Goal: Contribute content: Contribute content

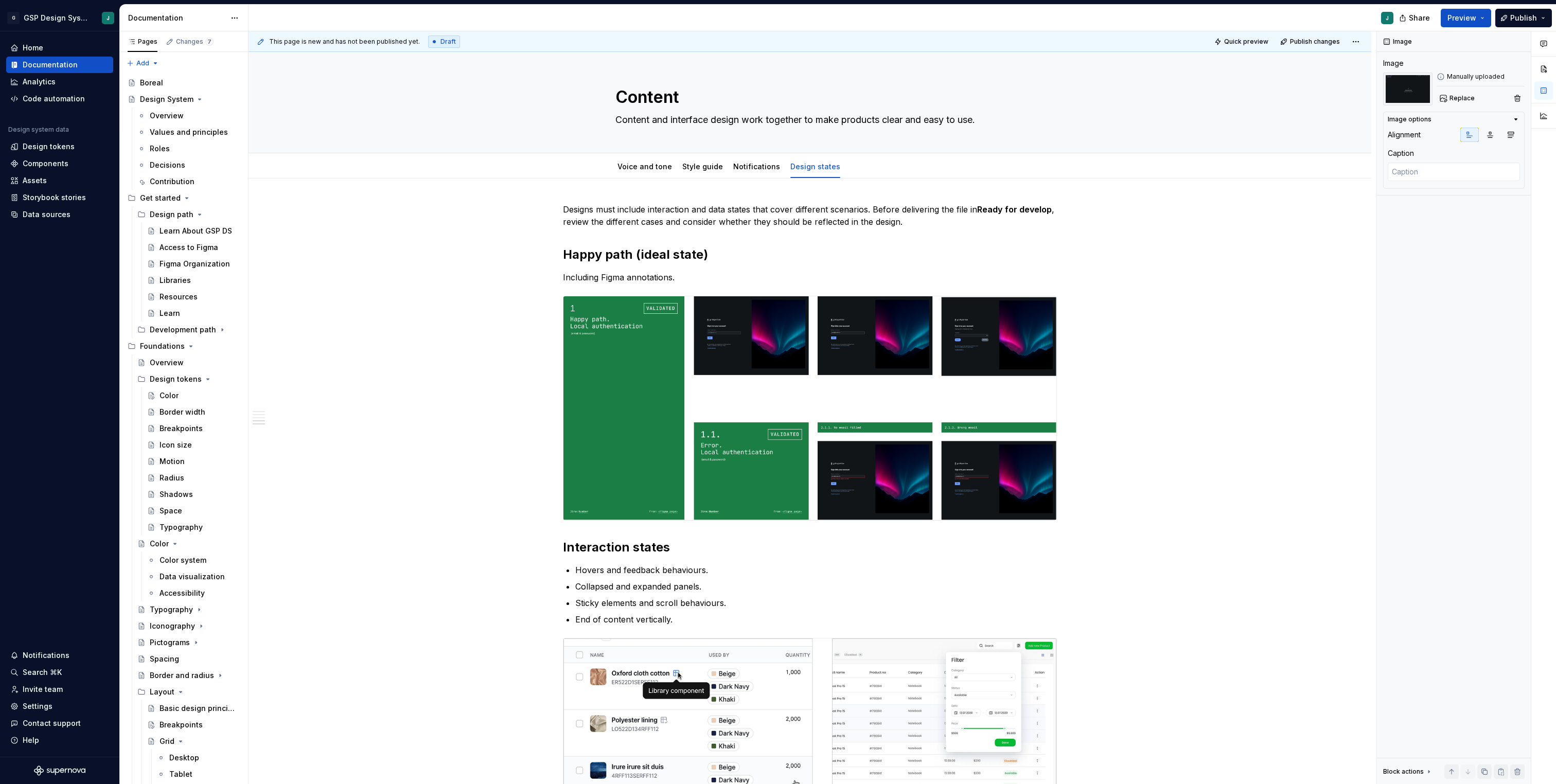
scroll to position [1079, 0]
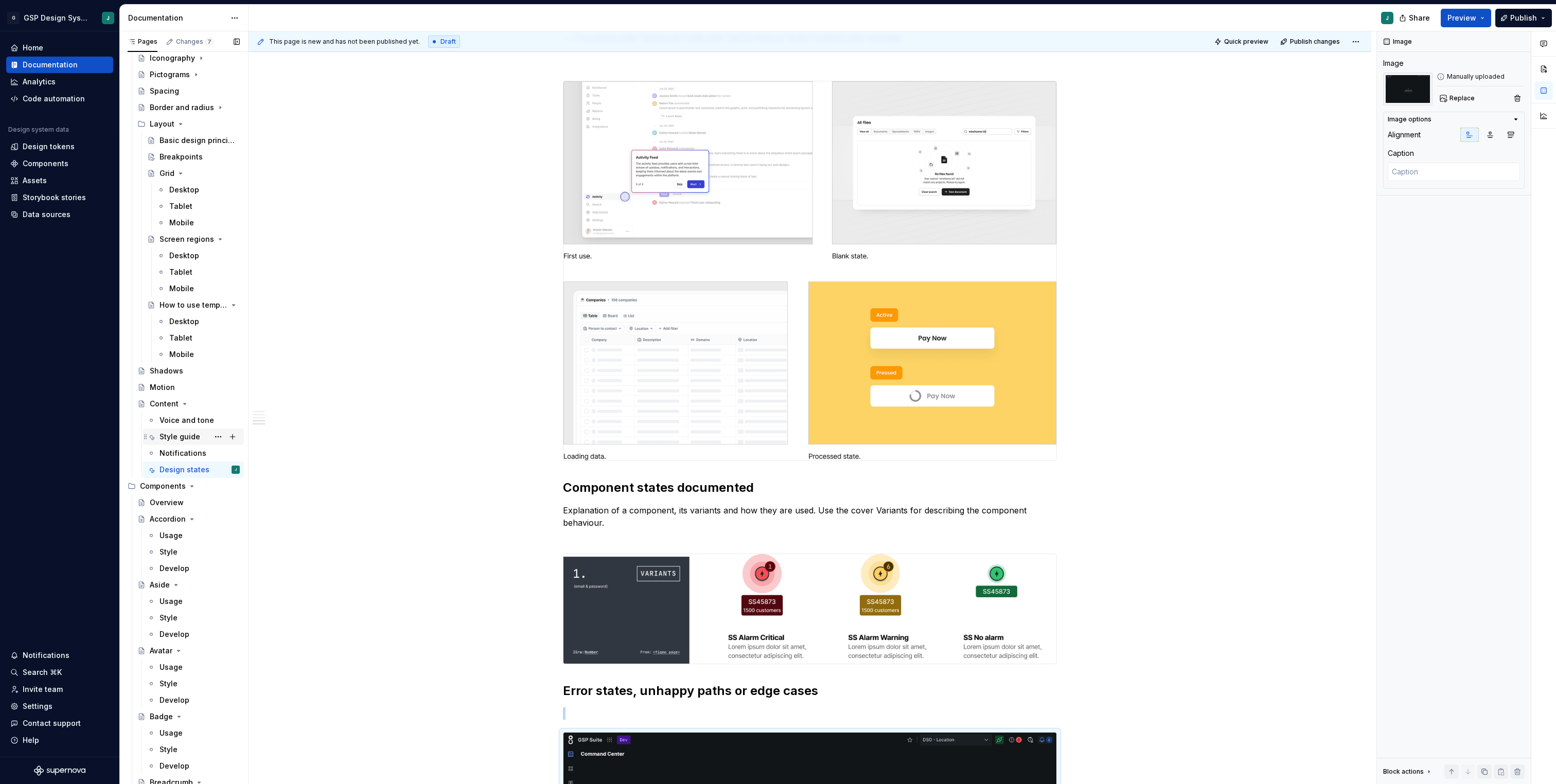
click at [193, 438] on div "Style guide" at bounding box center [179, 437] width 40 height 10
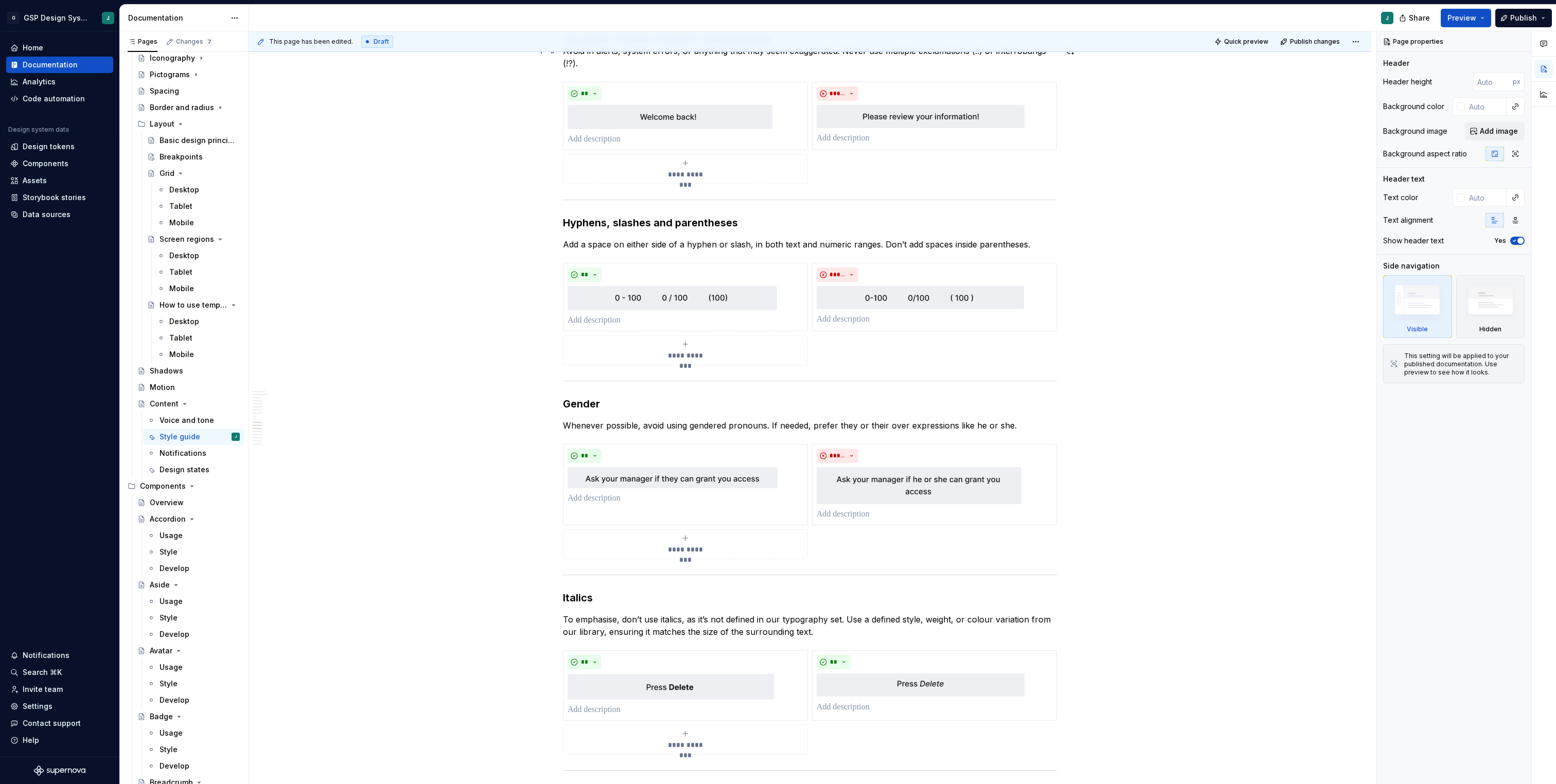
scroll to position [2592, 0]
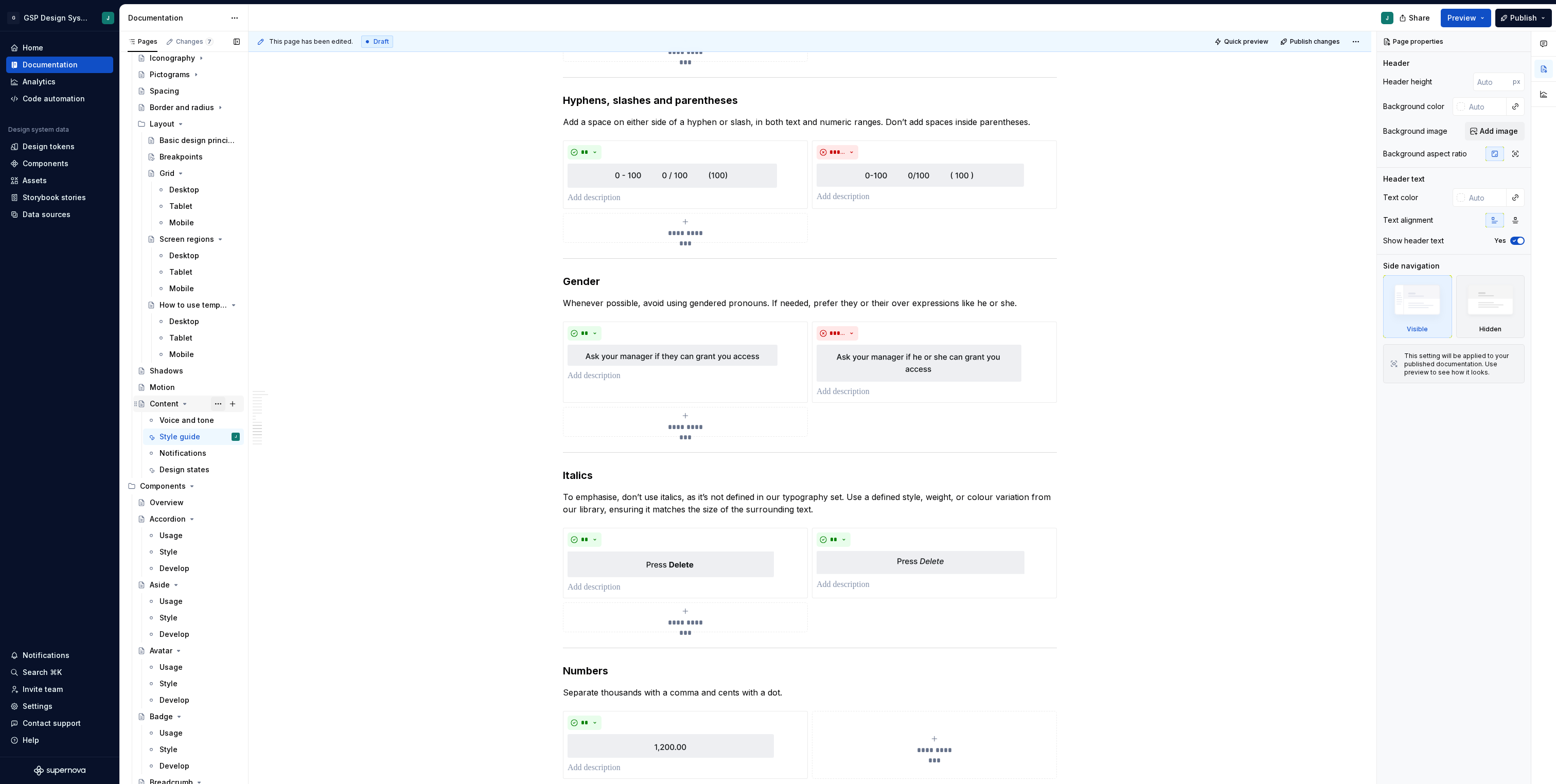
click at [217, 403] on button "Page tree" at bounding box center [218, 404] width 14 height 14
click at [250, 421] on div "Rename page" at bounding box center [280, 422] width 101 height 10
type textarea "*"
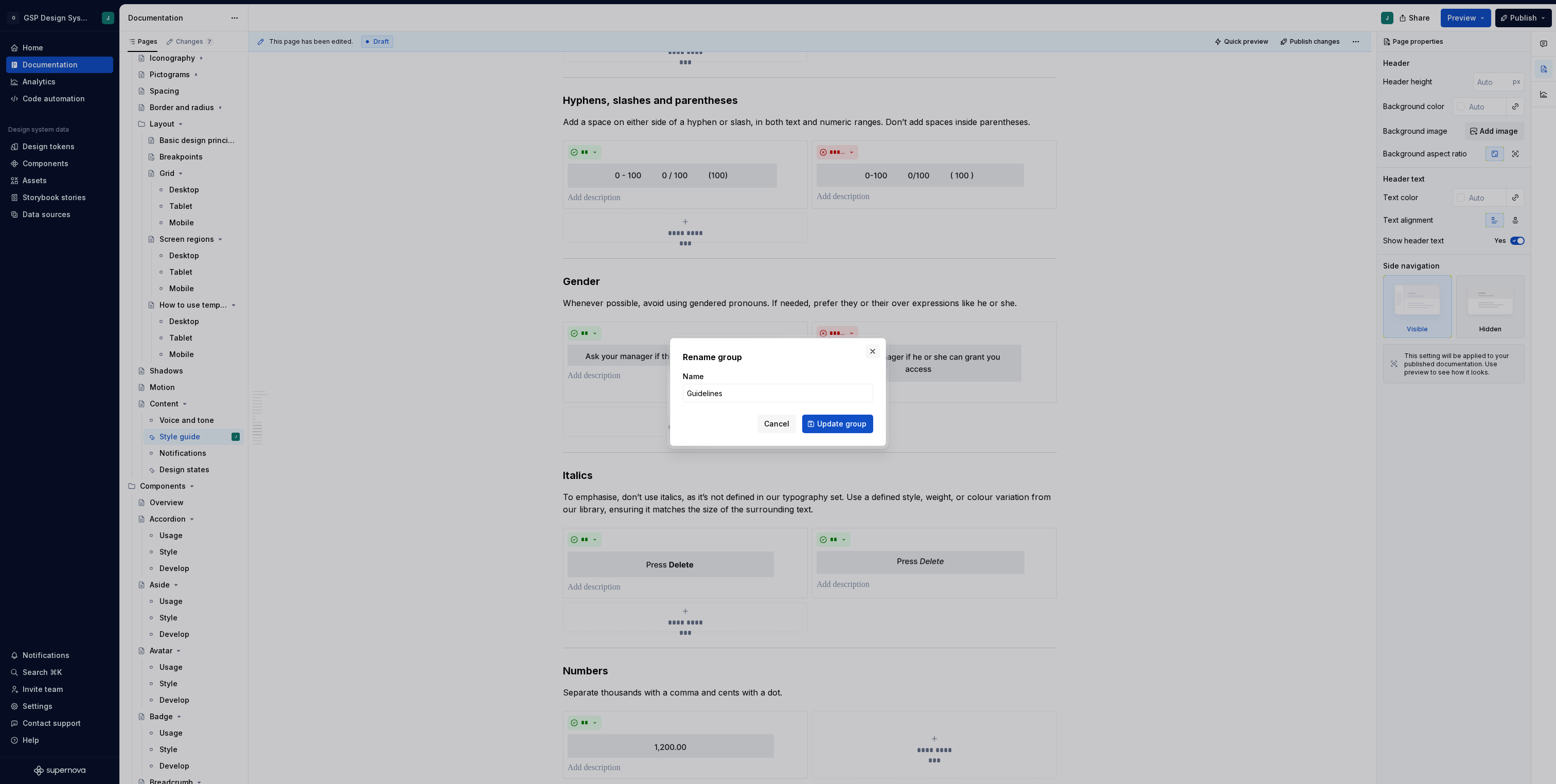
type input "Guidelines"
click at [878, 353] on button "button" at bounding box center [873, 352] width 14 height 14
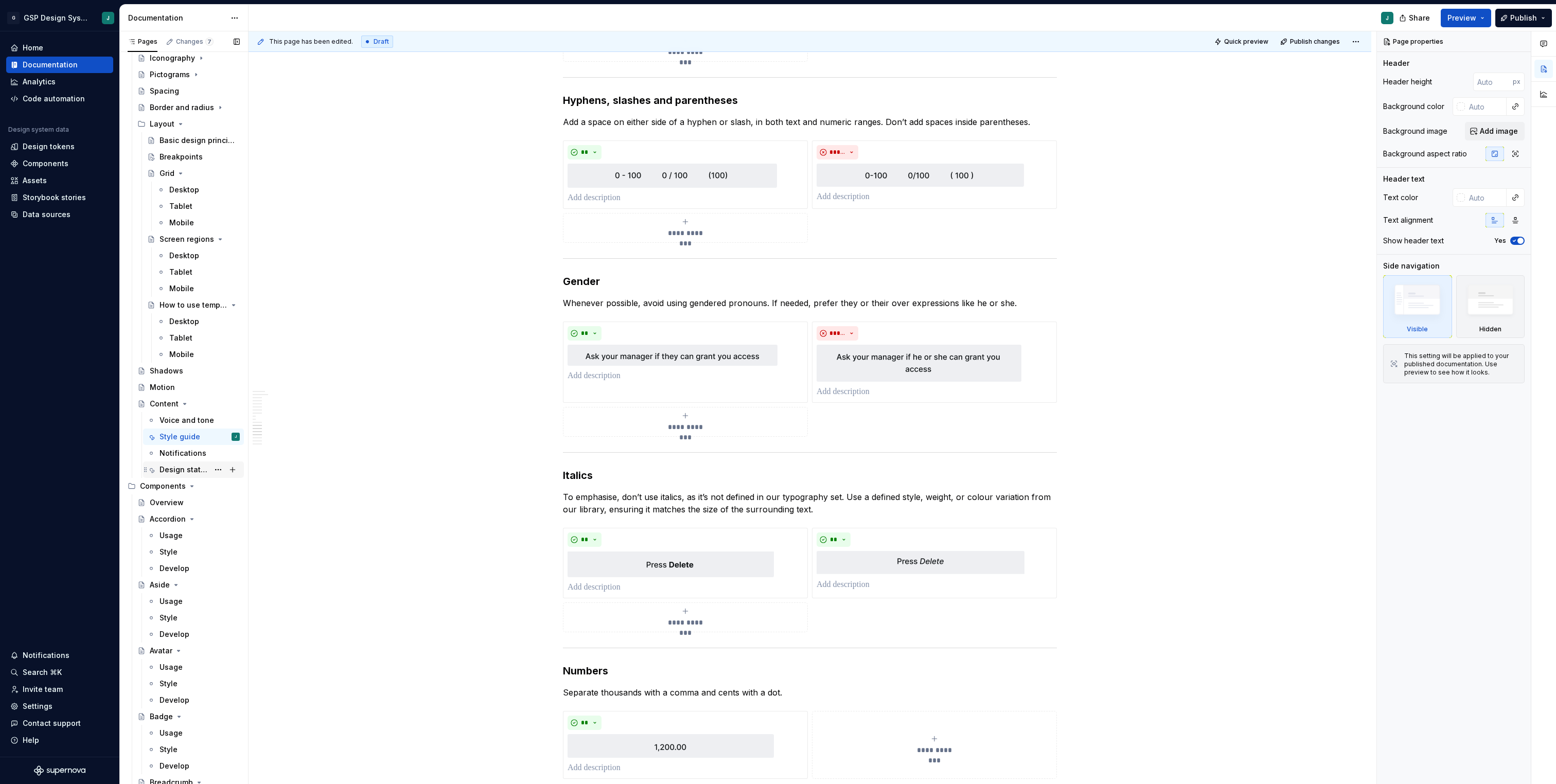
click at [193, 463] on div "Design states" at bounding box center [199, 470] width 80 height 14
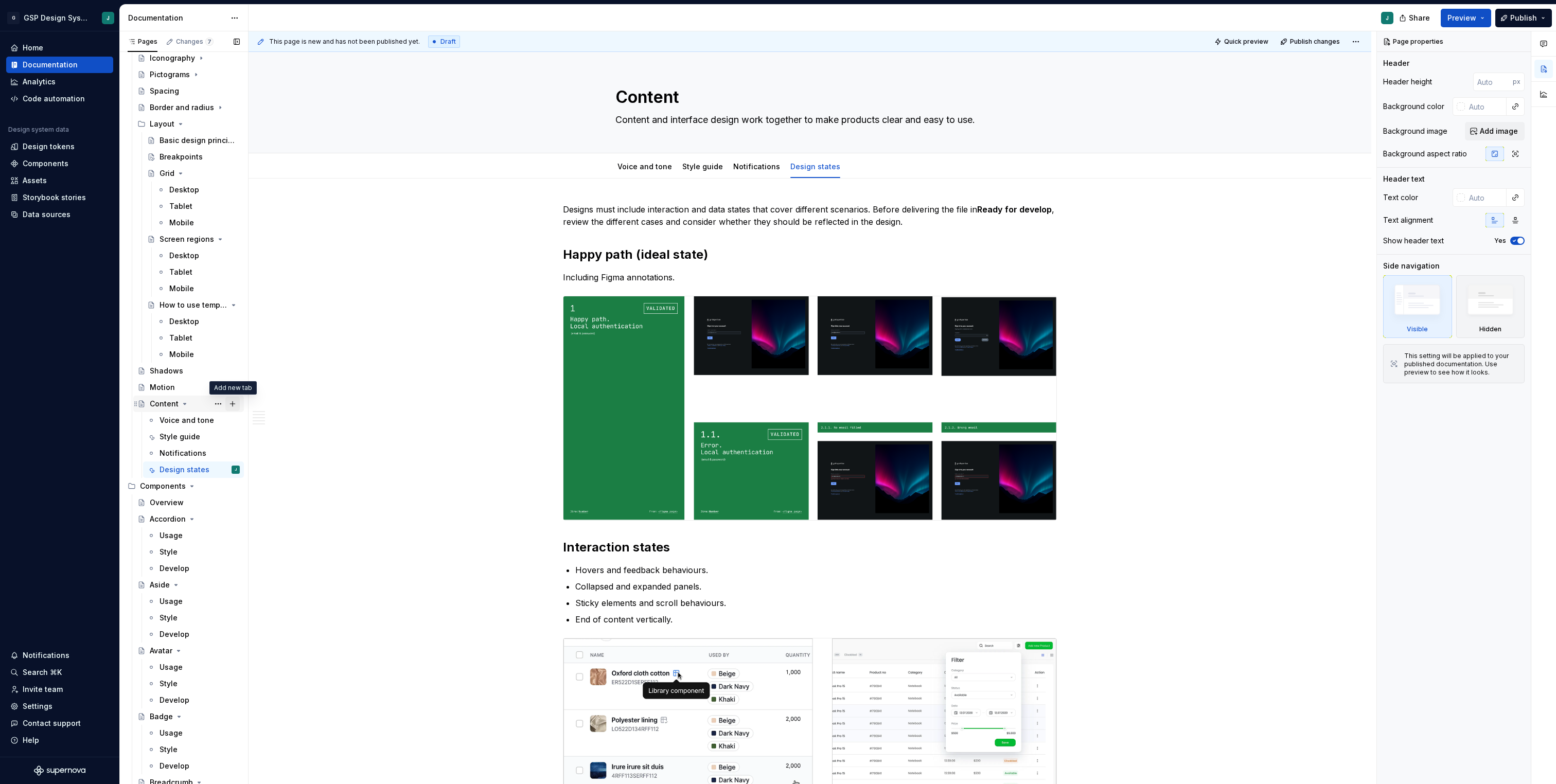
click at [235, 405] on button "Page tree" at bounding box center [233, 404] width 14 height 14
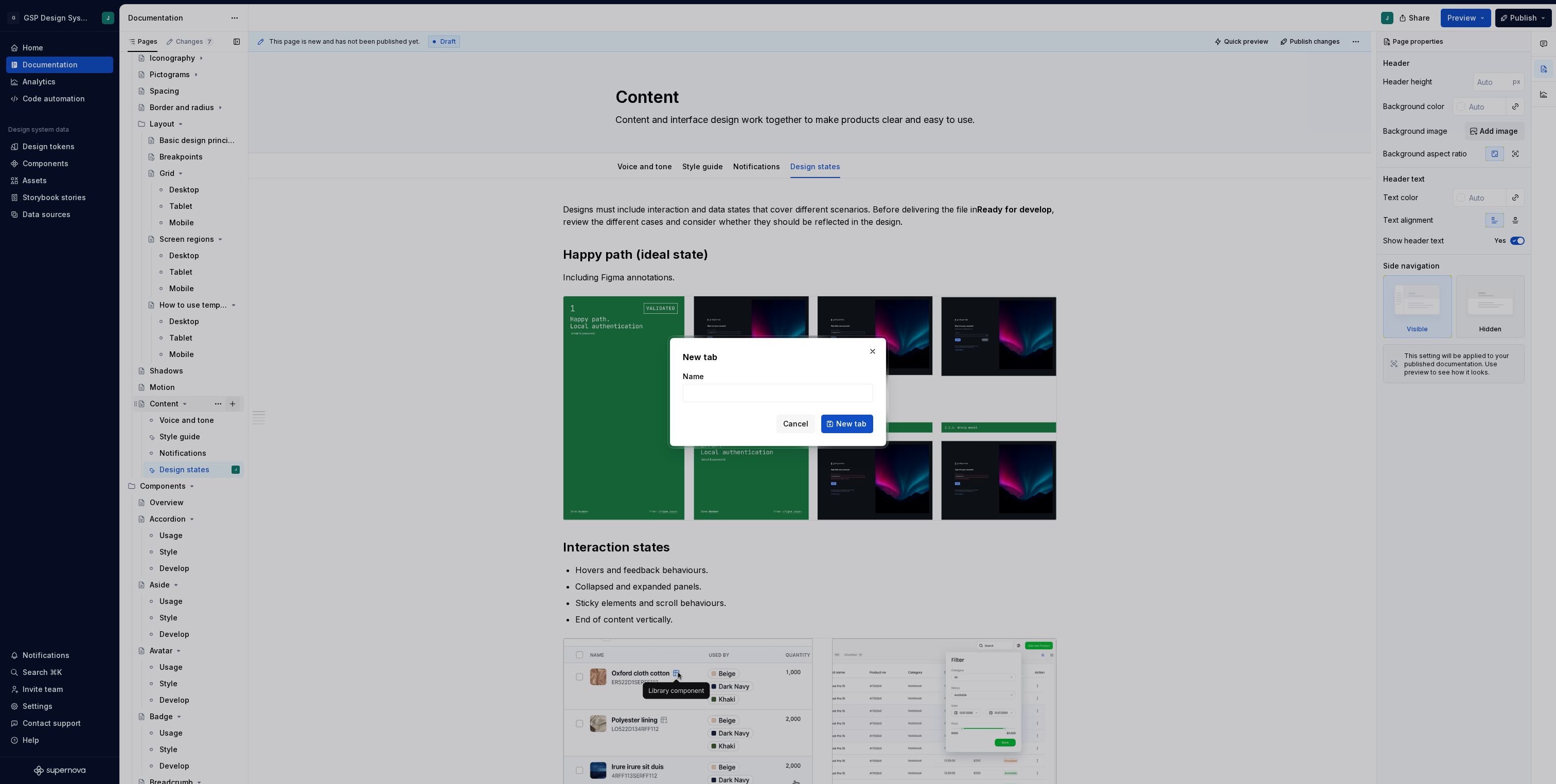
type textarea "*"
type input "Forms"
click button "New tab" at bounding box center [847, 424] width 52 height 19
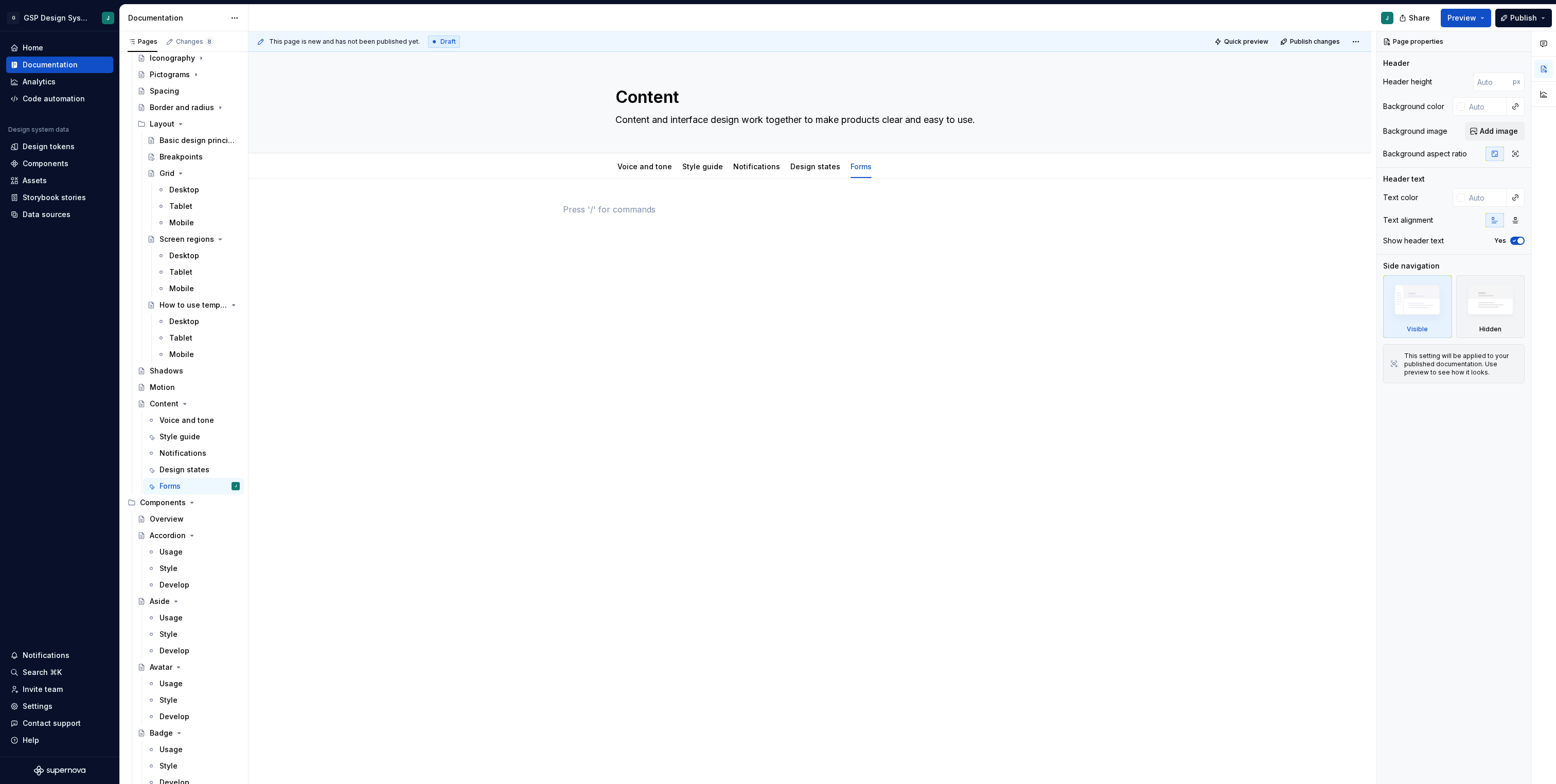
click at [634, 236] on div at bounding box center [810, 222] width 494 height 39
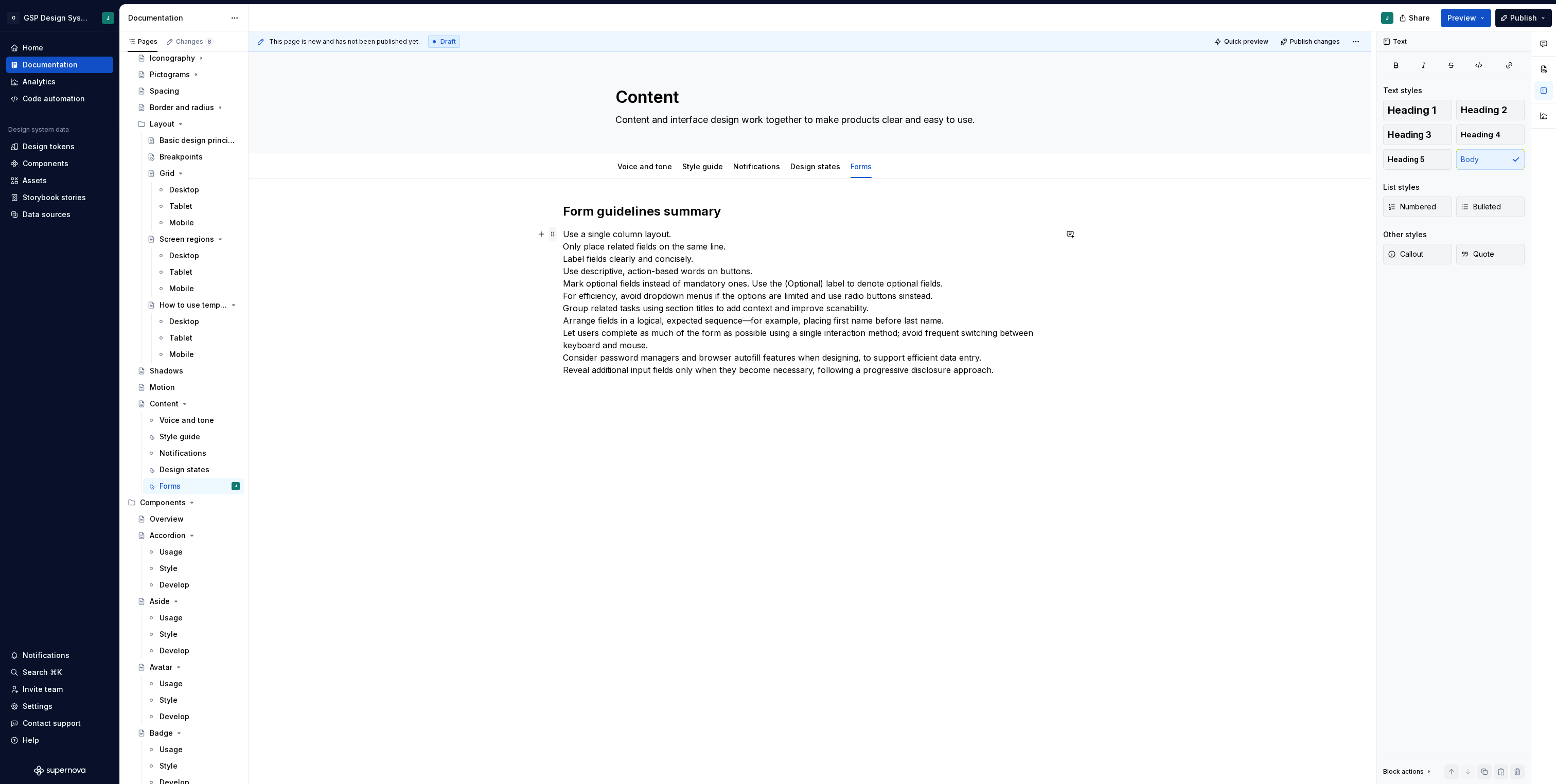
drag, startPoint x: 1010, startPoint y: 378, endPoint x: 558, endPoint y: 231, distance: 475.3
click at [563, 231] on div "Form guidelines summary Use a single column layout. Only place related fields o…" at bounding box center [810, 295] width 494 height 185
drag, startPoint x: 567, startPoint y: 234, endPoint x: 1011, endPoint y: 393, distance: 471.6
click at [1011, 393] on div "Form guidelines summary Use a single column layout. Only place related fields o…" at bounding box center [809, 401] width 1123 height 445
click at [1485, 211] on span "Bulleted" at bounding box center [1480, 207] width 40 height 10
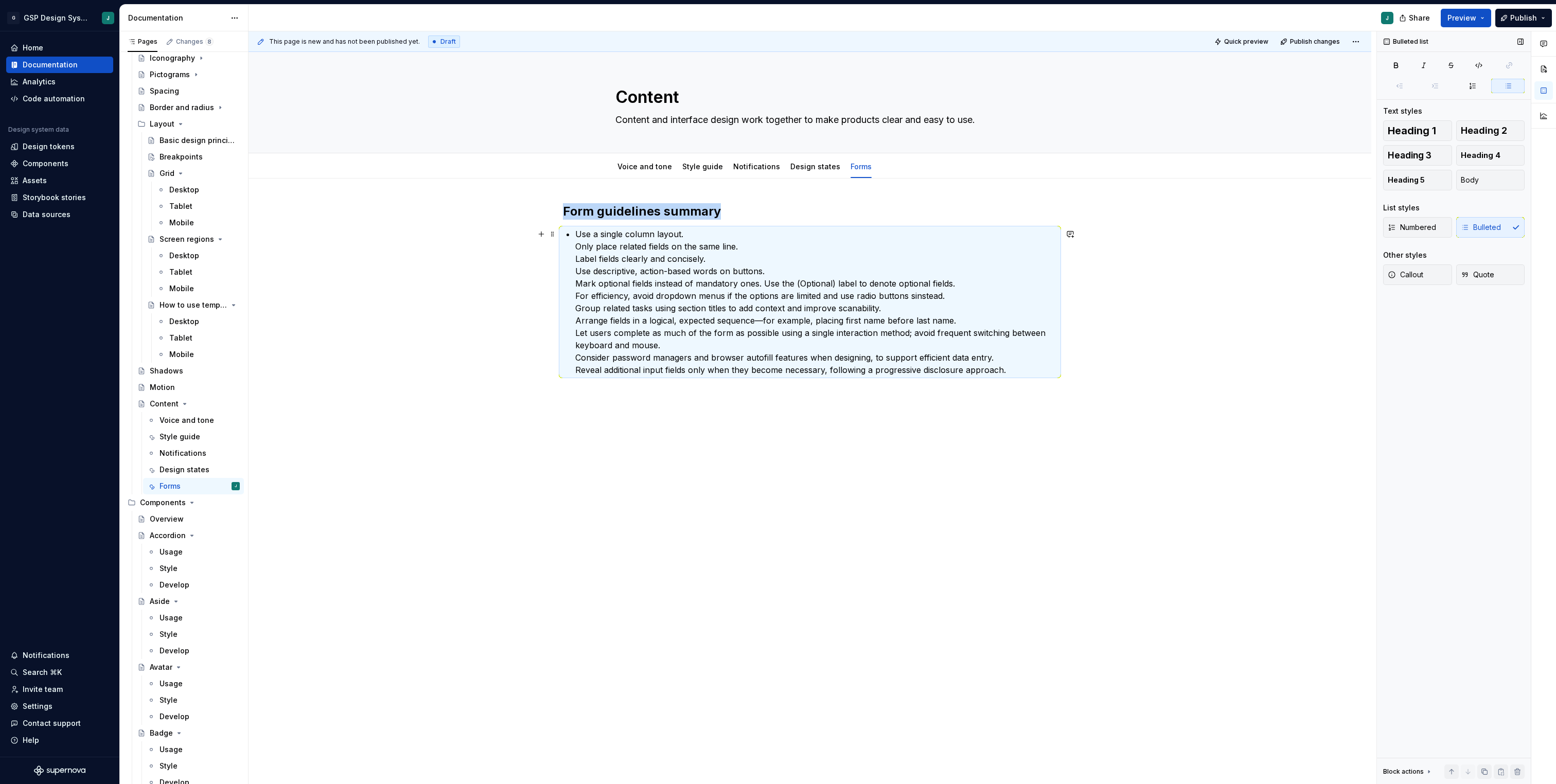
click at [580, 252] on p "Use a single column layout. Only place related fields on the same line. Label f…" at bounding box center [815, 301] width 481 height 148
click at [583, 248] on p "Use a single column layout. Only place related fields on the same line. Label f…" at bounding box center [815, 301] width 481 height 148
click at [603, 309] on p "Use a single column layout. Only place related fields on the same line. Label f…" at bounding box center [815, 301] width 481 height 148
click at [606, 486] on div "Form guidelines summary Use a single column layout. Only place related fields o…" at bounding box center [809, 401] width 1123 height 445
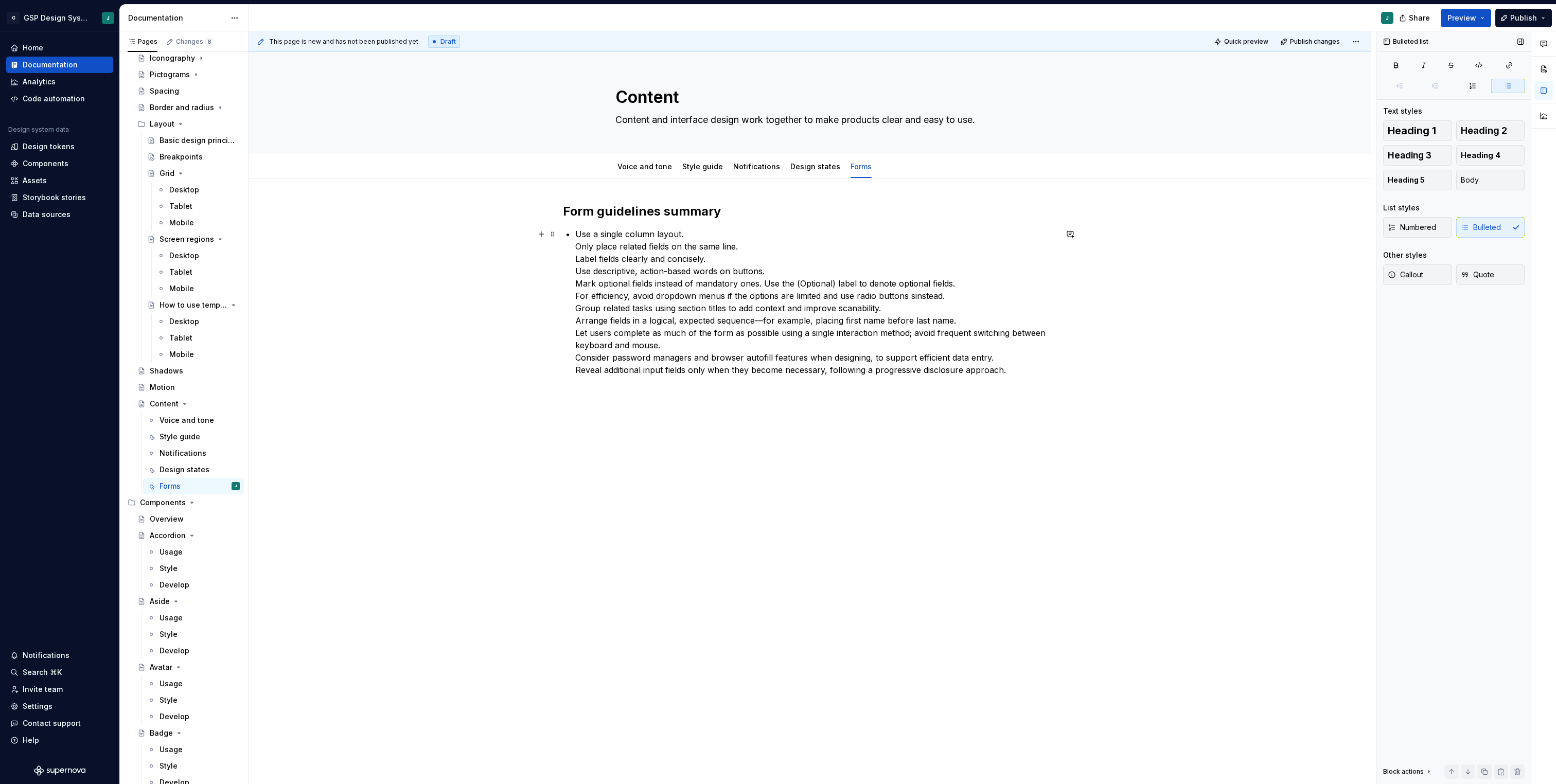
click at [578, 248] on p "Use a single column layout. Only place related fields on the same line. Label f…" at bounding box center [815, 301] width 481 height 148
type textarea "*"
click at [577, 260] on p "Only place related fields on the same line. Label fields clearly and concisely.…" at bounding box center [815, 312] width 481 height 136
click at [577, 275] on p "Label fields clearly and concisely. Use descriptive, action-based words on butt…" at bounding box center [815, 323] width 481 height 123
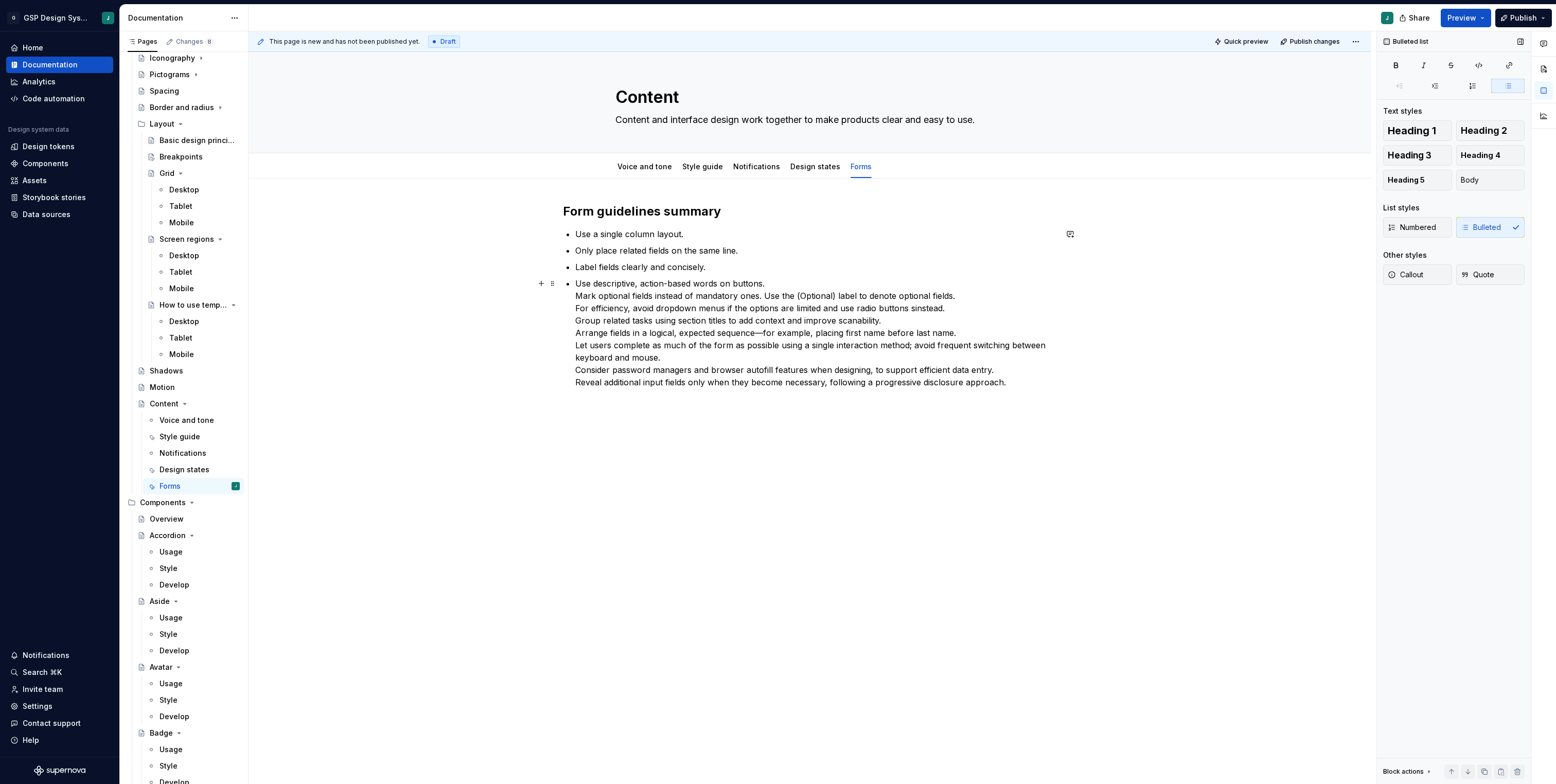
click at [577, 291] on p "Use descriptive, action-based words on buttons. Mark optional fields instead of…" at bounding box center [815, 333] width 481 height 111
click at [577, 313] on p "Mark optional fields instead of mandatory ones. Use the (Optional) label to den…" at bounding box center [815, 343] width 481 height 99
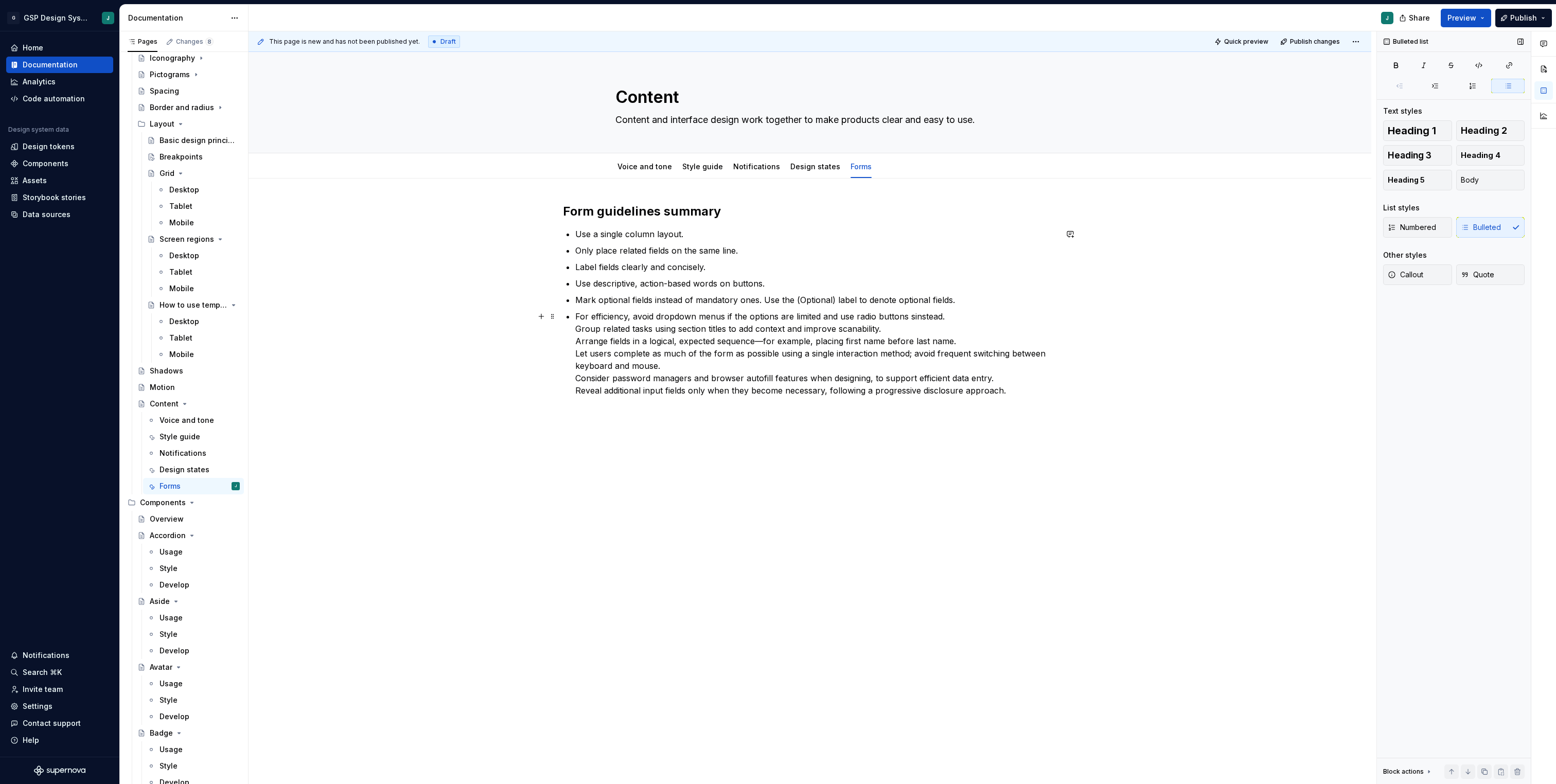
click at [578, 325] on p "For efficiency, avoid dropdown menus if the options are limited and use radio b…" at bounding box center [815, 353] width 481 height 86
click at [579, 347] on p "Group related tasks using section titles to add context and improve scanability…" at bounding box center [815, 364] width 481 height 74
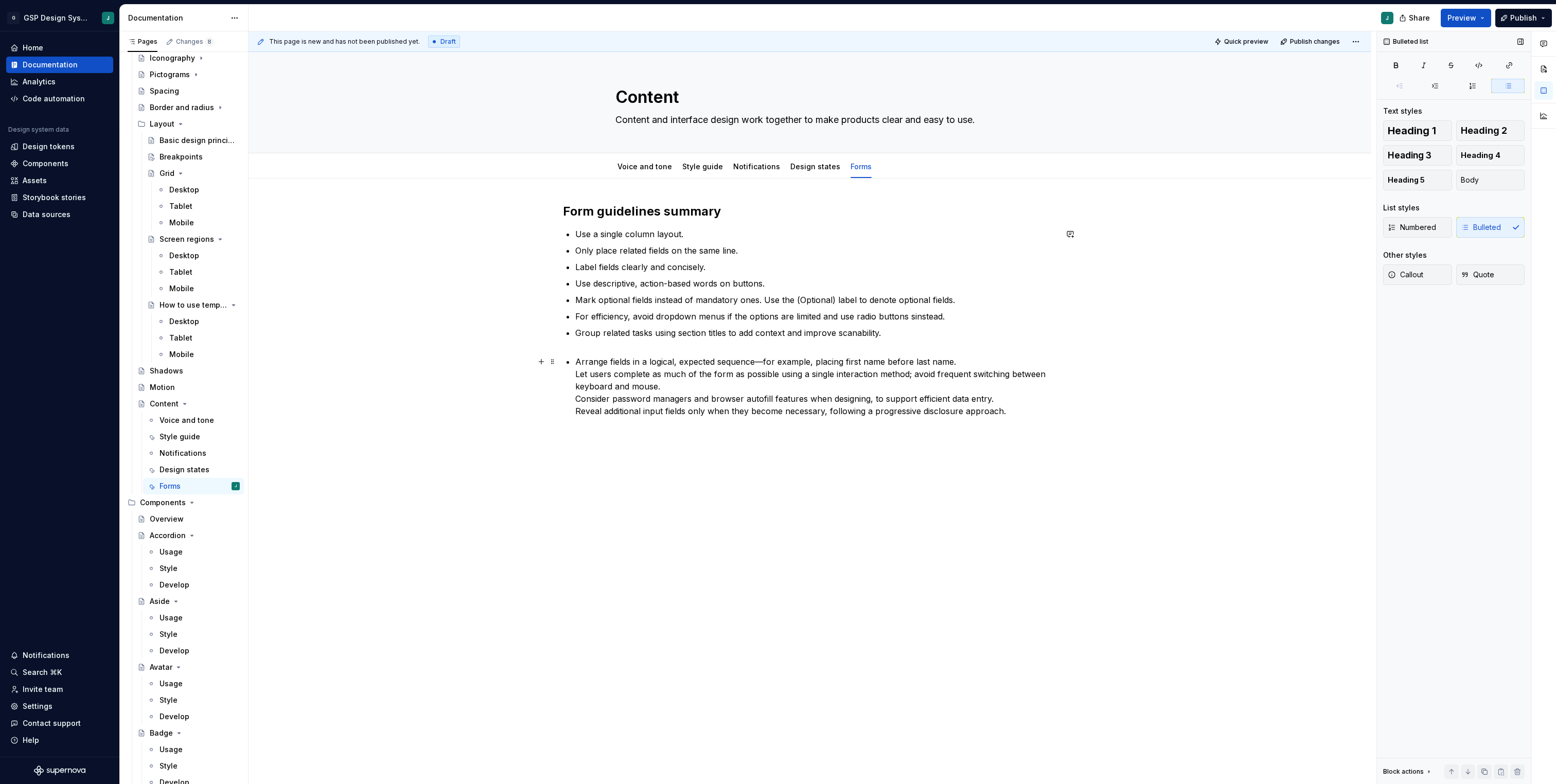
click at [578, 374] on p "Arrange fields in a logical, expected sequence—for example, placing first name …" at bounding box center [815, 387] width 481 height 62
click at [578, 390] on p "Let users complete as much of the form as possible using a single interaction m…" at bounding box center [815, 397] width 481 height 50
click at [578, 407] on p "Let users complete as much of the form as possible using a single interaction m…" at bounding box center [815, 397] width 481 height 50
click at [580, 420] on p "Consider password managers and browser autofill features when designing, to sup…" at bounding box center [815, 413] width 481 height 25
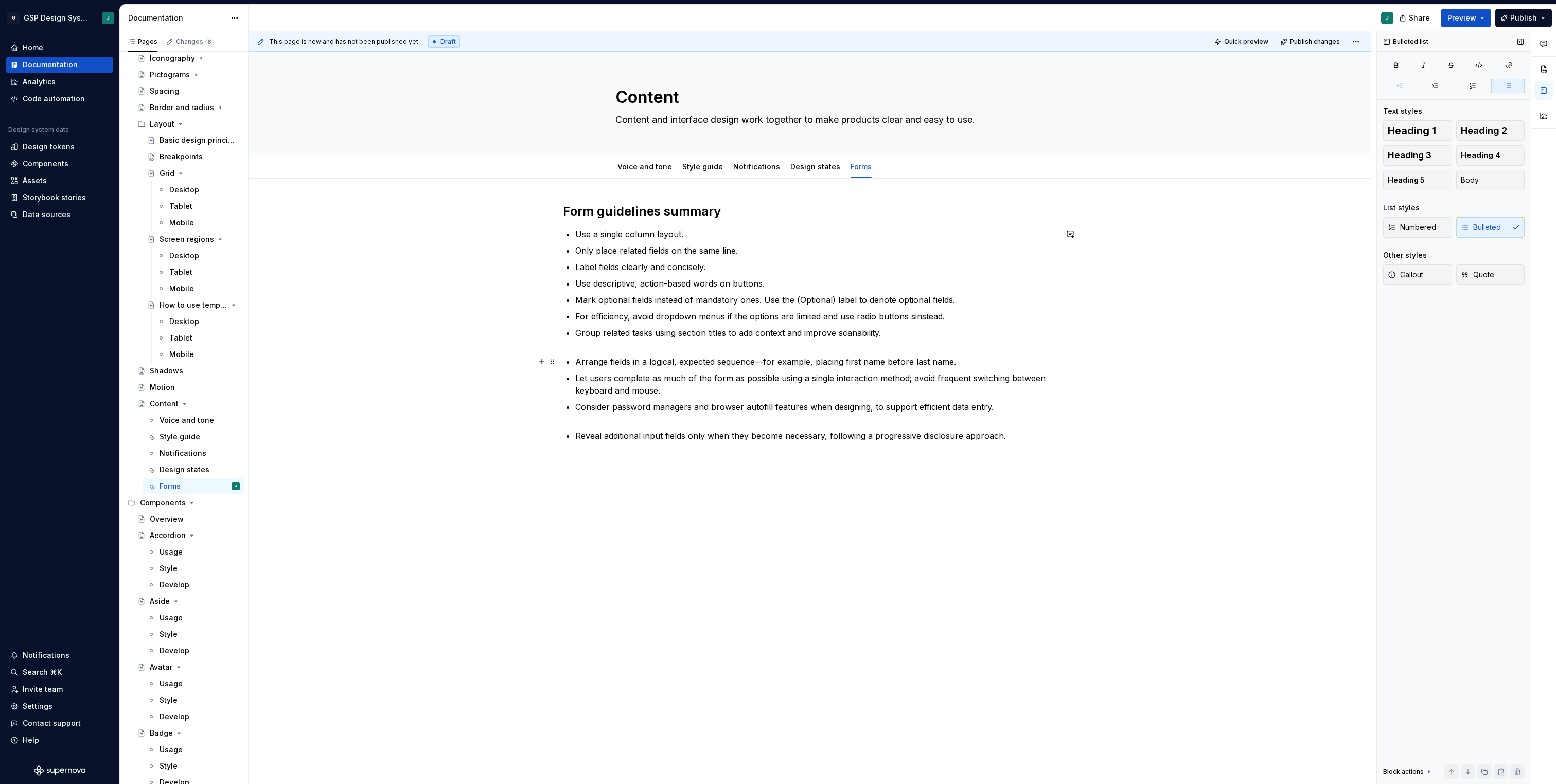
click at [587, 353] on ul "Use a single column layout. Only place related fields on the same line. Label f…" at bounding box center [815, 335] width 481 height 214
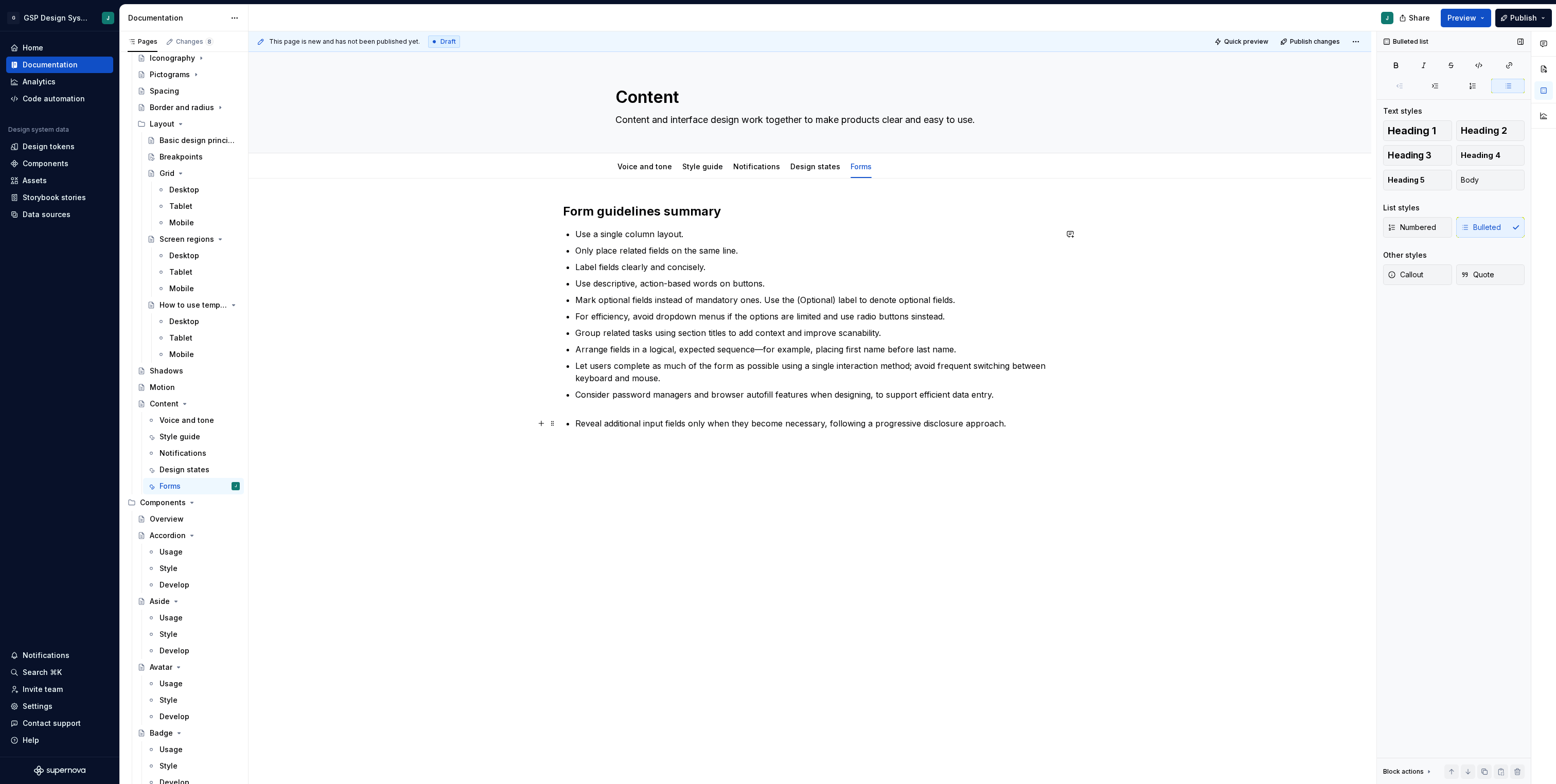
click at [576, 423] on div "Form guidelines summary Use a single column layout. Only place related fields o…" at bounding box center [810, 329] width 494 height 251
click at [587, 516] on div "Form guidelines summary Use a single column layout. Only place related fields o…" at bounding box center [809, 434] width 1123 height 511
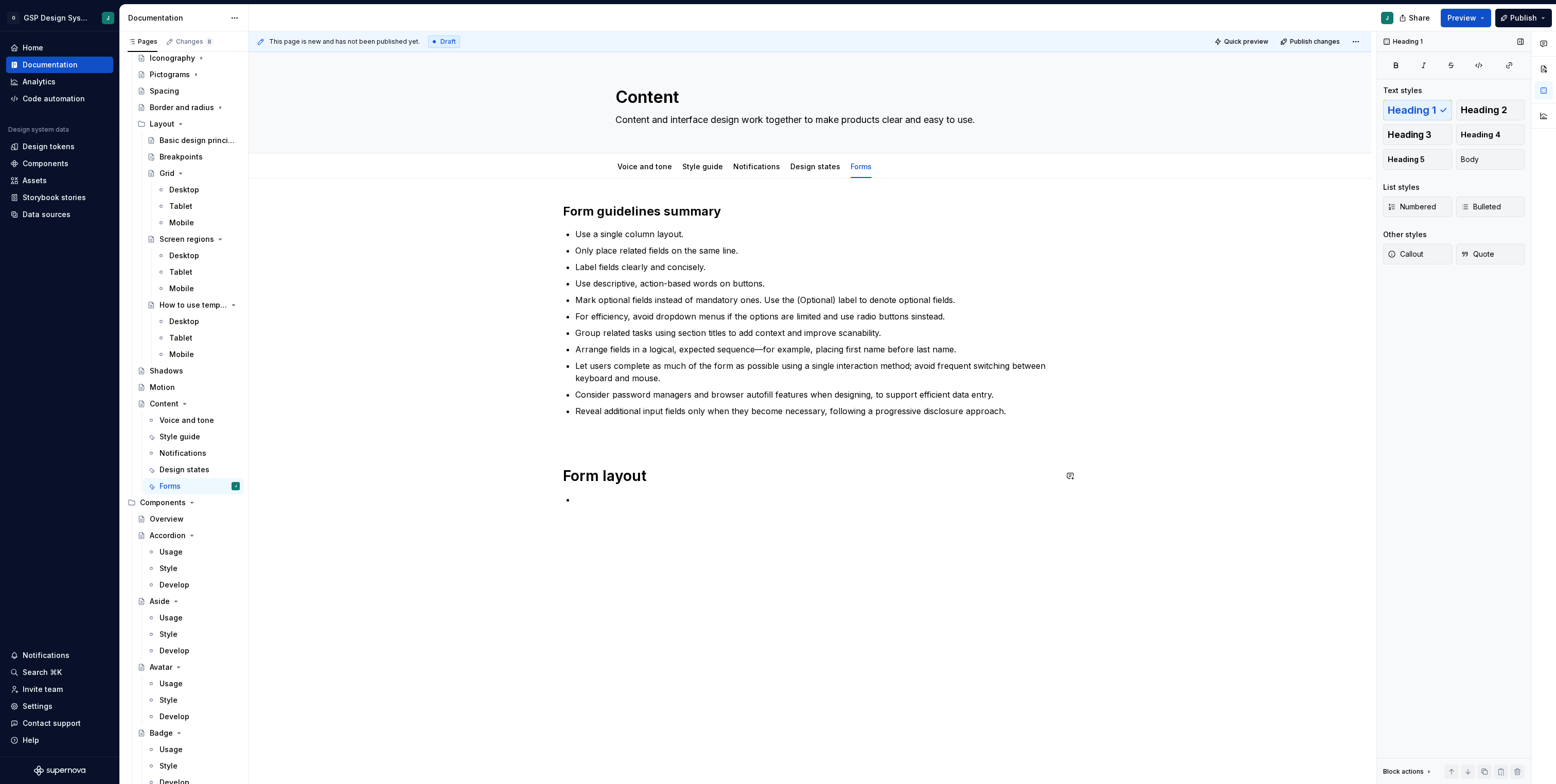
click at [570, 455] on div "Form guidelines summary Use a single column layout. Only place related fields o…" at bounding box center [810, 354] width 494 height 303
click at [601, 478] on p at bounding box center [815, 475] width 481 height 12
click at [593, 484] on div "Form guidelines summary Use a single column layout. Only place related fields o…" at bounding box center [810, 354] width 494 height 303
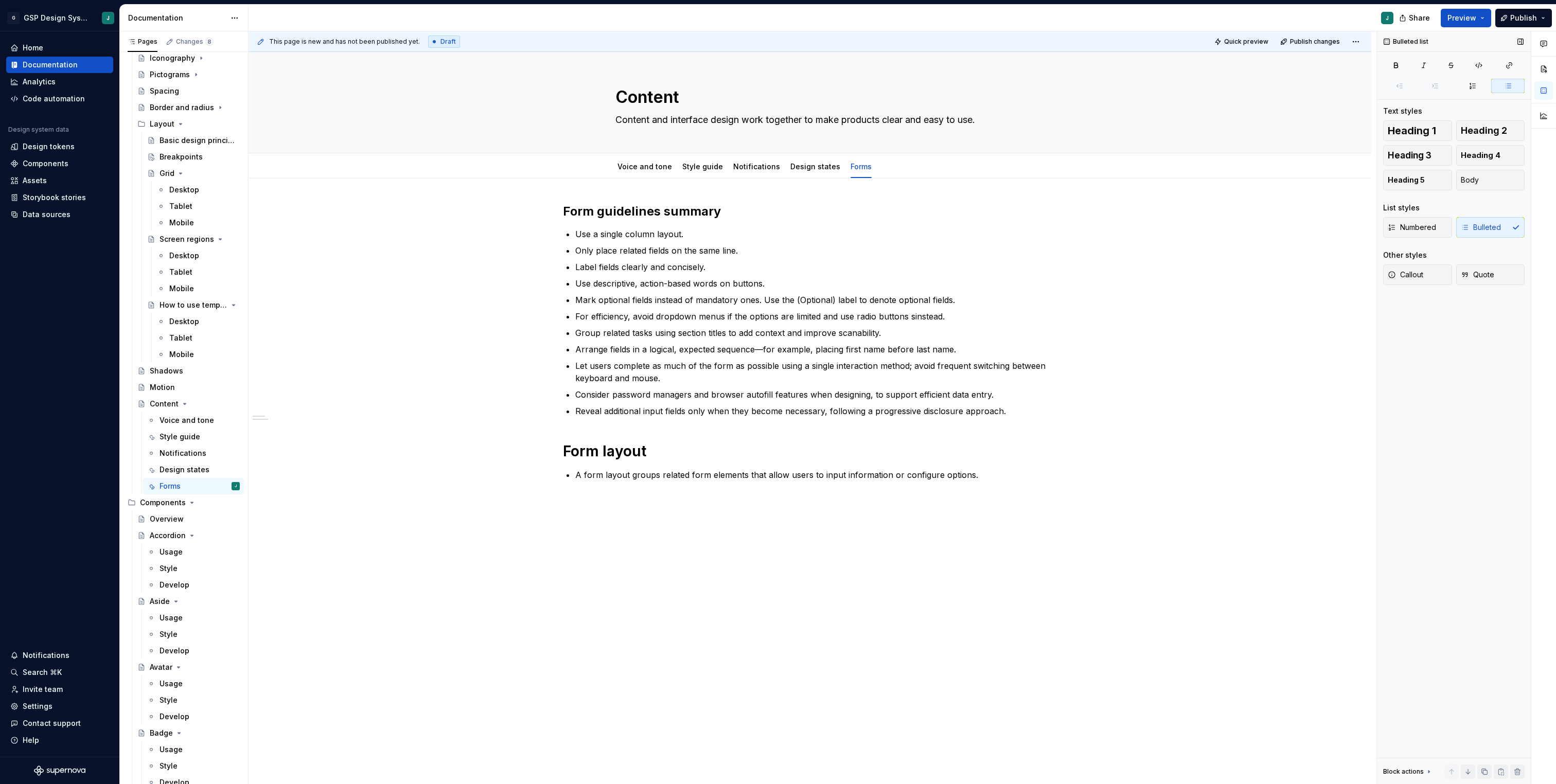
click at [1467, 224] on div "Numbered Bulleted" at bounding box center [1454, 227] width 141 height 21
click at [568, 525] on div "Form guidelines summary Use a single column layout. Only place related fields o…" at bounding box center [809, 454] width 1123 height 550
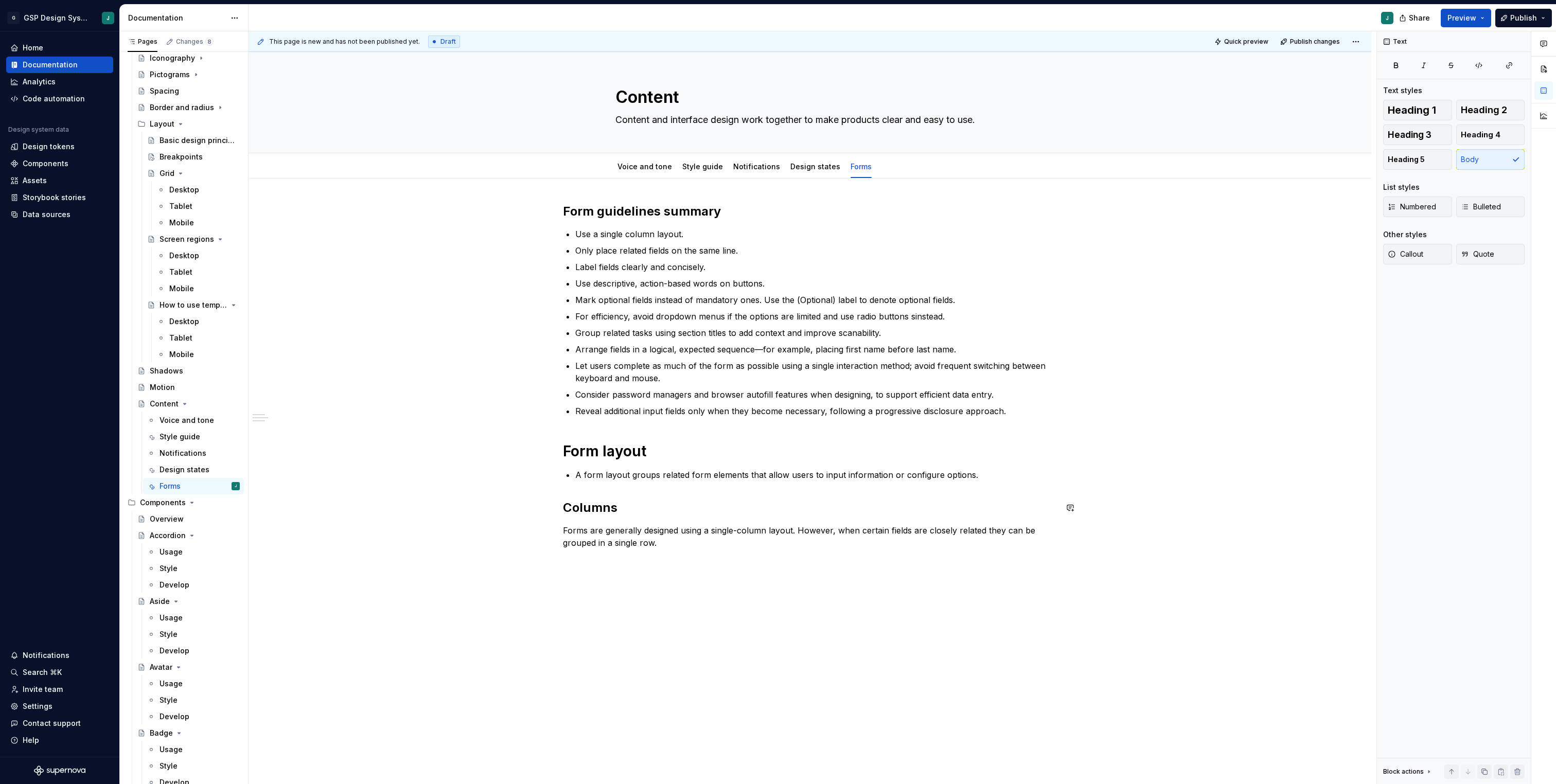
click at [589, 584] on div "Form guidelines summary Use a single column layout. Only place related fields o…" at bounding box center [809, 487] width 1123 height 618
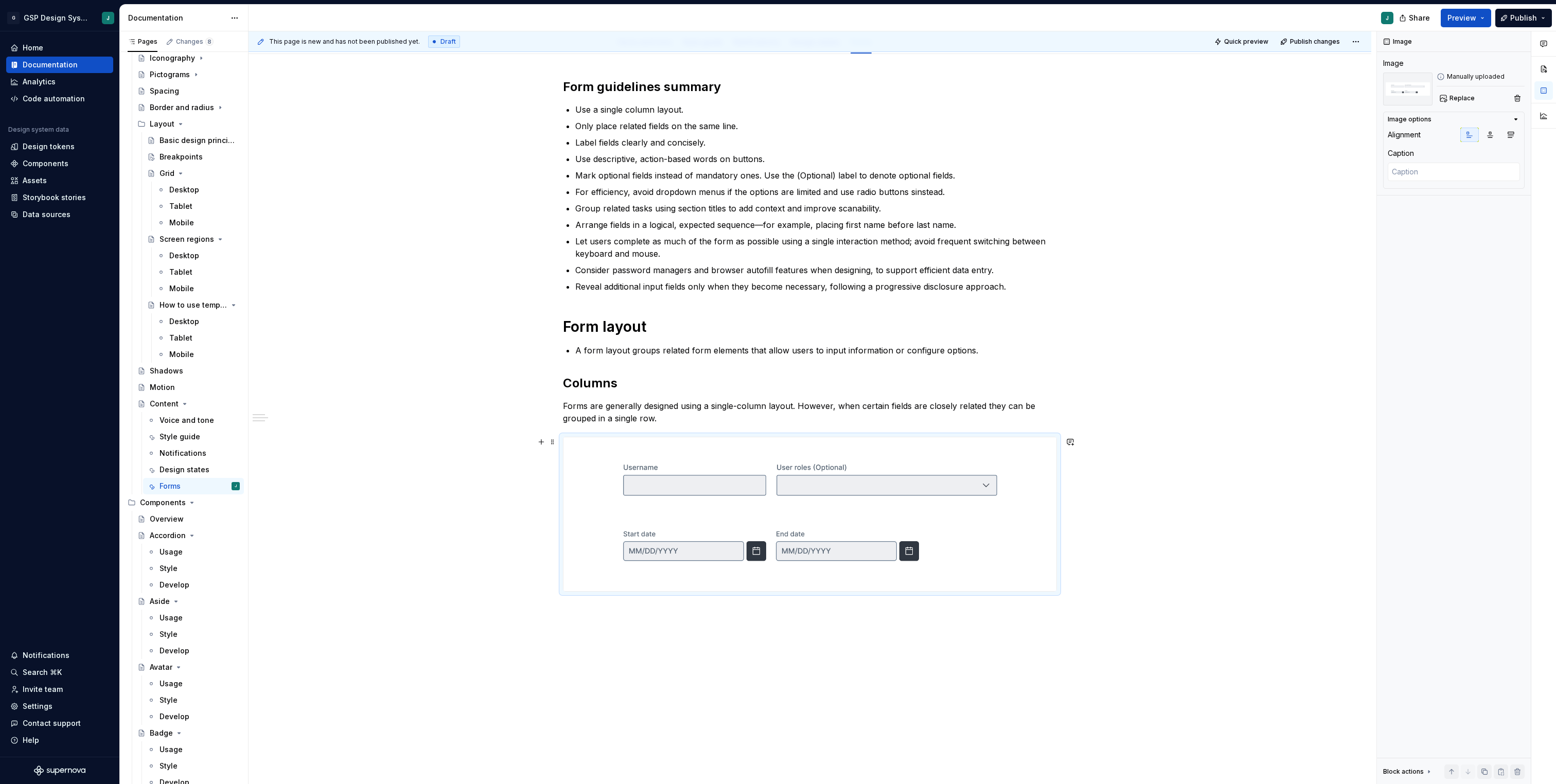
scroll to position [179, 0]
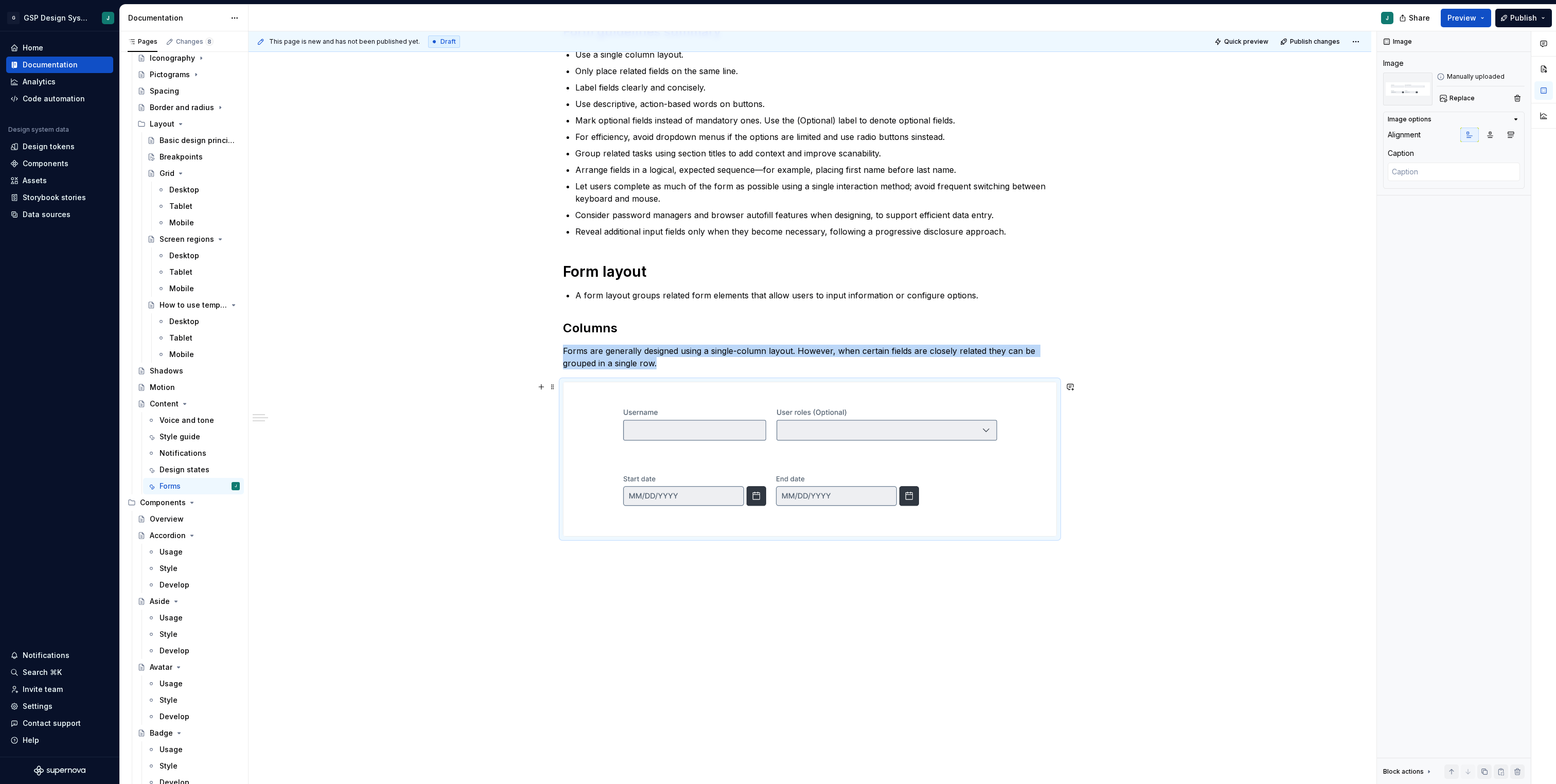
click at [776, 443] on img at bounding box center [810, 459] width 493 height 154
click at [1442, 167] on textarea at bounding box center [1453, 172] width 132 height 19
paste textarea "Use columns for cases where the fields are directly related."
type textarea "*"
type textarea "Use columns for cases where the fields are directly related."
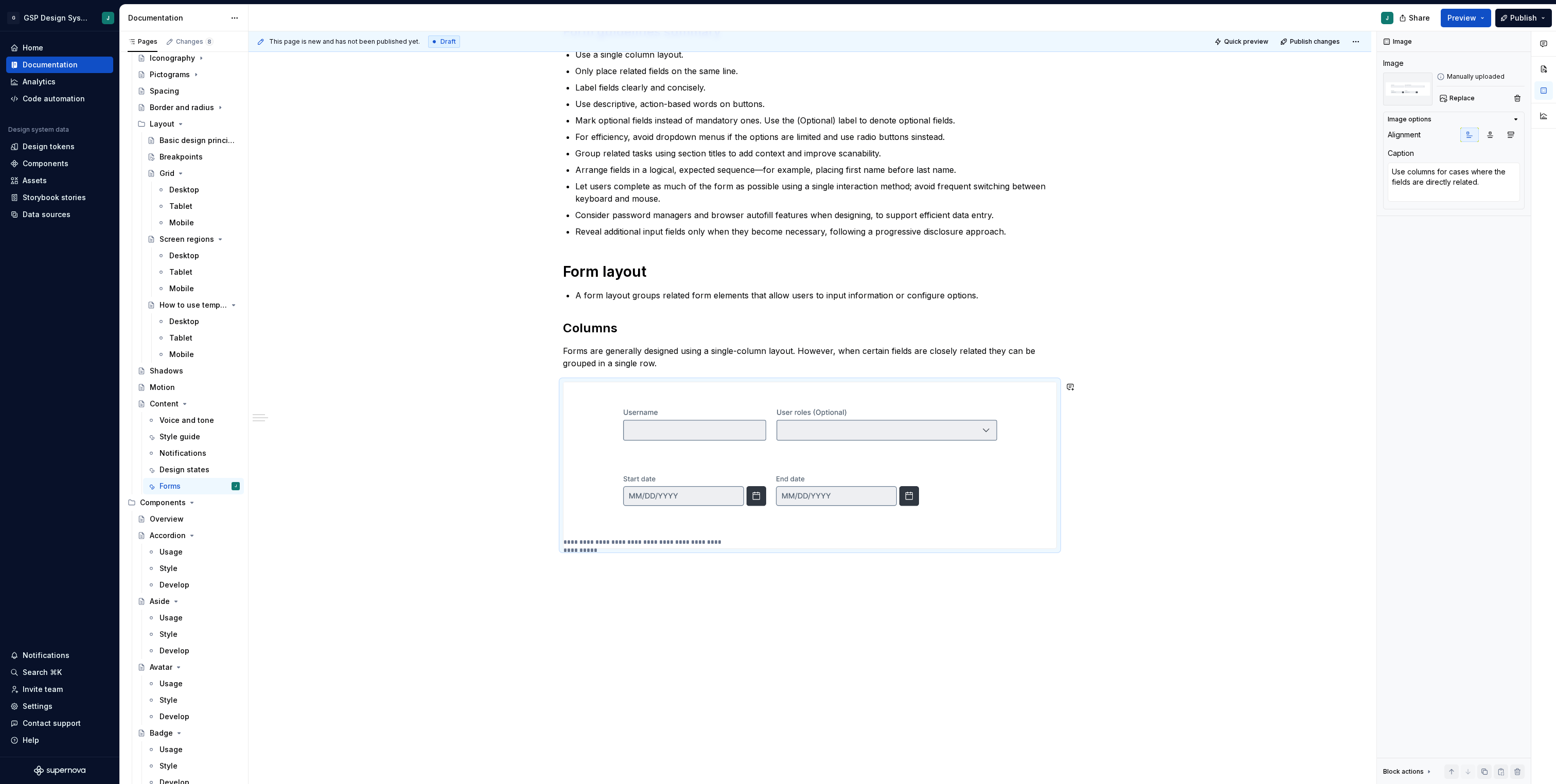
click at [799, 616] on div "**********" at bounding box center [809, 397] width 1123 height 798
click at [582, 565] on div "**********" at bounding box center [809, 397] width 1123 height 798
click at [560, 555] on div "**********" at bounding box center [809, 410] width 1123 height 823
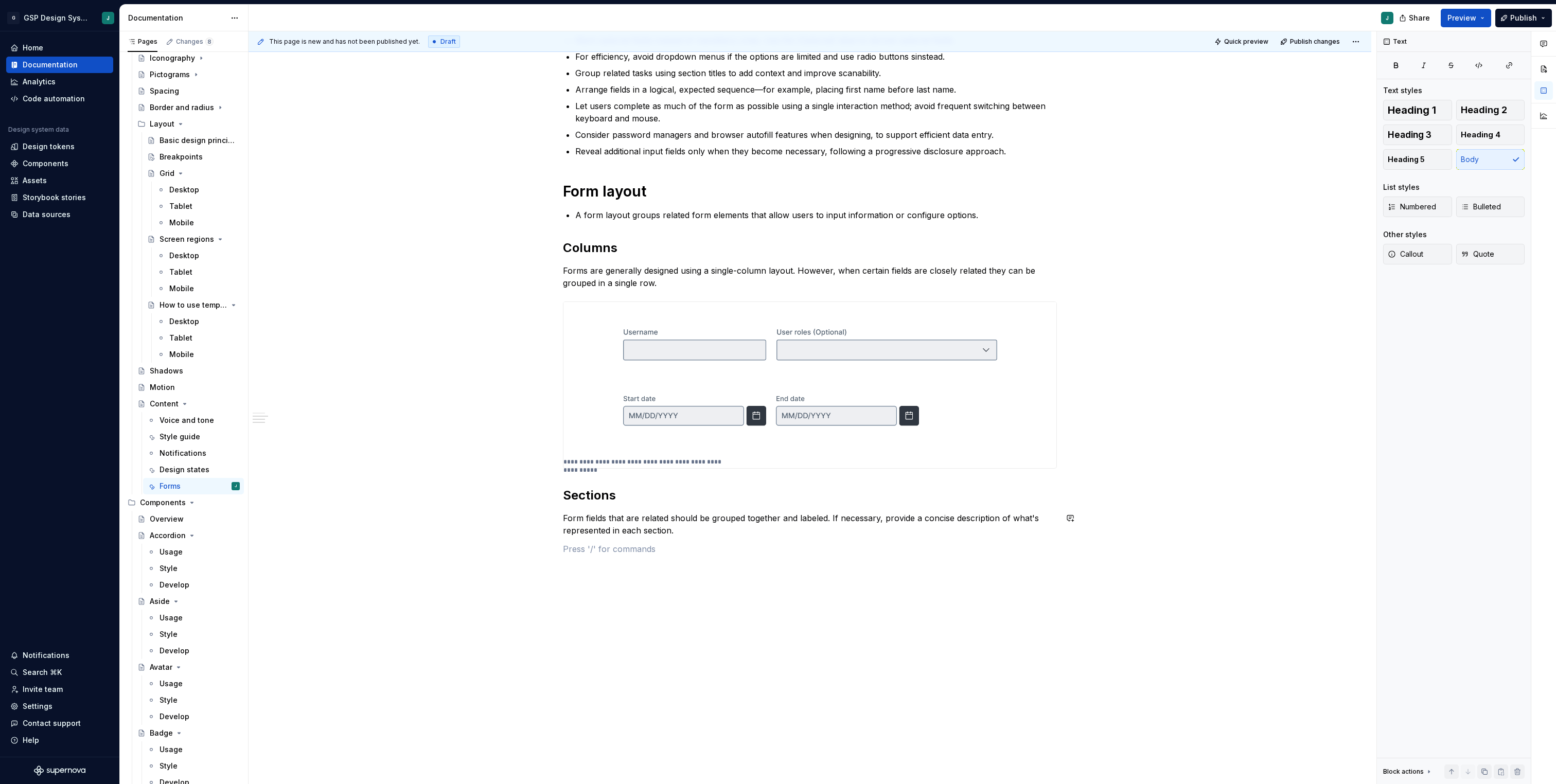
scroll to position [261, 0]
click at [539, 550] on button "button" at bounding box center [541, 548] width 14 height 14
click at [615, 613] on div "Document your Do's and Don'ts." at bounding box center [646, 614] width 99 height 8
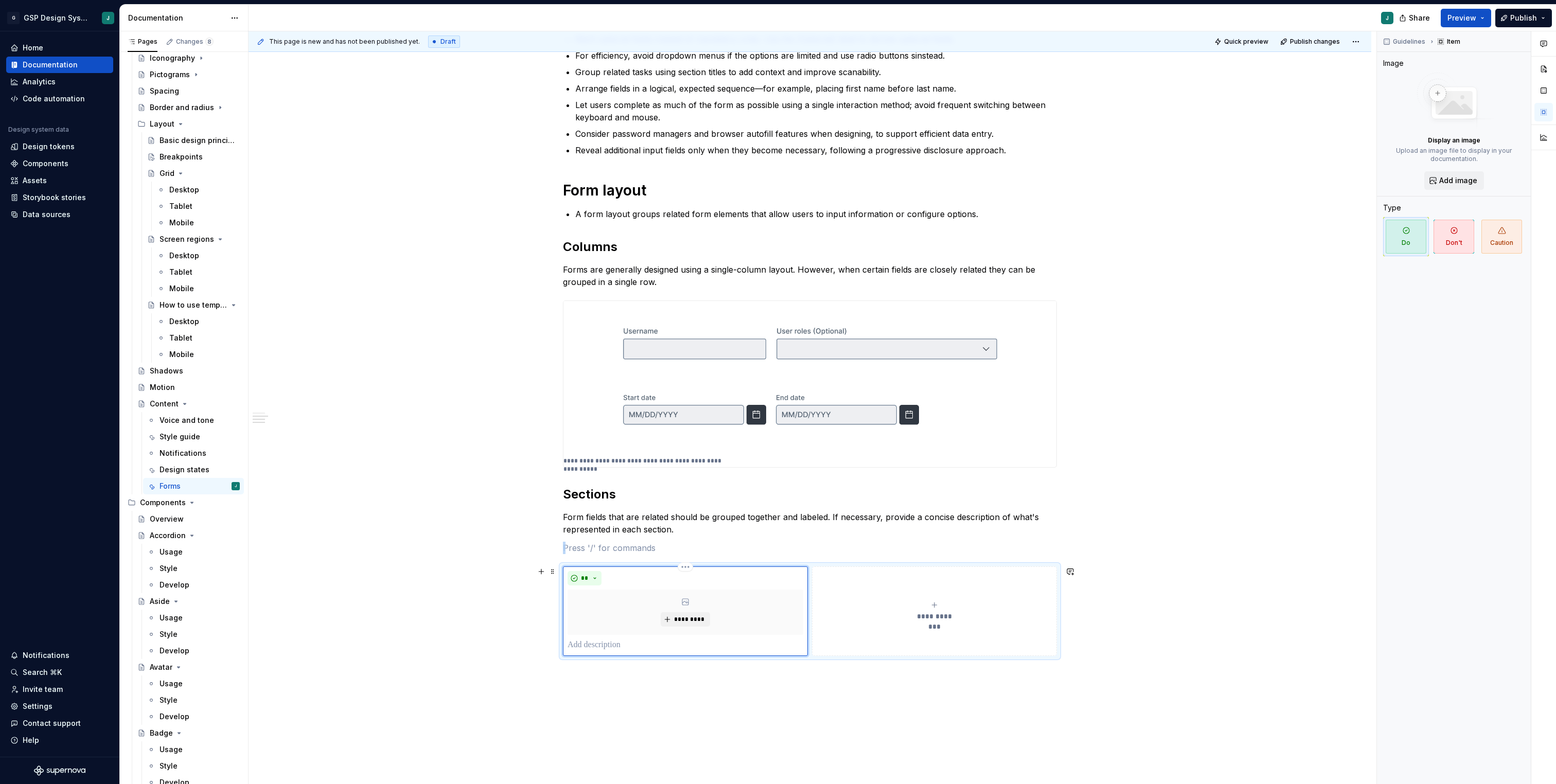
click at [621, 606] on div "*********" at bounding box center [686, 612] width 236 height 45
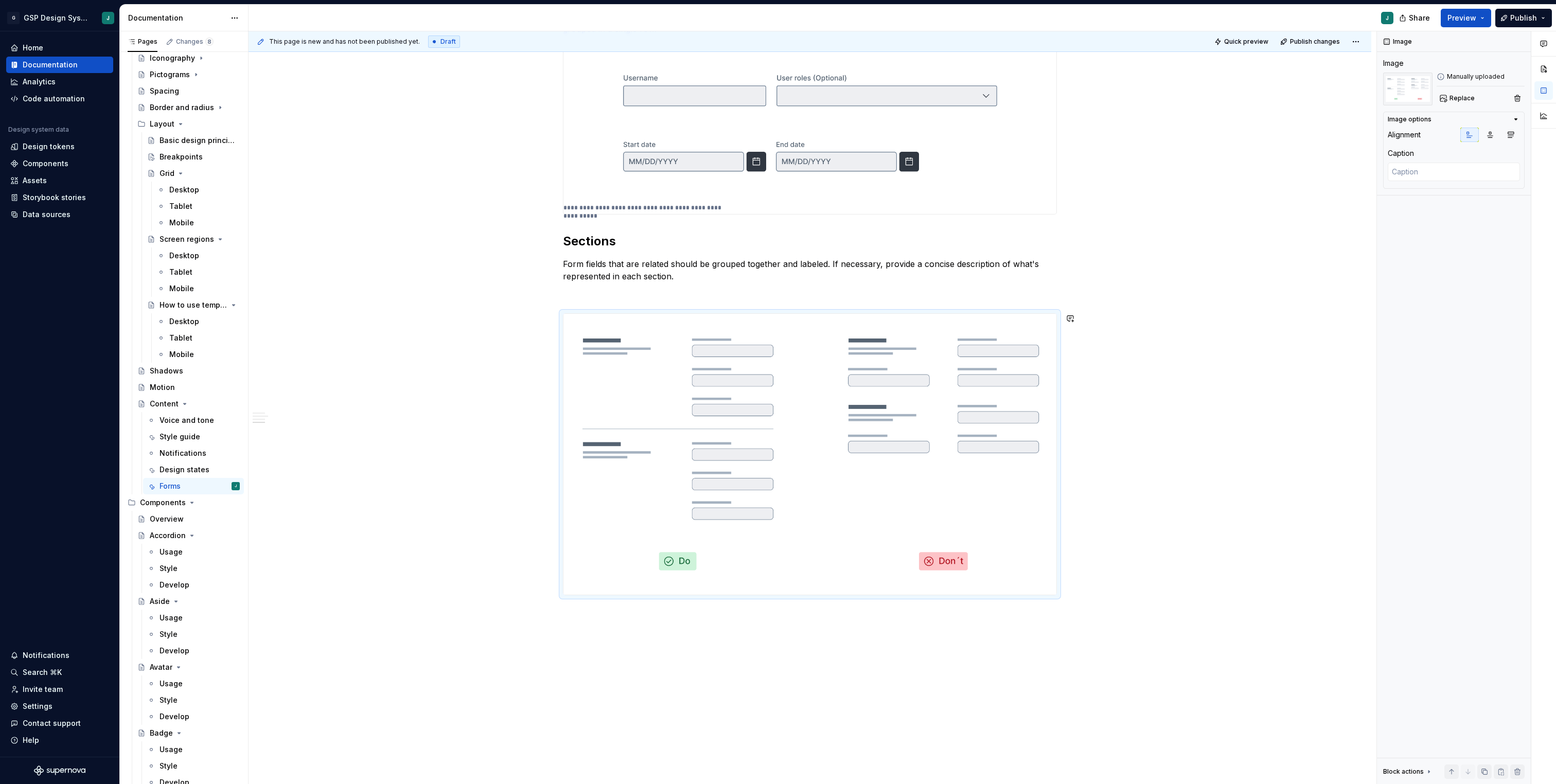
scroll to position [515, 0]
click at [826, 402] on img at bounding box center [810, 453] width 493 height 281
click at [1418, 176] on textarea at bounding box center [1453, 172] width 132 height 19
paste textarea "Make groupings clear by guiding the user’s eye along a single, easy-to-scan pat…"
type textarea "*"
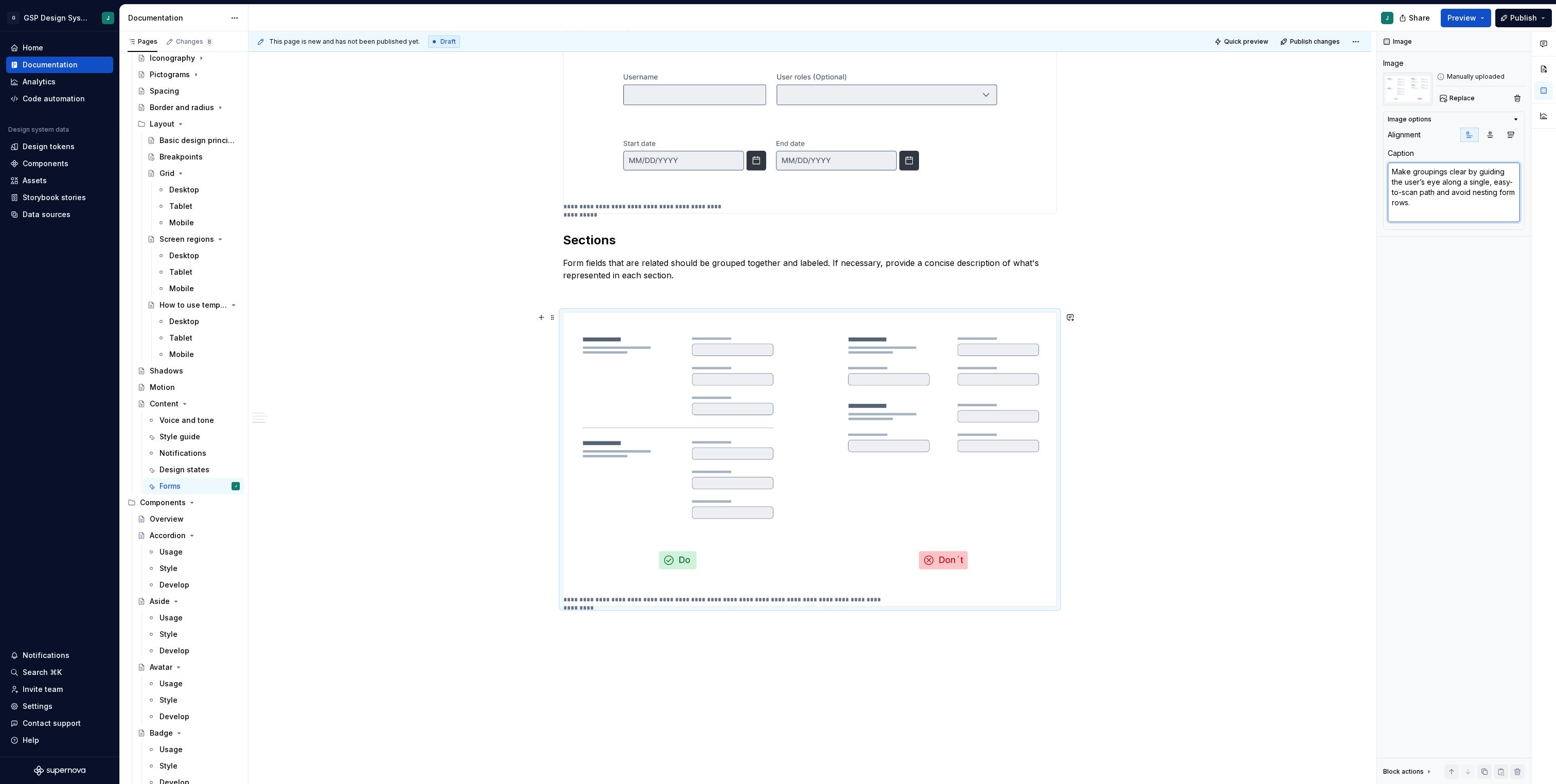
type textarea "Make groupings clear by guiding the user’s eye along a single, easy-to-scan pat…"
click at [1146, 605] on div "**********" at bounding box center [809, 259] width 1123 height 1191
click at [627, 661] on div "**********" at bounding box center [809, 259] width 1123 height 1191
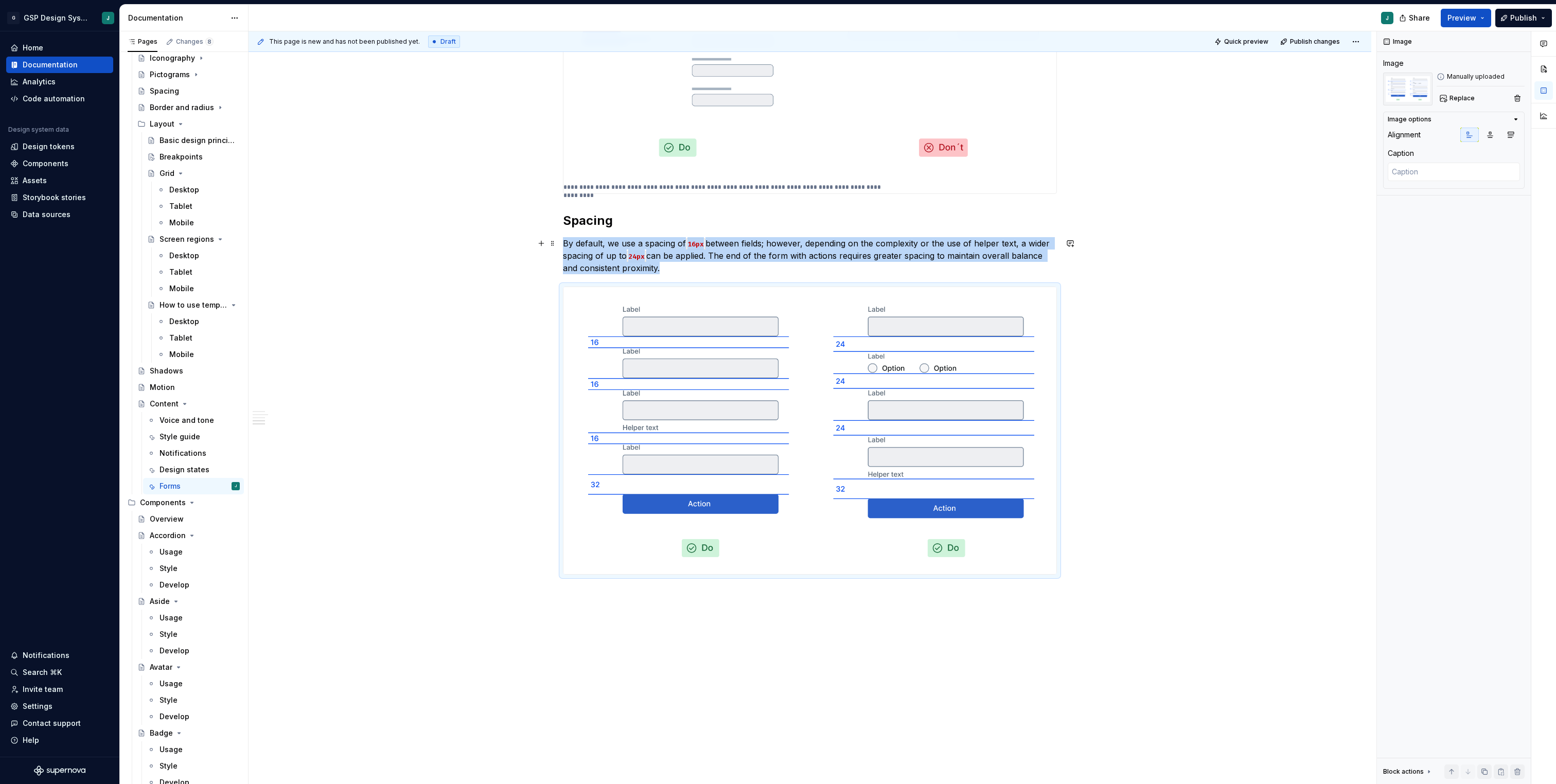
scroll to position [966, 0]
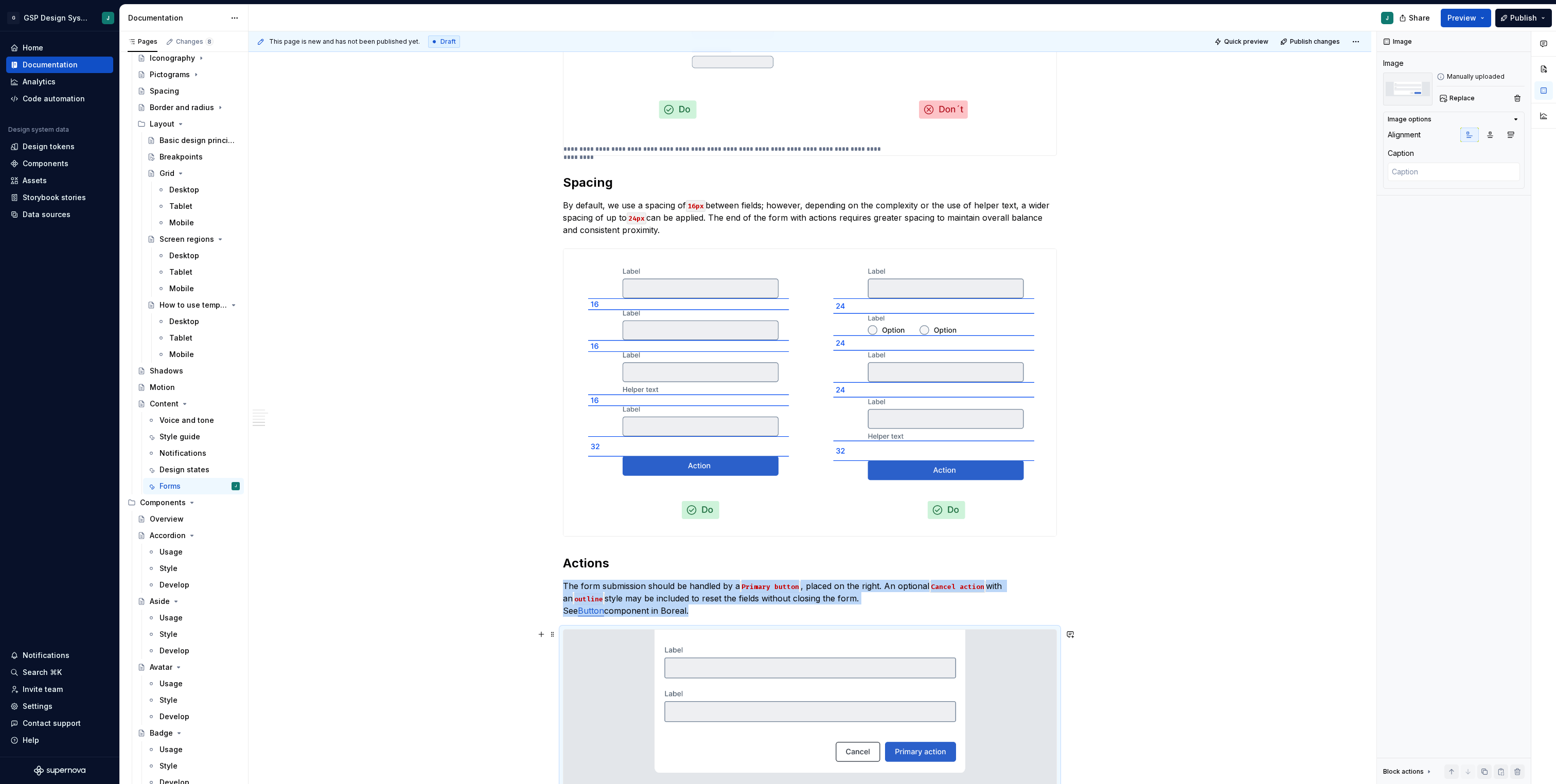
click at [750, 718] on img at bounding box center [810, 709] width 493 height 158
type textarea "*"
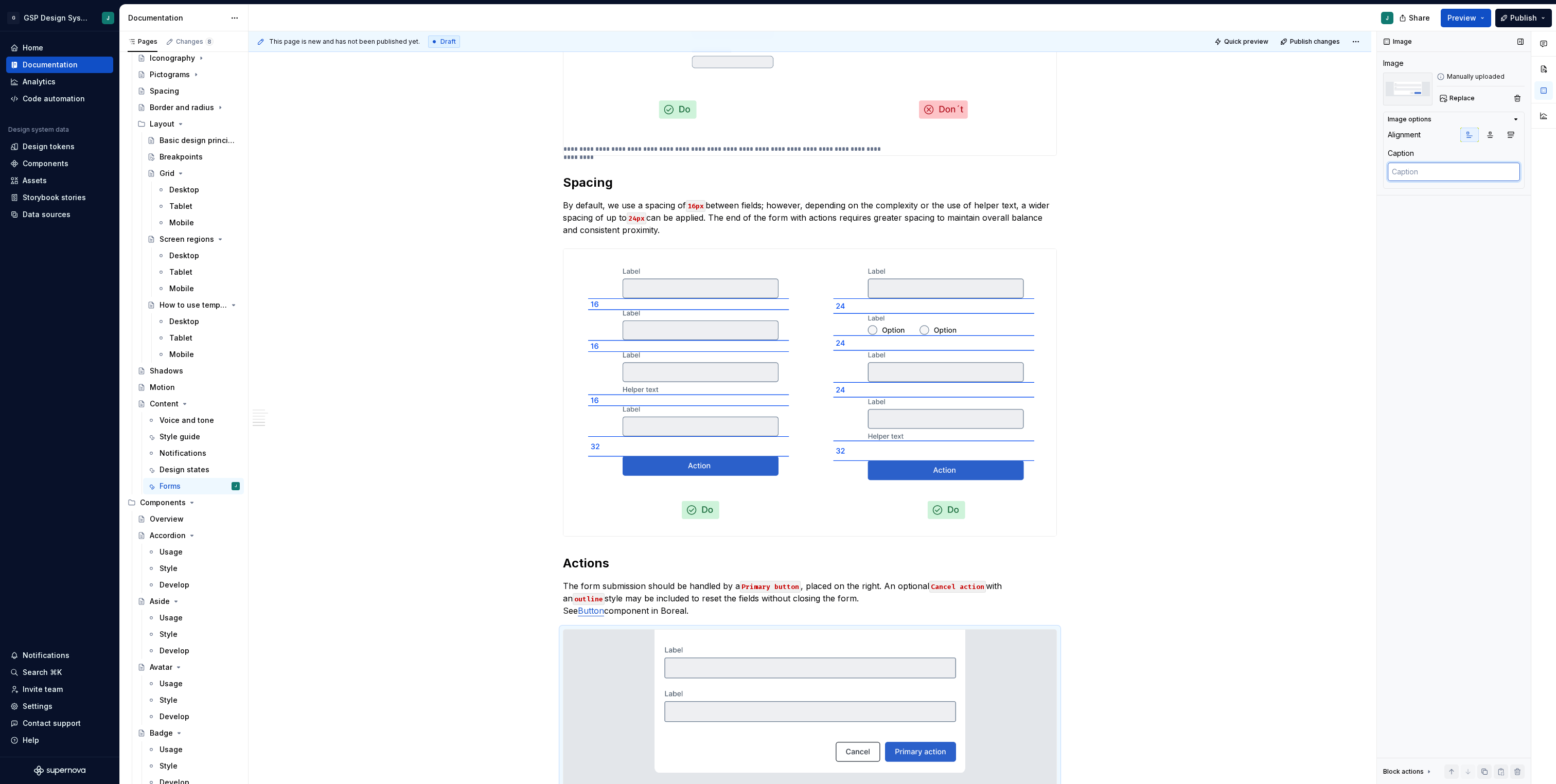
click at [1412, 179] on textarea at bounding box center [1453, 172] width 132 height 19
paste textarea "Buttons are horizontally aligned to the right within the form layout container …"
type textarea "Buttons are horizontally aligned to the right within the form layout container …"
type textarea "*"
type textarea "Buttons are horizontally aligned to the right within the form layout container …"
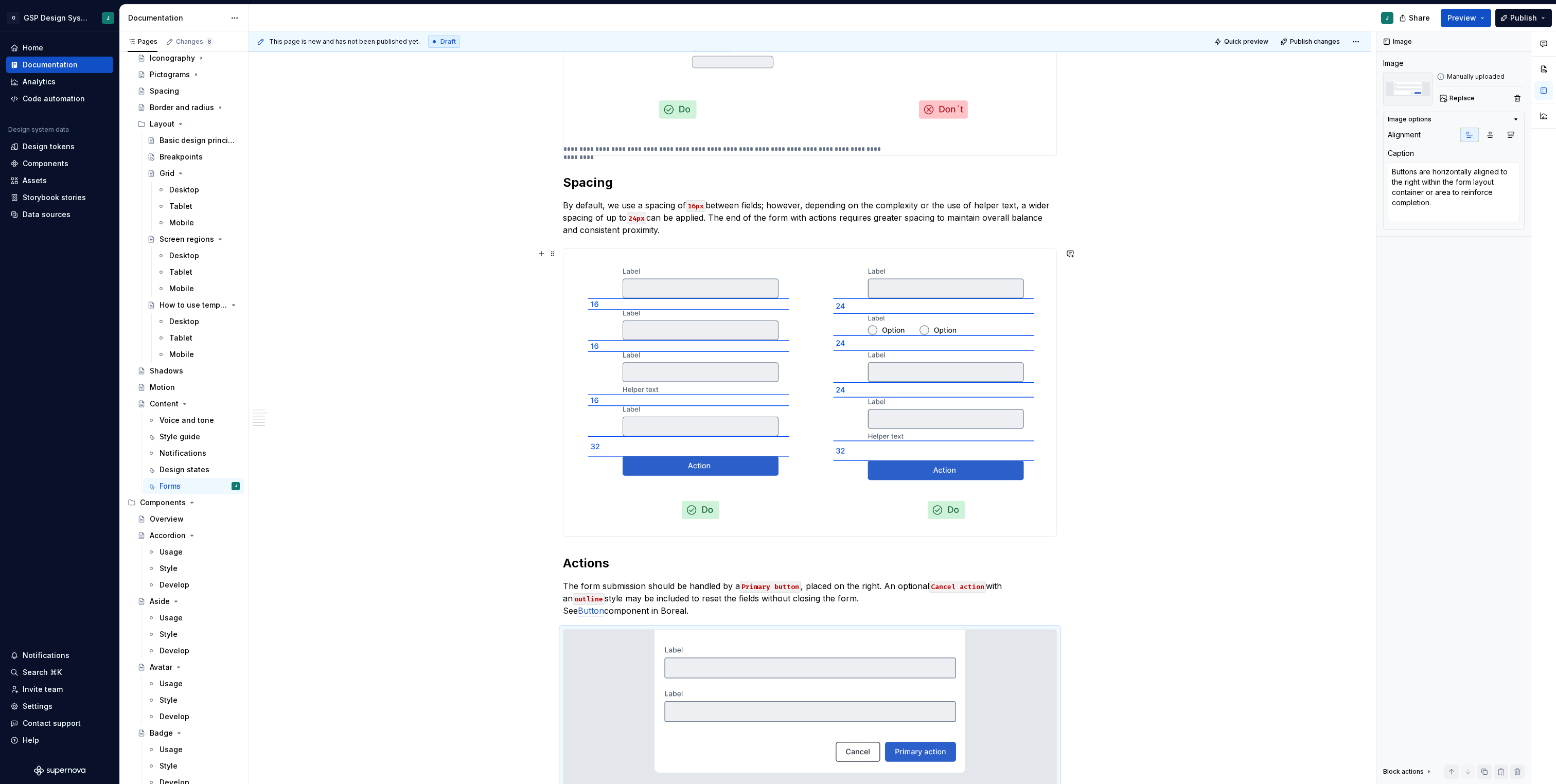
click at [1250, 415] on div "**********" at bounding box center [809, 130] width 1123 height 1836
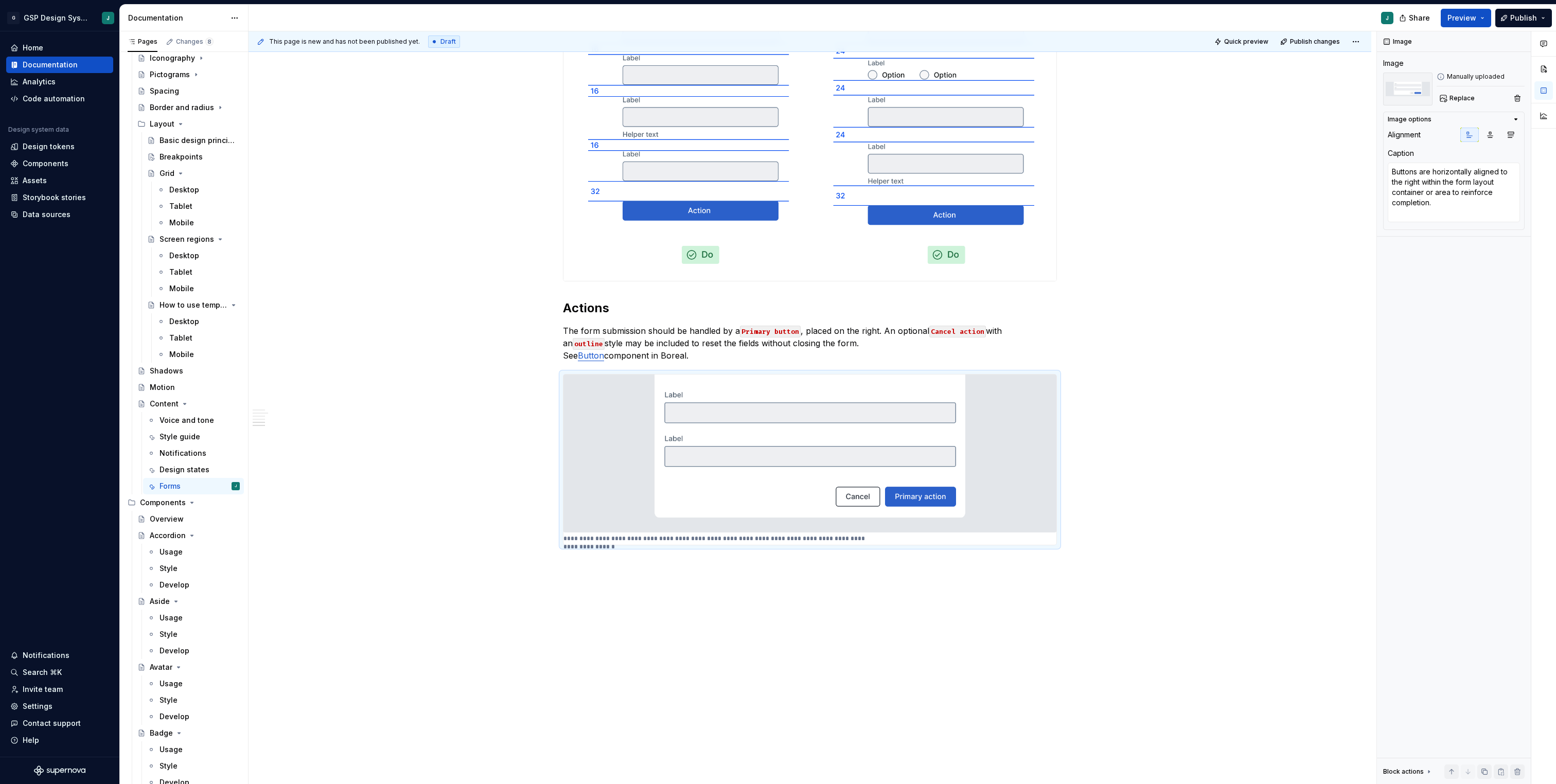
scroll to position [1229, 0]
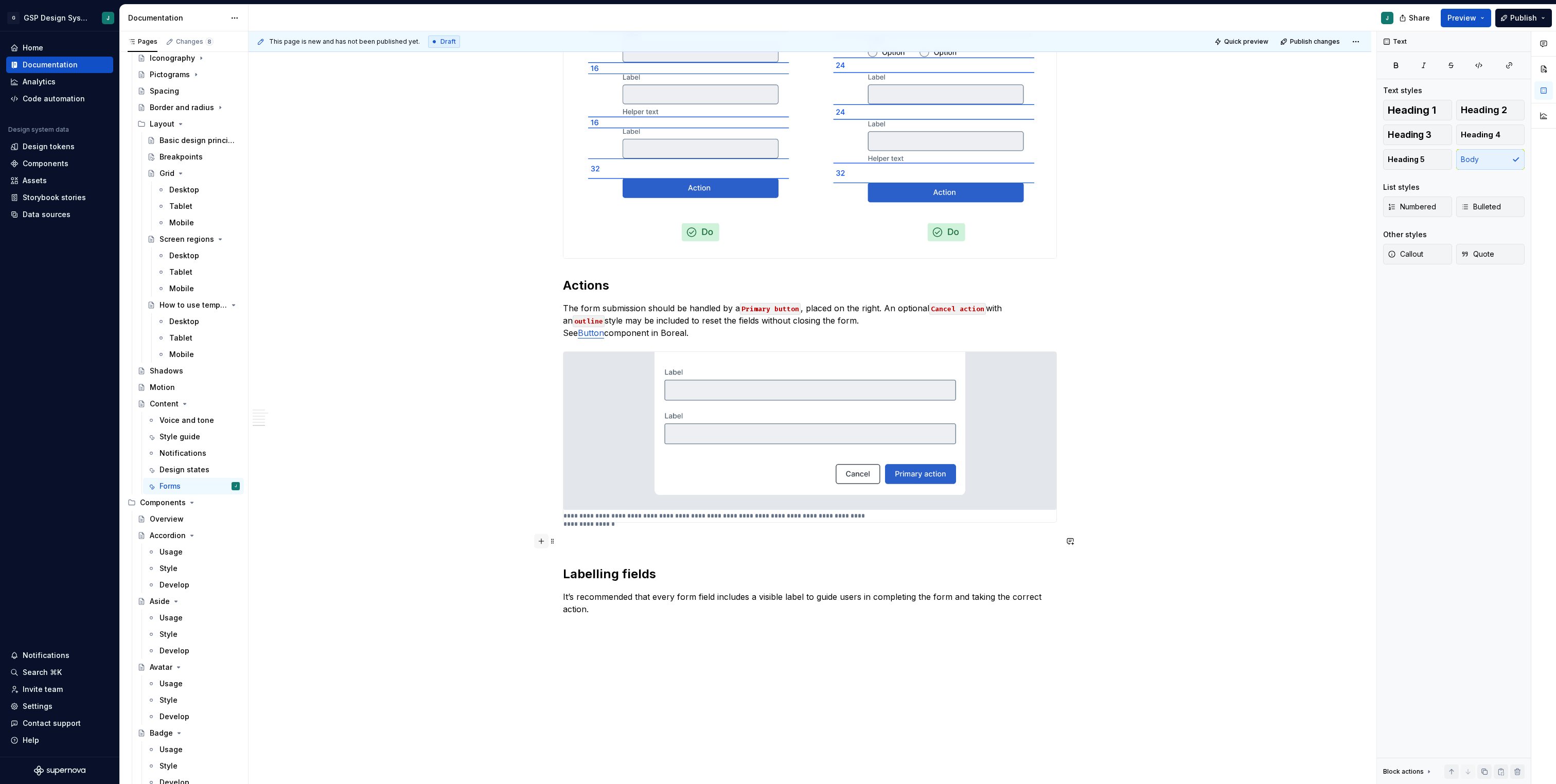
click at [540, 544] on button "button" at bounding box center [541, 541] width 14 height 14
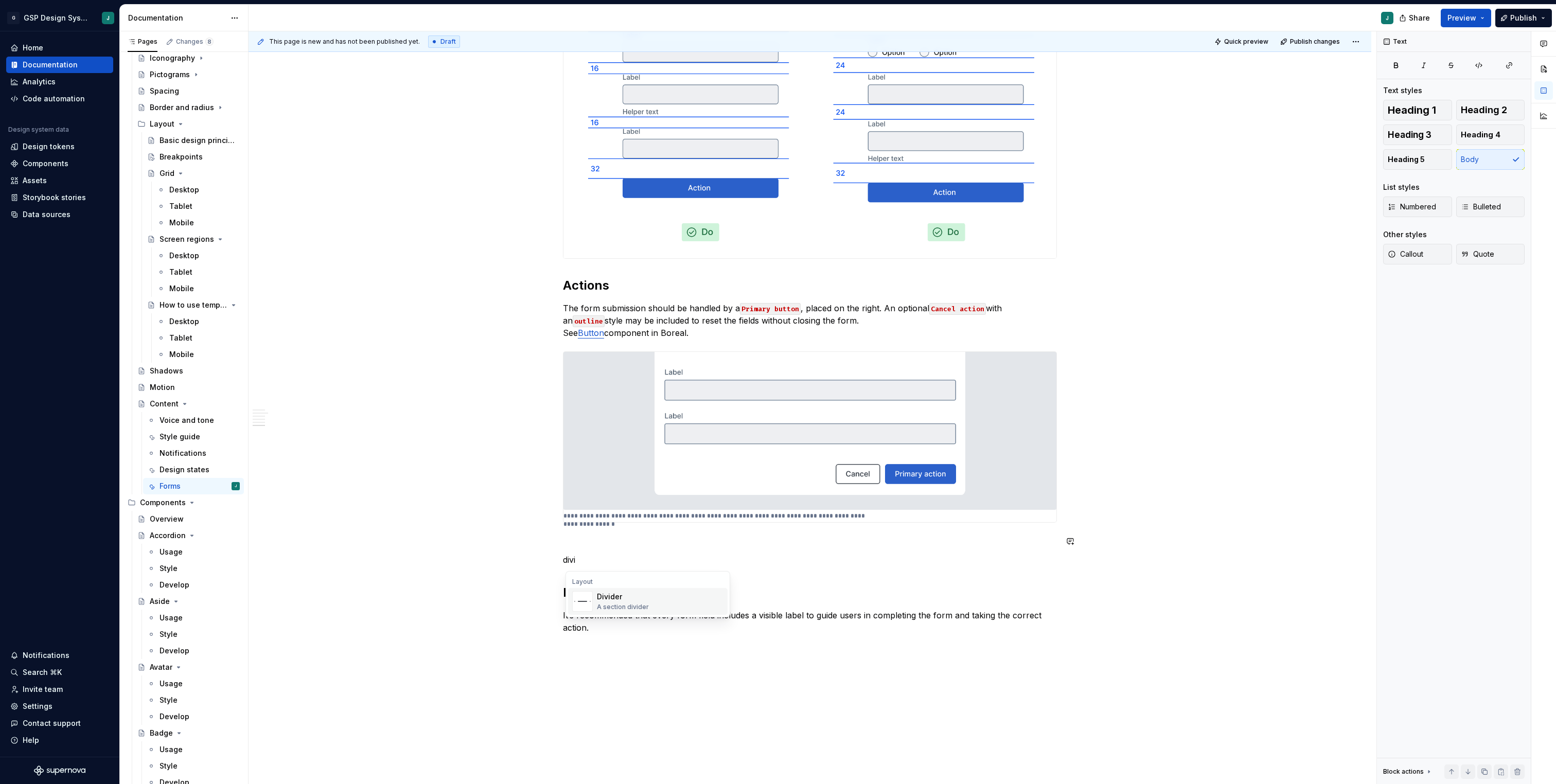
click at [616, 602] on div "Divider A section divider" at bounding box center [623, 602] width 52 height 19
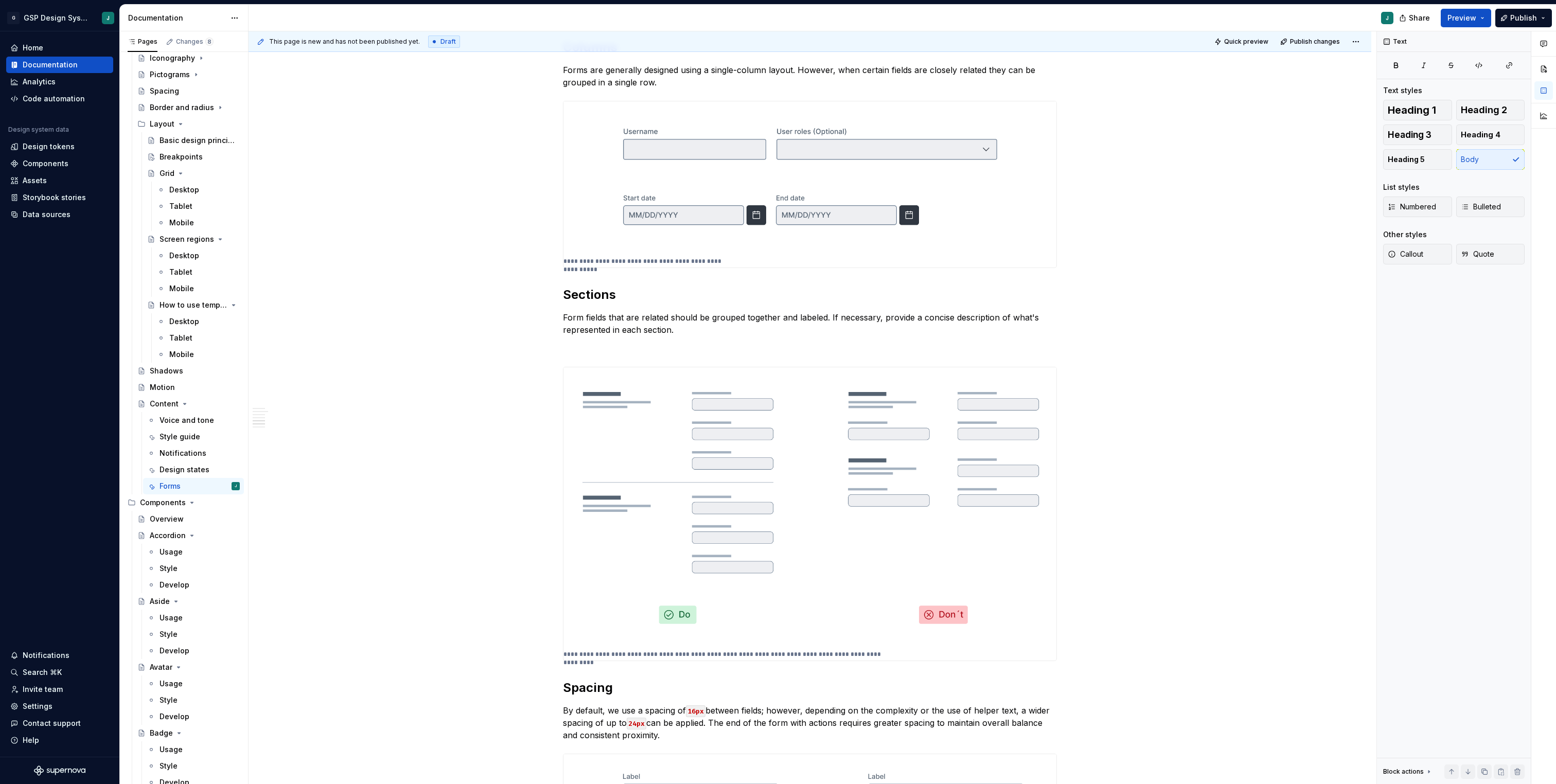
scroll to position [0, 0]
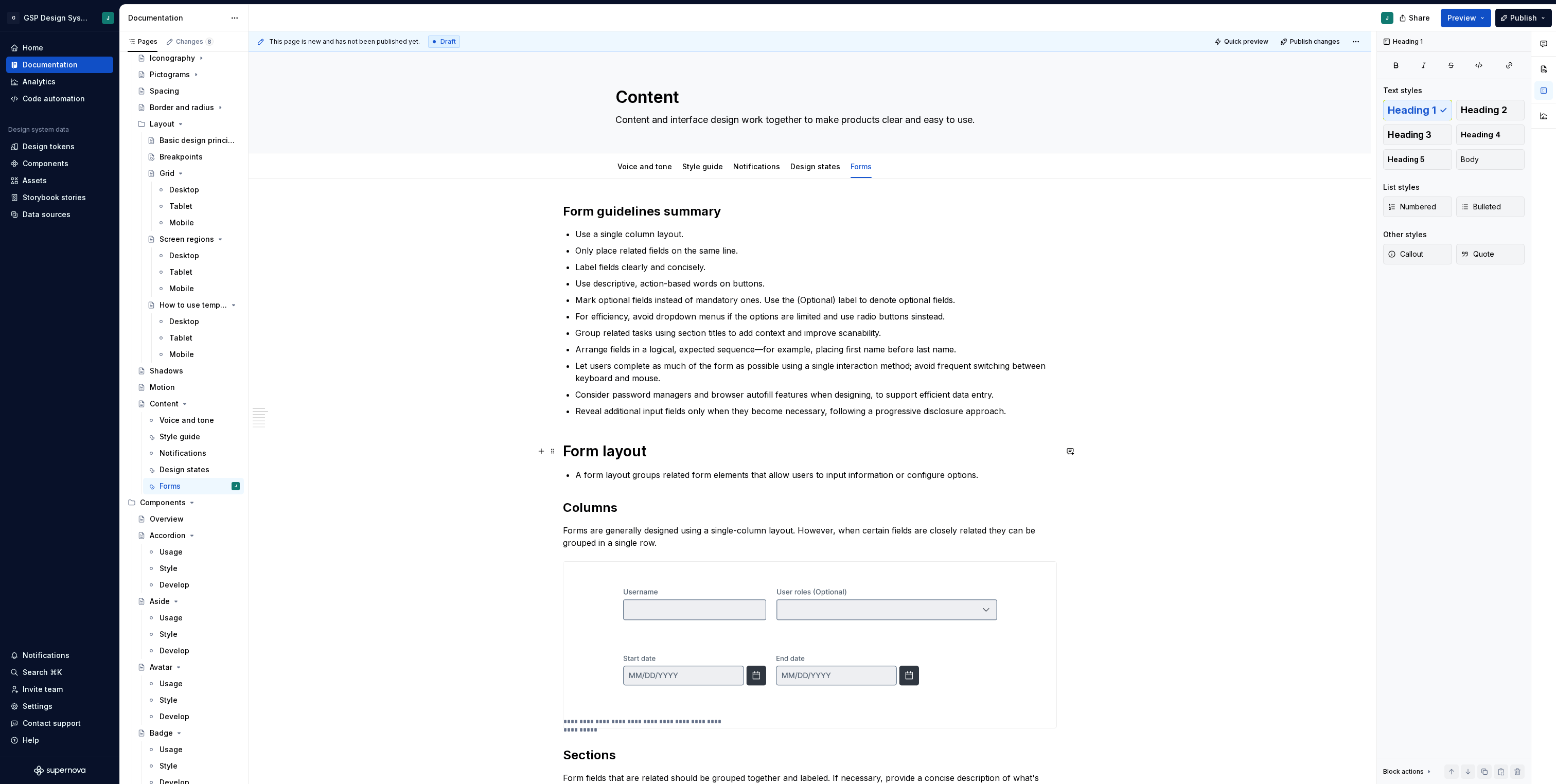
click at [565, 449] on h1 "Form layout" at bounding box center [810, 451] width 494 height 19
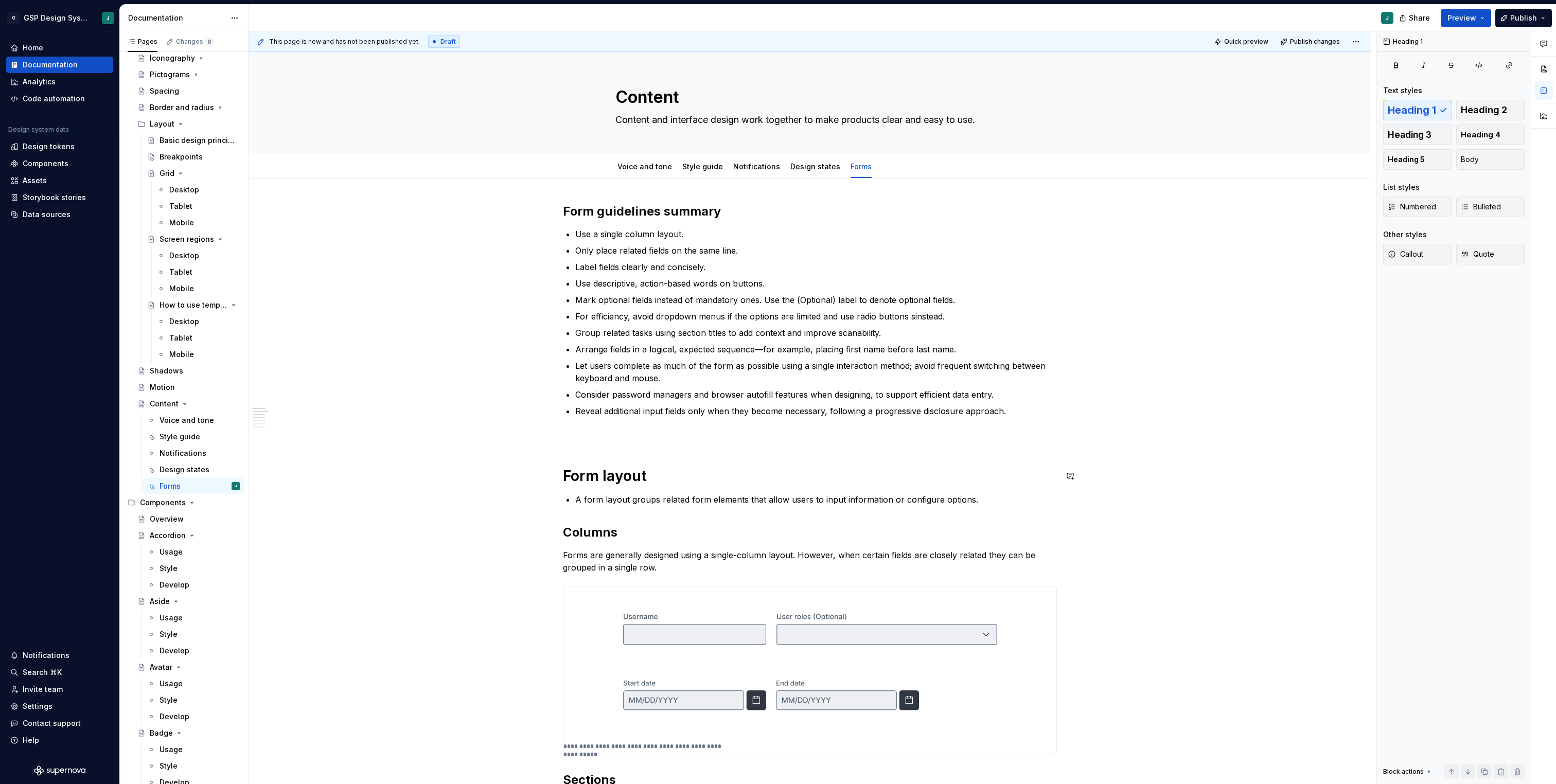
click at [553, 436] on span at bounding box center [553, 436] width 8 height 14
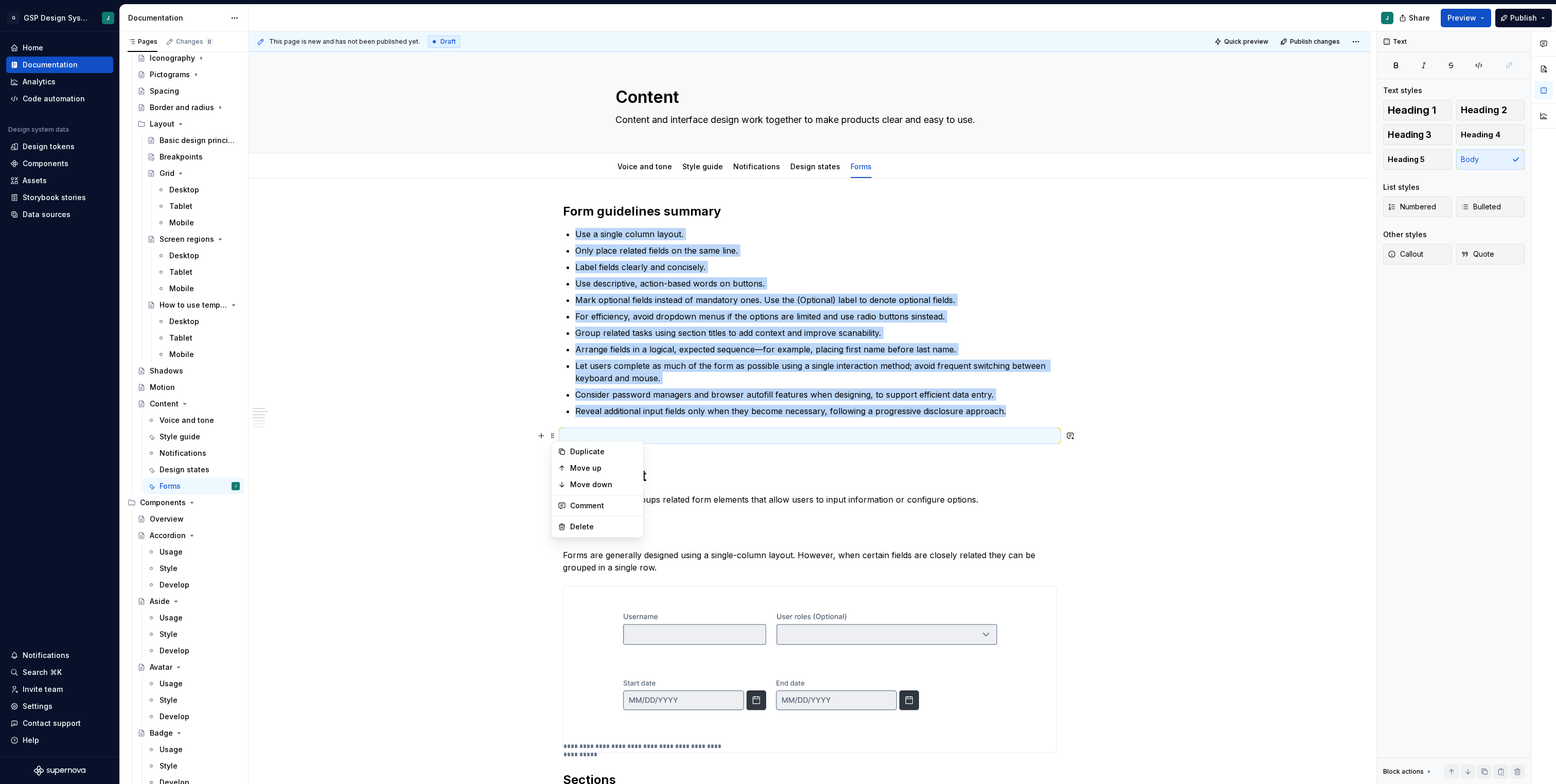
click at [582, 436] on p at bounding box center [810, 435] width 494 height 12
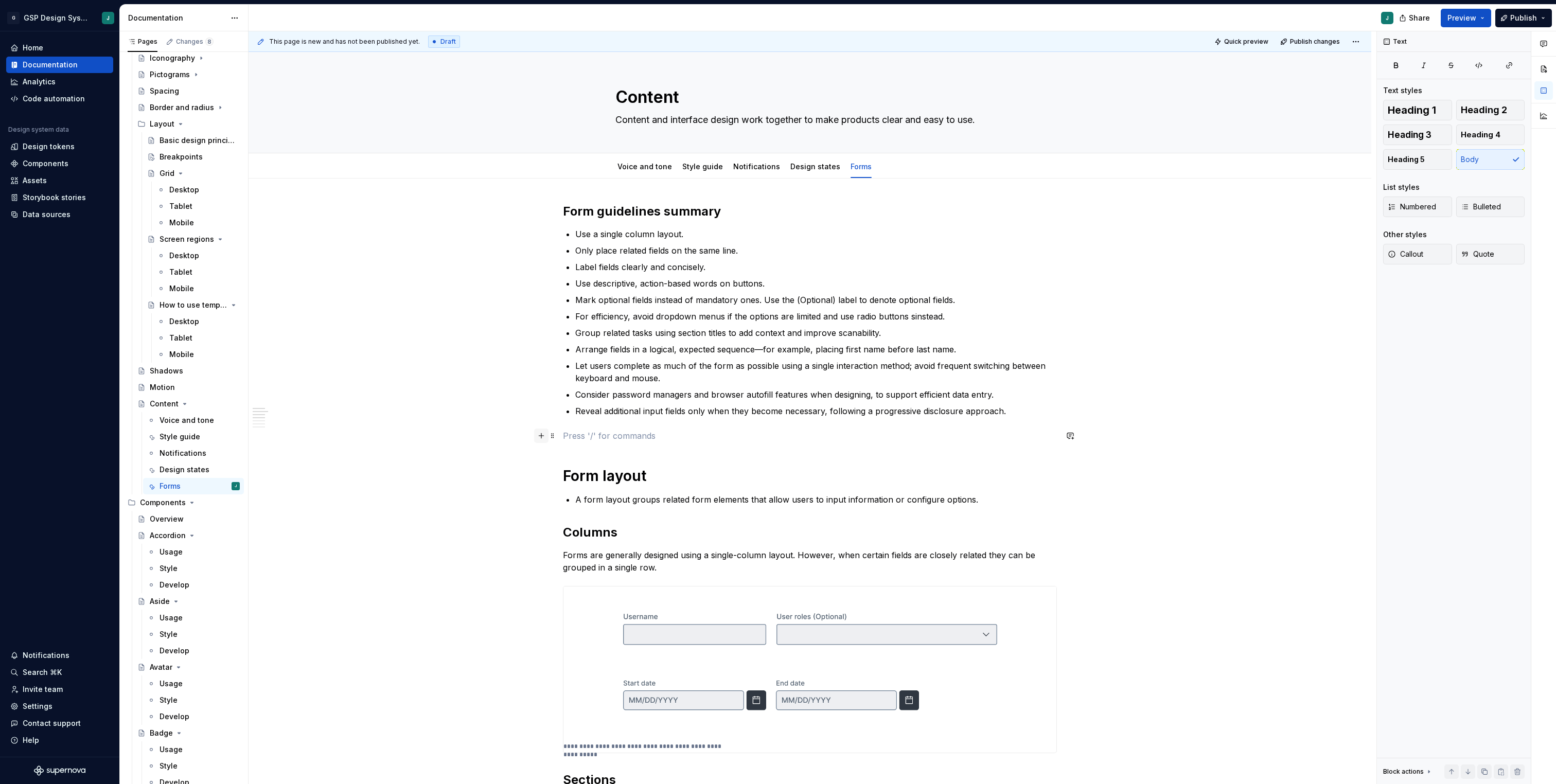
click at [544, 438] on button "button" at bounding box center [541, 436] width 14 height 14
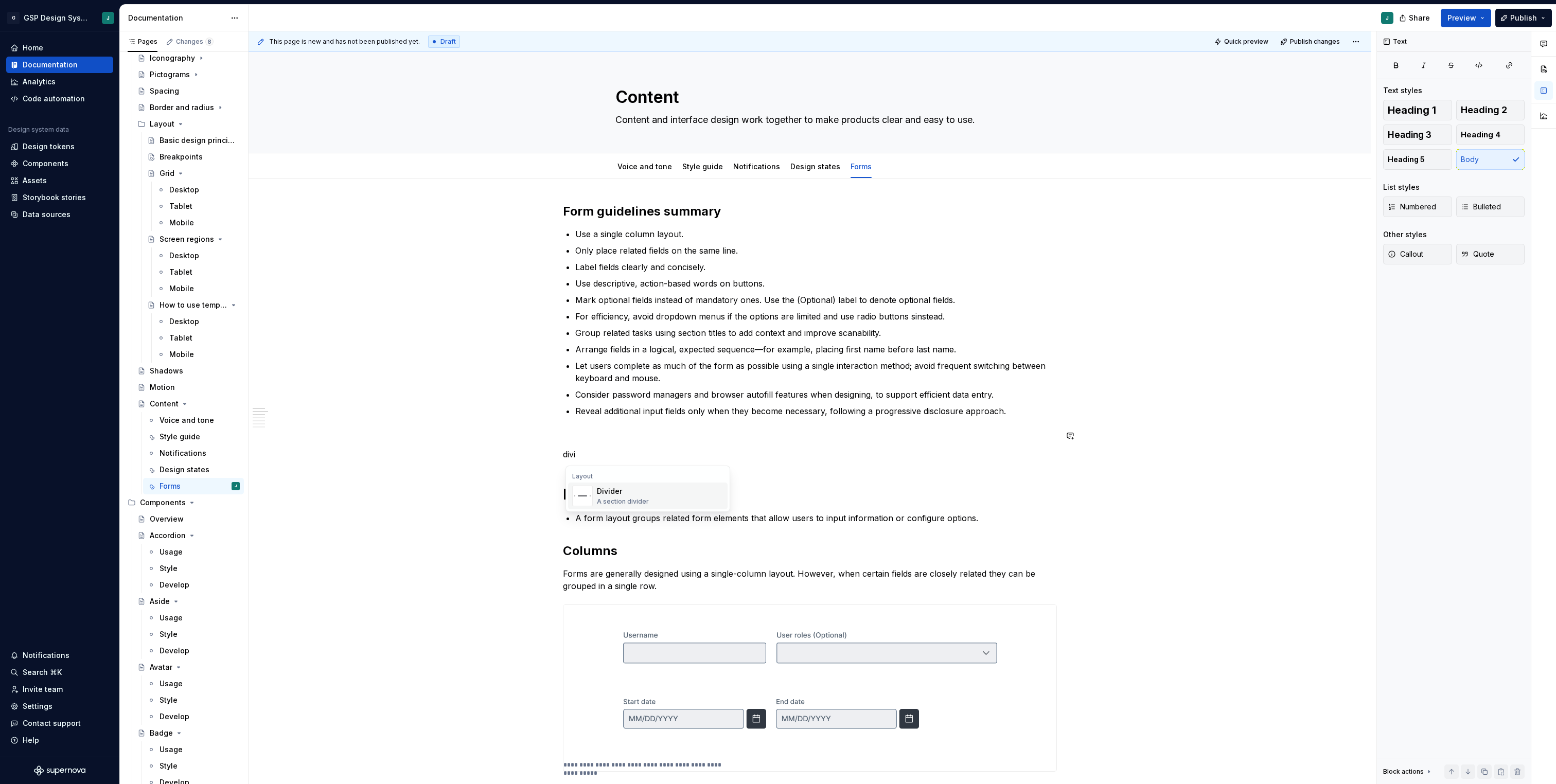
click at [613, 487] on div "Divider" at bounding box center [623, 491] width 52 height 10
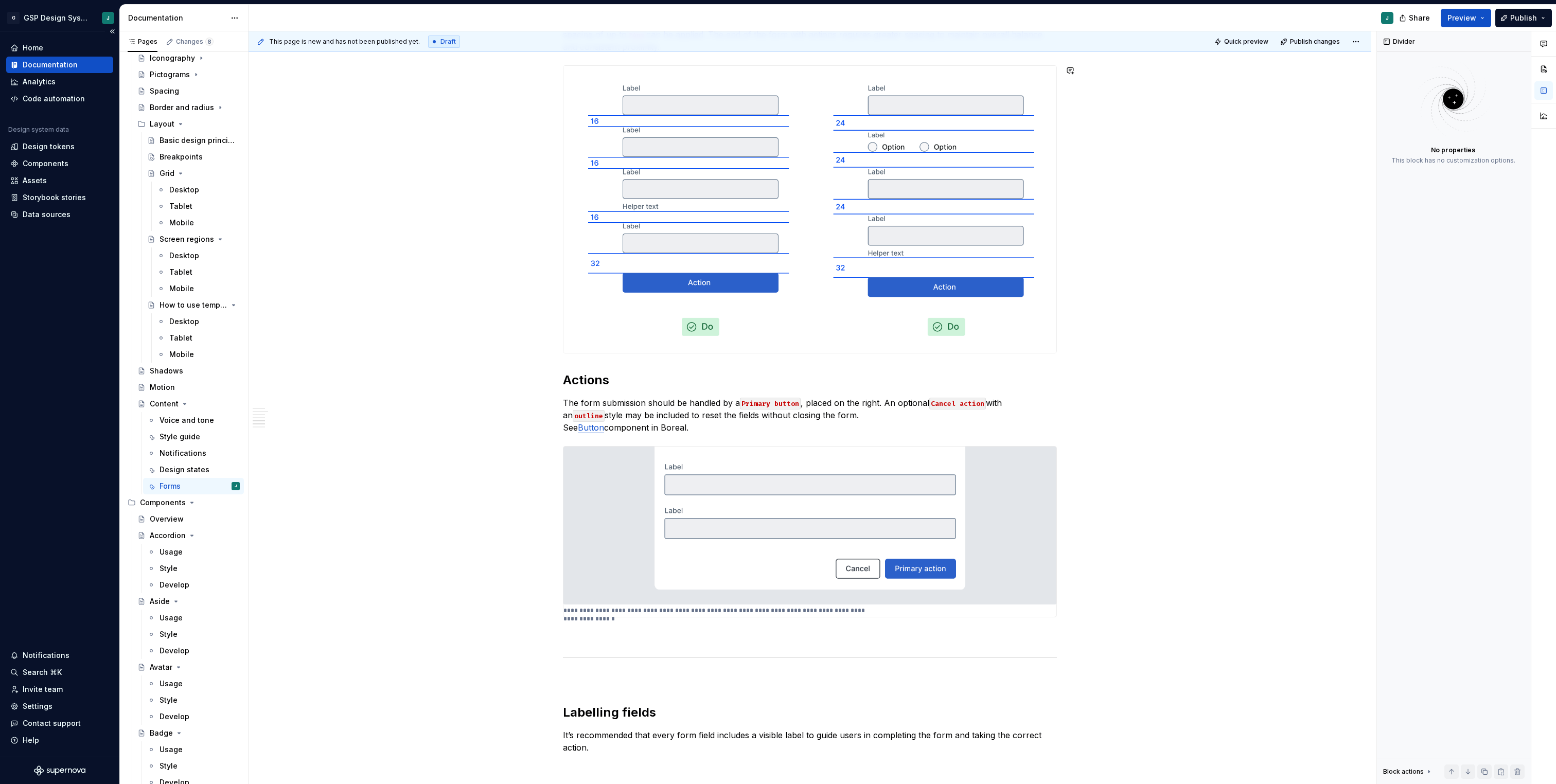
scroll to position [1428, 0]
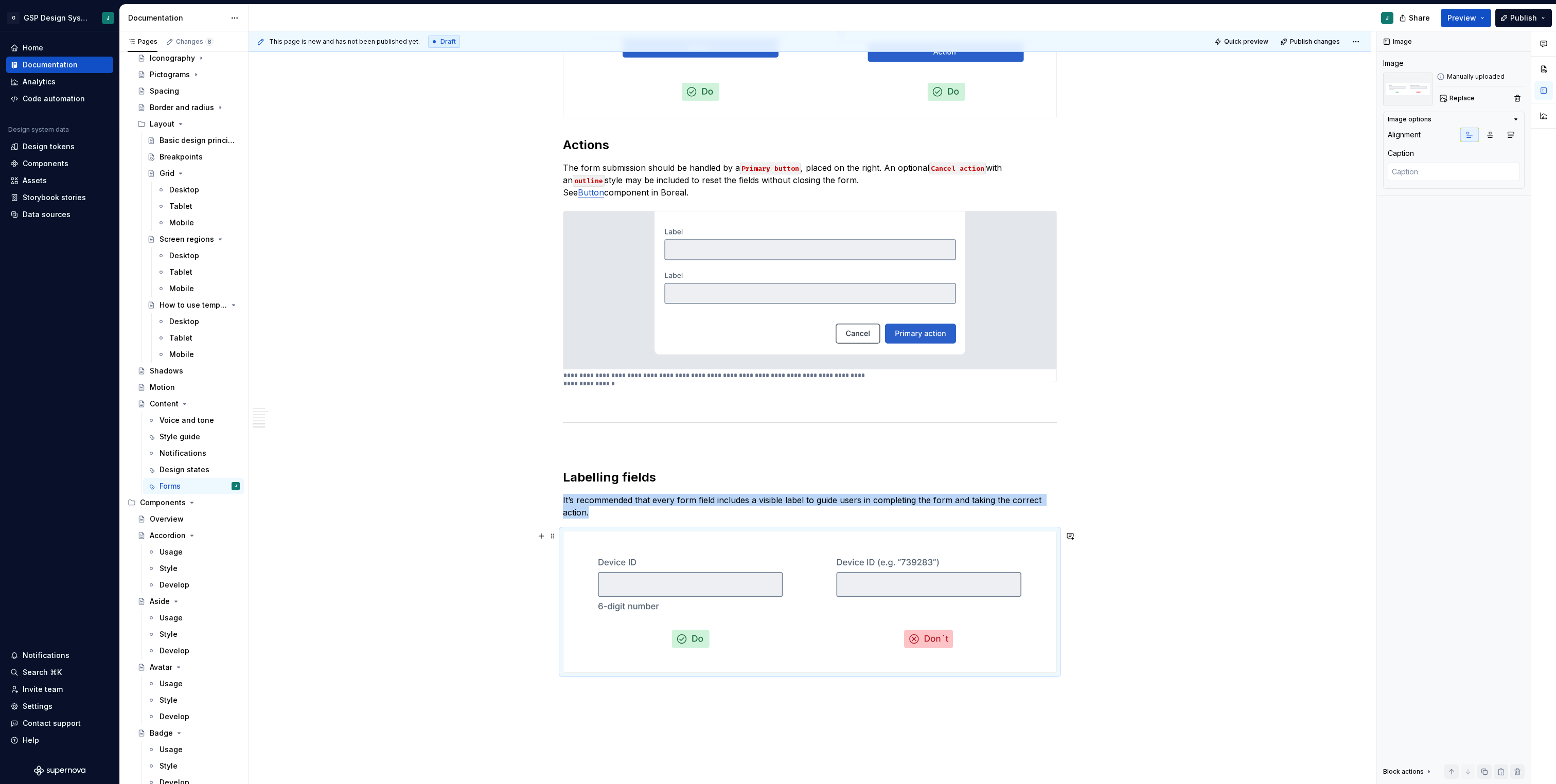
click at [685, 582] on img at bounding box center [810, 602] width 493 height 141
click at [1417, 175] on textarea at bounding box center [1453, 172] width 132 height 19
paste textarea "Keep it simple and easy to scan, using helper text to provide additional inform…"
type textarea "*"
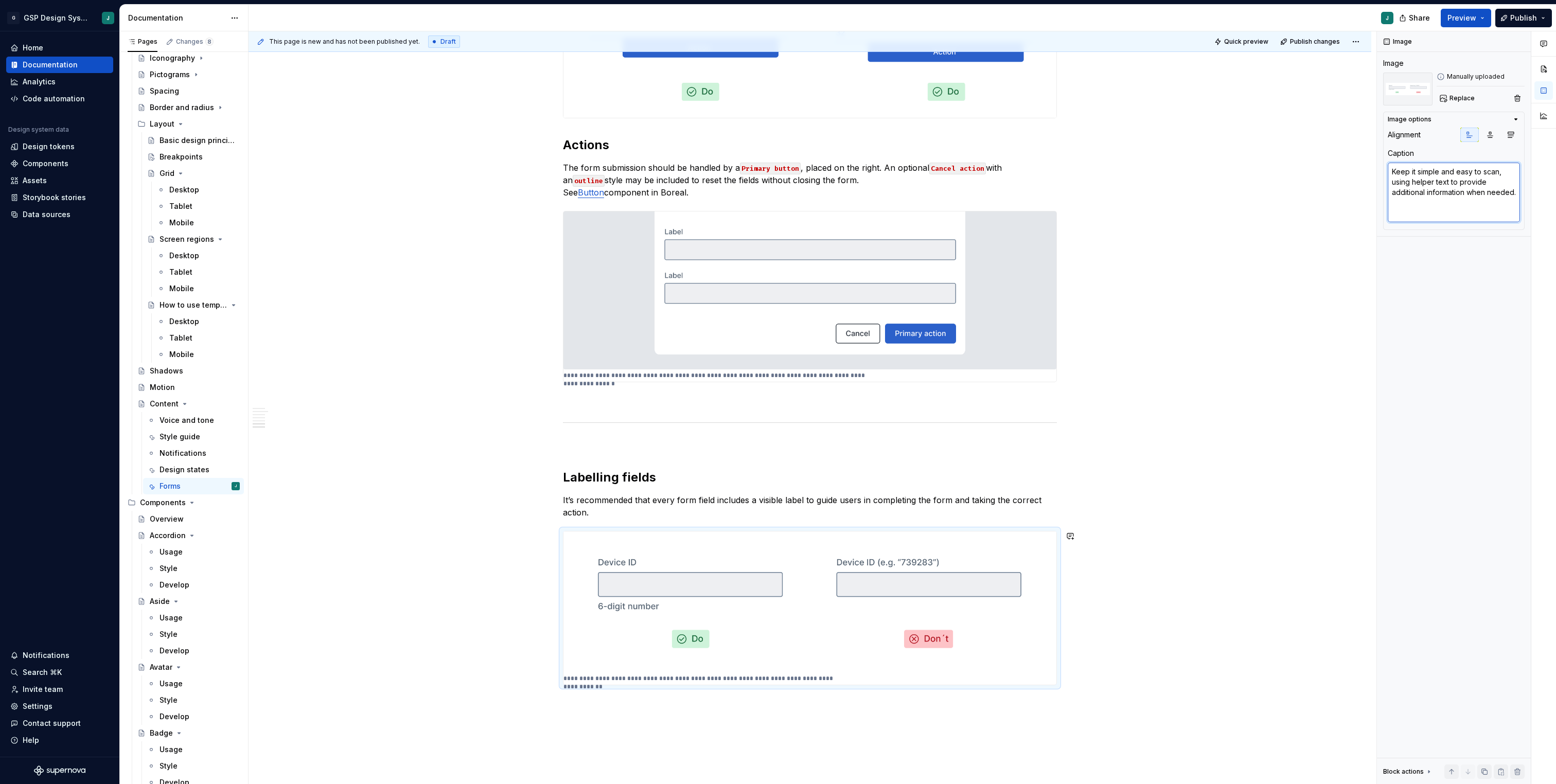
type textarea "Keep it simple and easy to scan, using helper text to provide additional inform…"
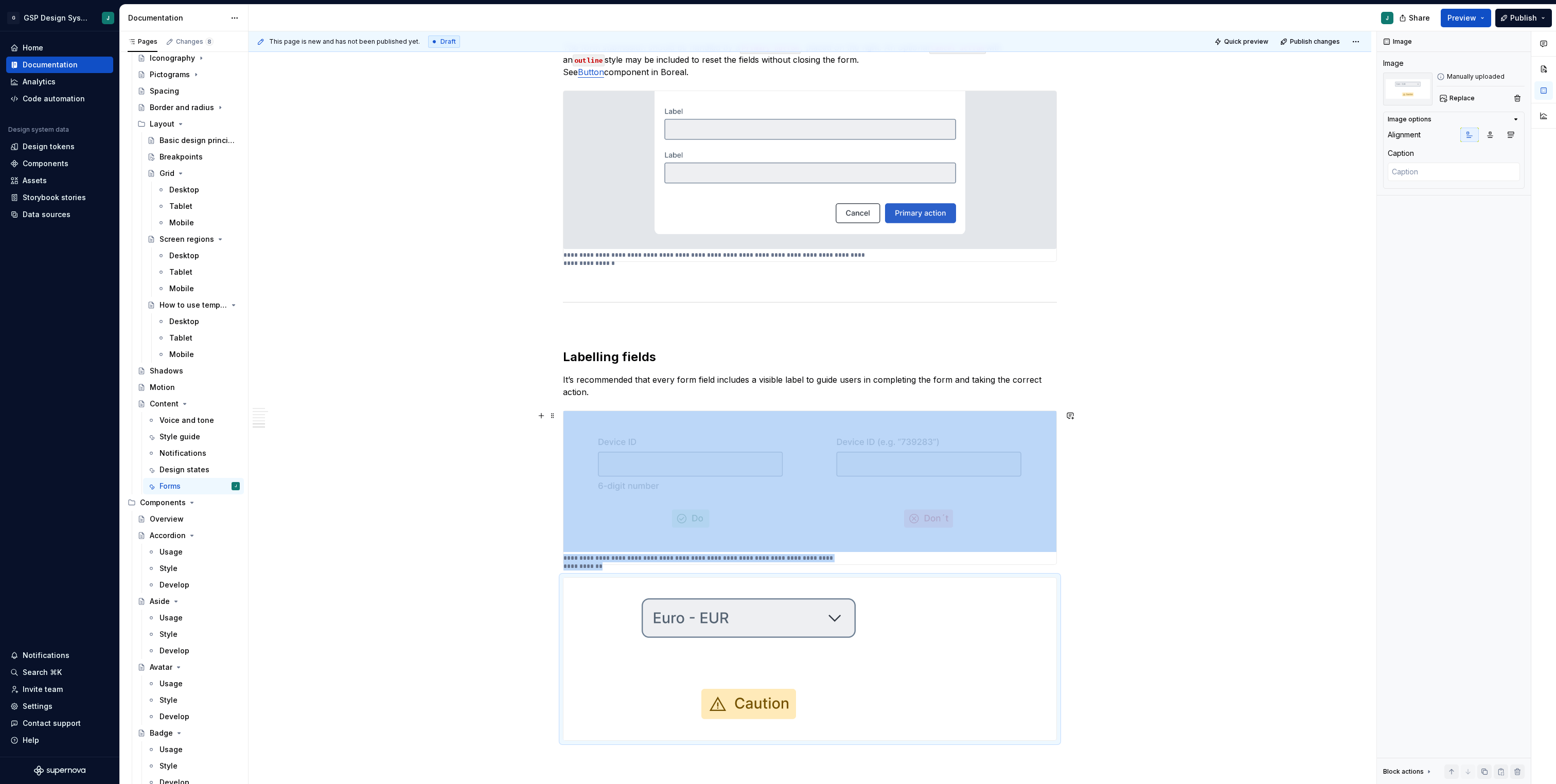
scroll to position [1631, 0]
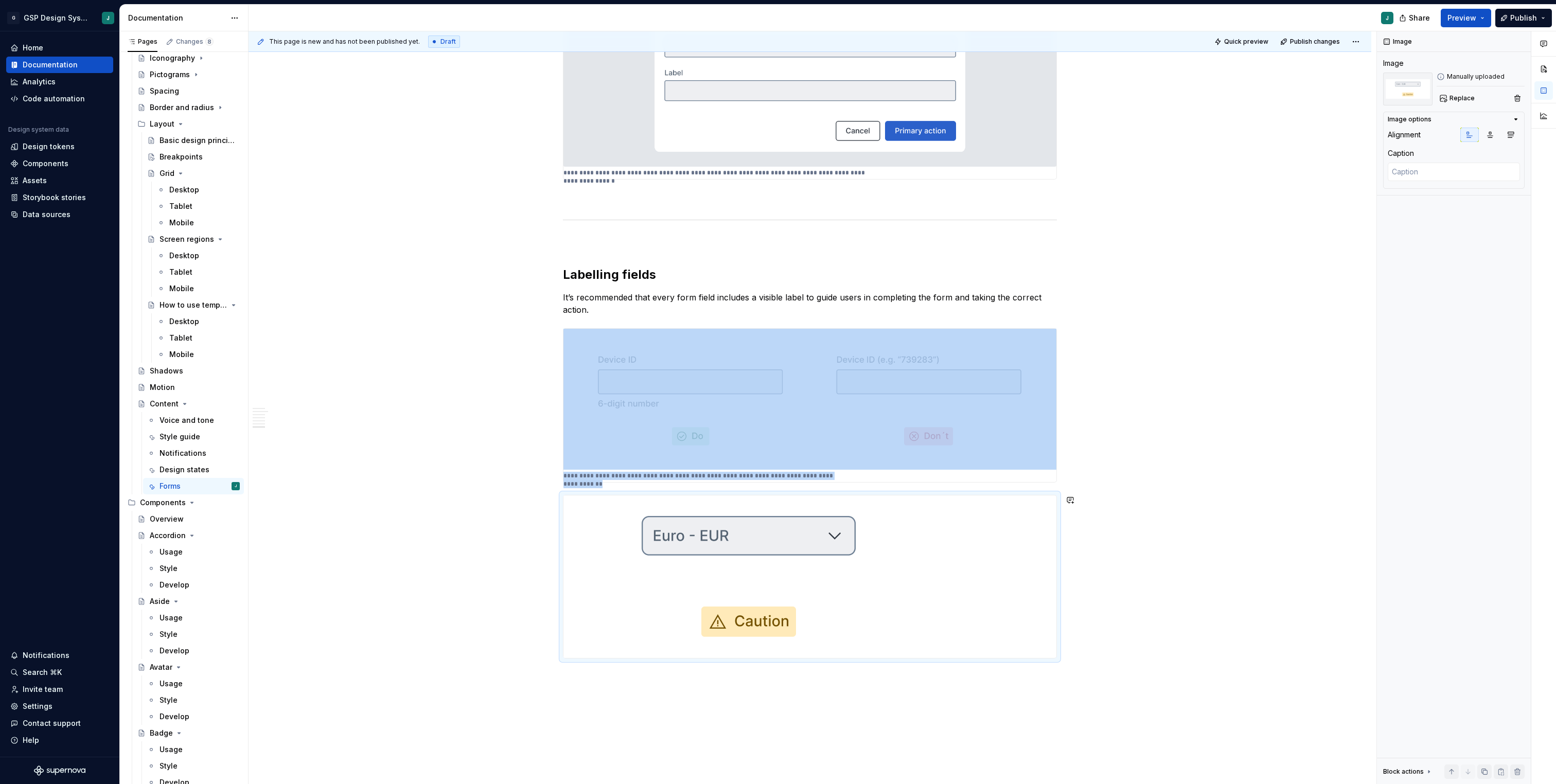
click at [587, 694] on div "This page is new and has not been published yet. Draft Quick preview Publish ch…" at bounding box center [812, 408] width 1128 height 753
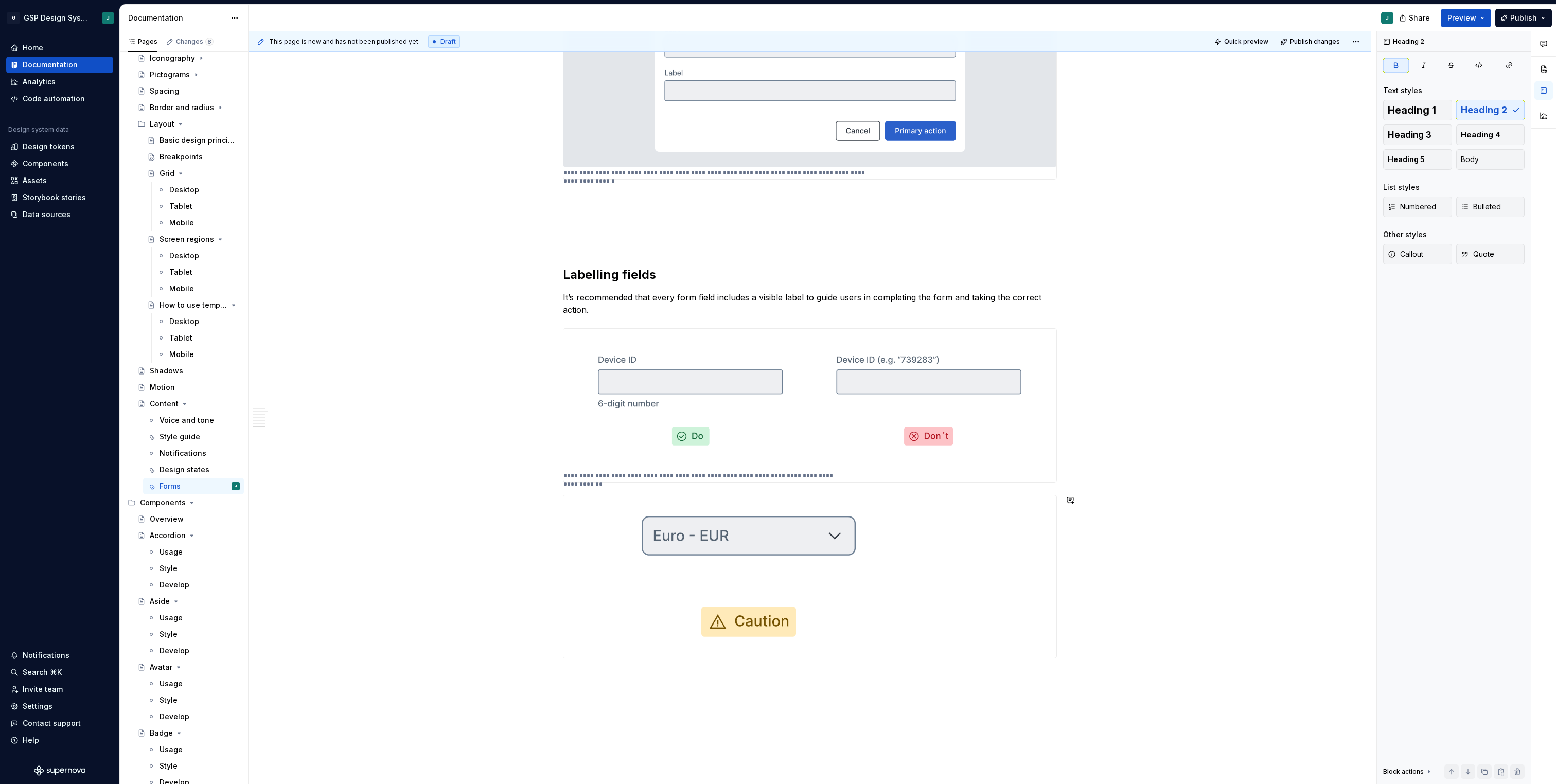
click at [581, 681] on div "This page is new and has not been published yet. Draft Quick preview Publish ch…" at bounding box center [812, 408] width 1128 height 753
click at [661, 471] on div "**********" at bounding box center [810, 405] width 493 height 153
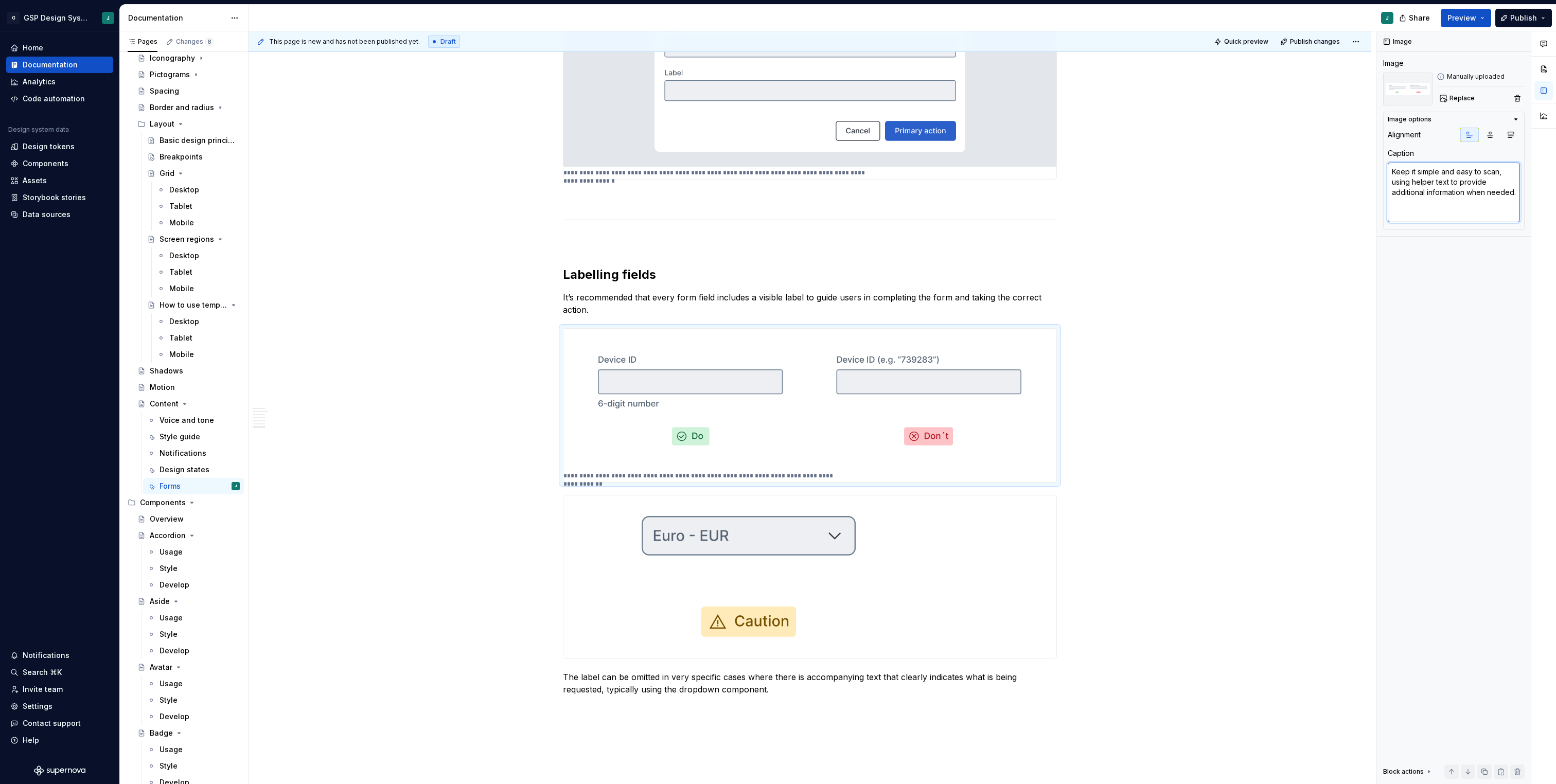
drag, startPoint x: 1456, startPoint y: 203, endPoint x: 1339, endPoint y: 141, distance: 132.4
click at [1339, 141] on div "This page is new and has not been published yet. Draft Quick preview Publish ch…" at bounding box center [902, 408] width 1308 height 753
drag, startPoint x: 1430, startPoint y: 204, endPoint x: 1340, endPoint y: 130, distance: 116.5
click at [1340, 130] on div "This page is new and has not been published yet. Draft Quick preview Publish ch…" at bounding box center [902, 408] width 1308 height 753
type textarea "*"
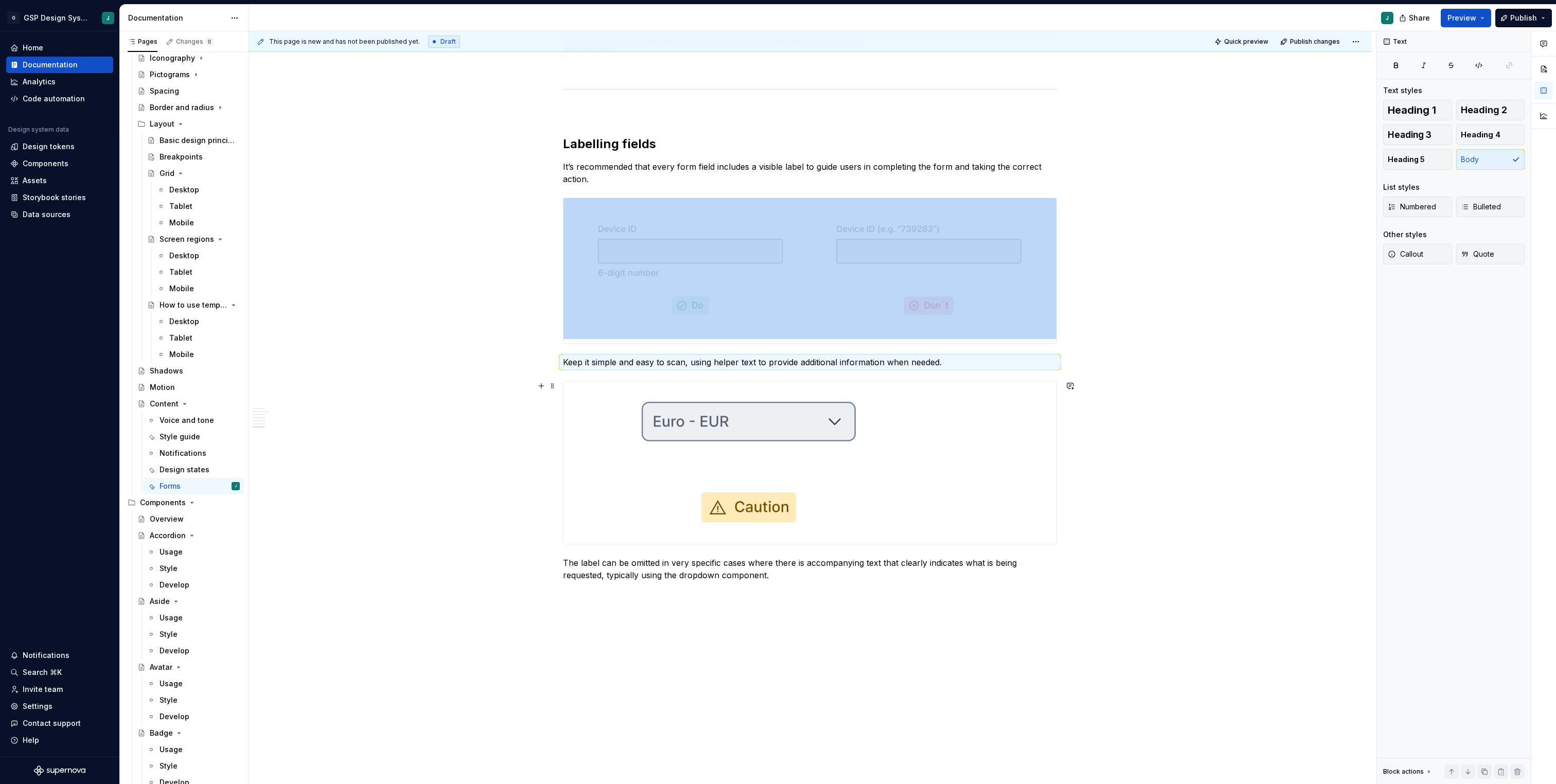
scroll to position [1804, 0]
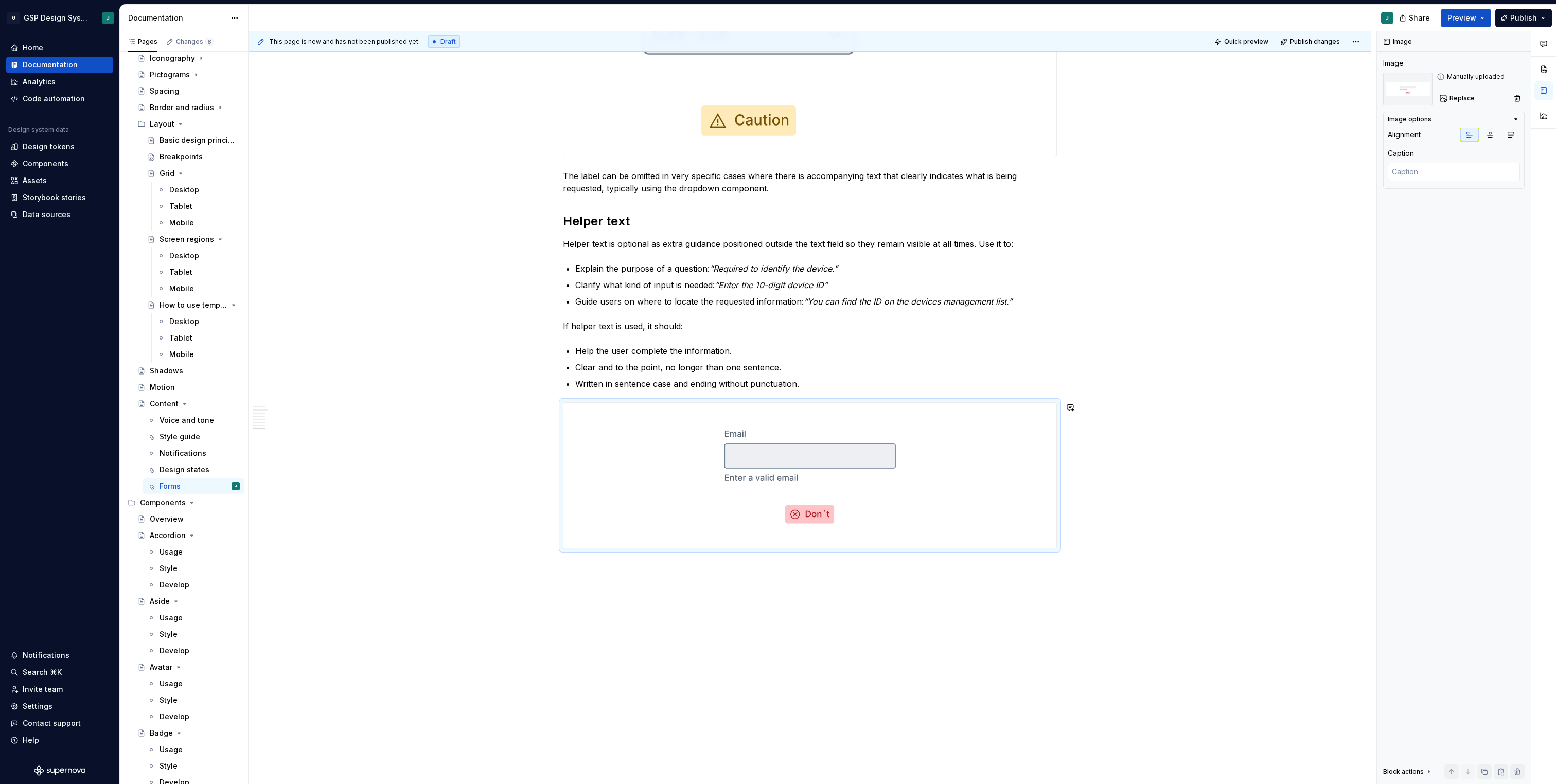
scroll to position [2159, 0]
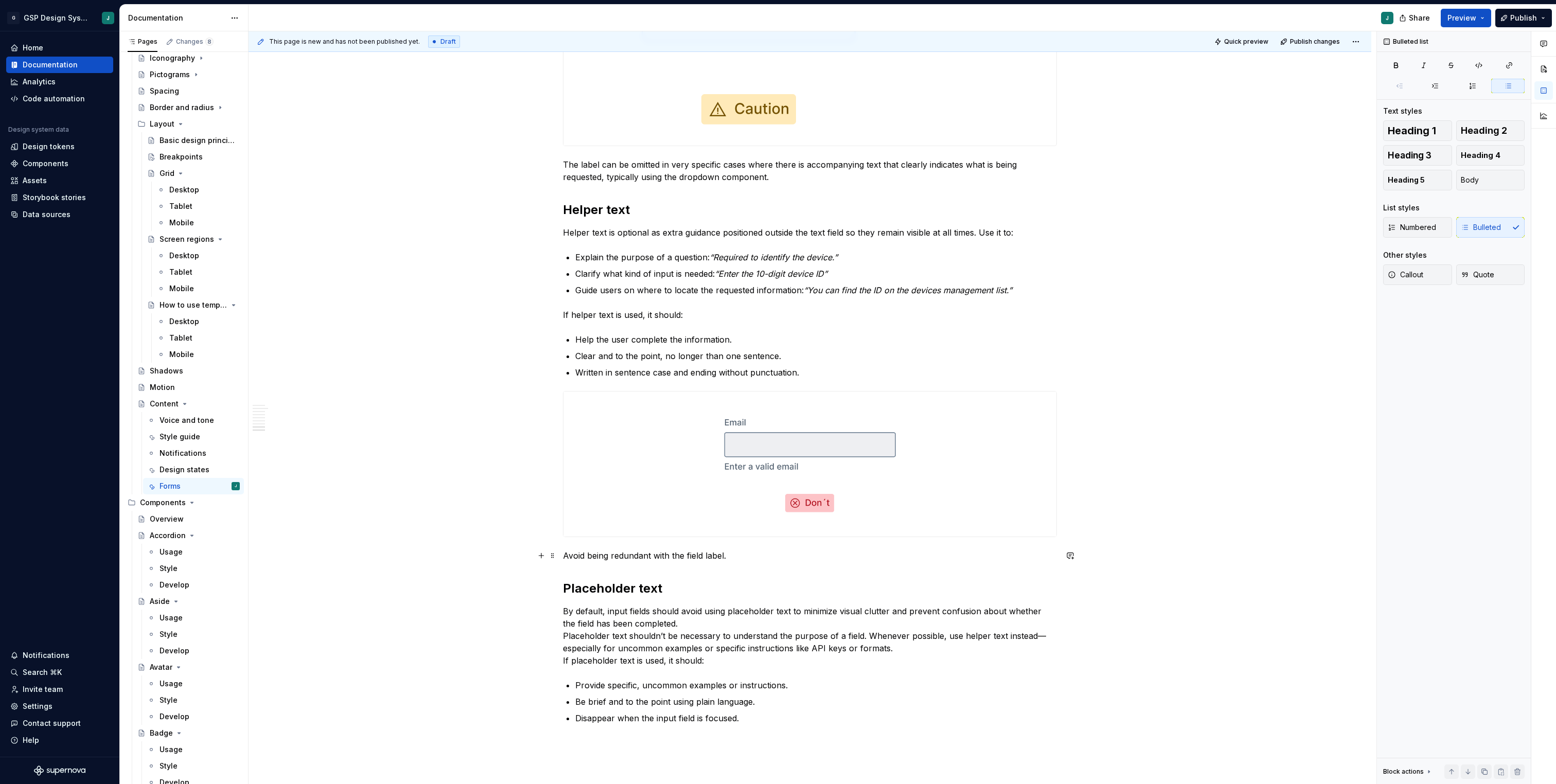
scroll to position [2347, 0]
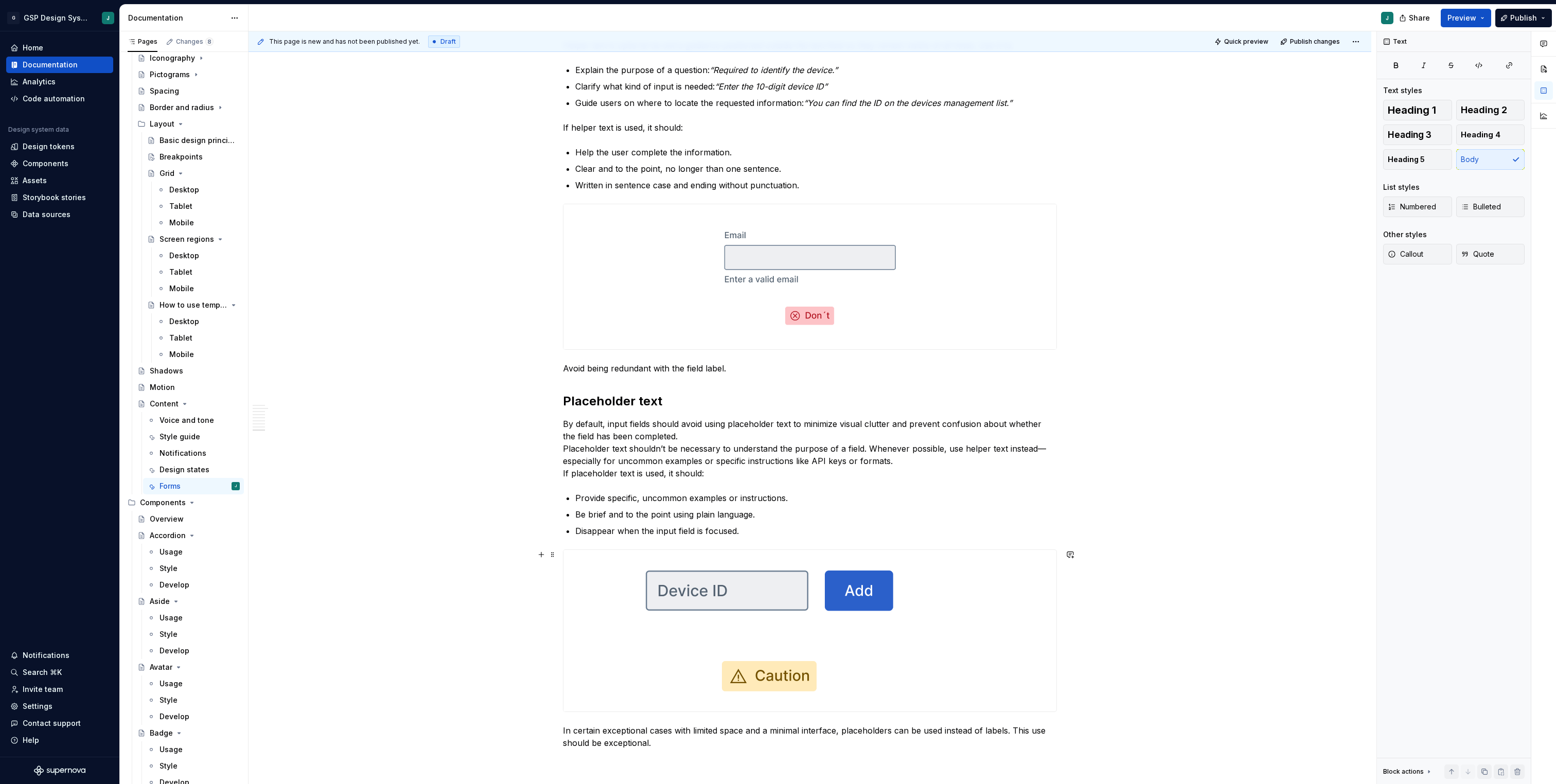
scroll to position [2559, 0]
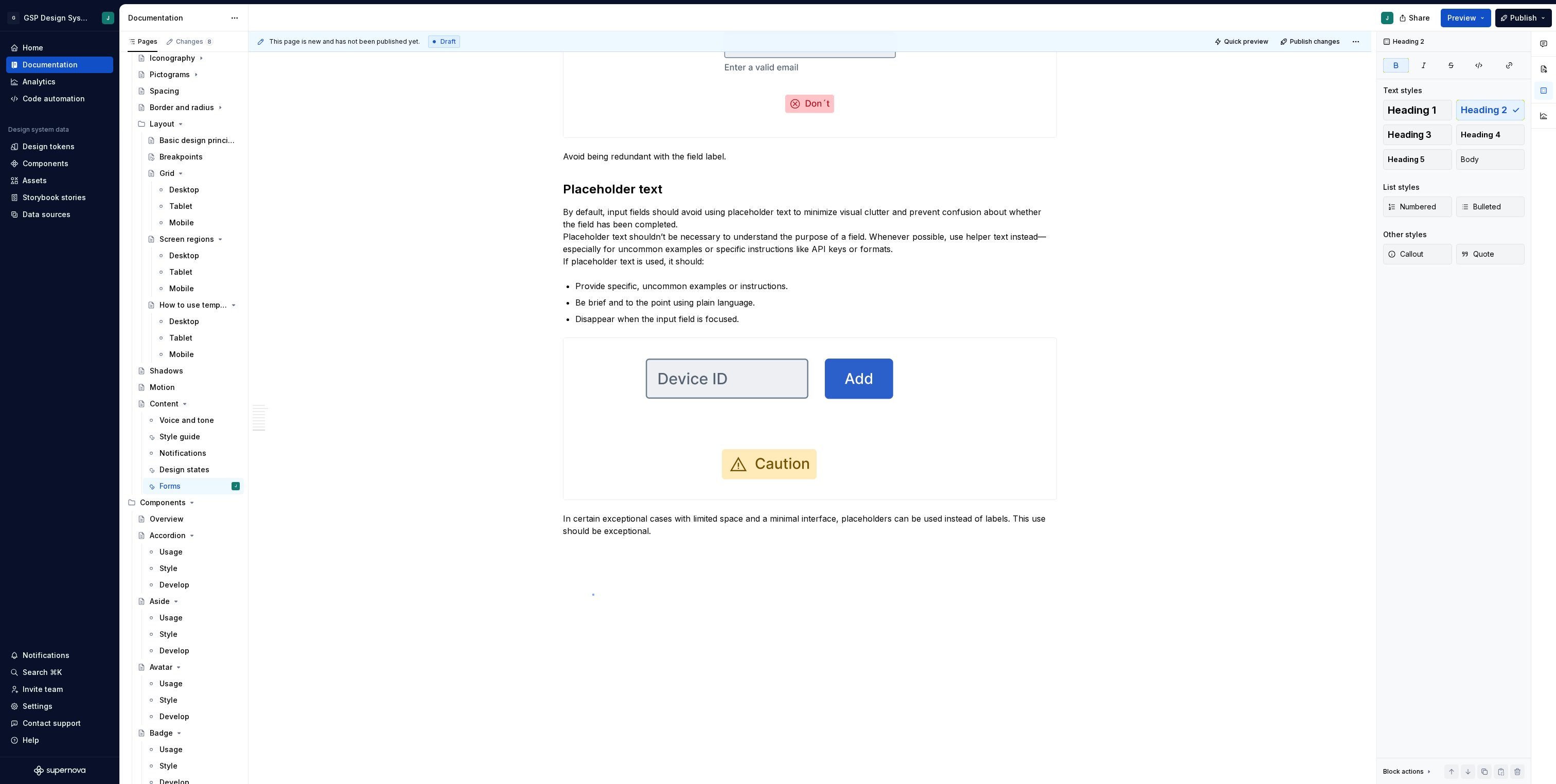
click at [592, 594] on div "**********" at bounding box center [812, 408] width 1128 height 753
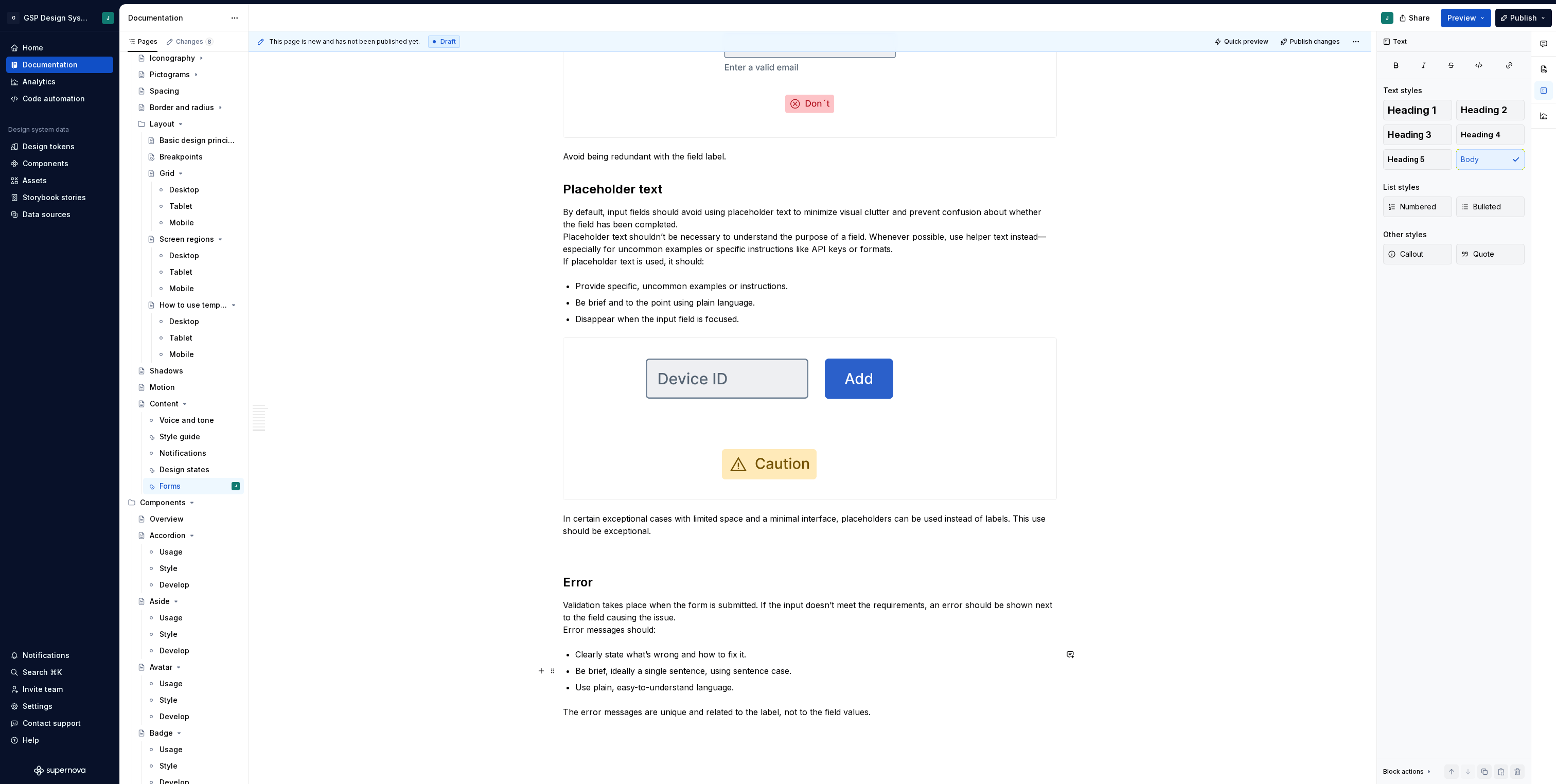
scroll to position [2740, 0]
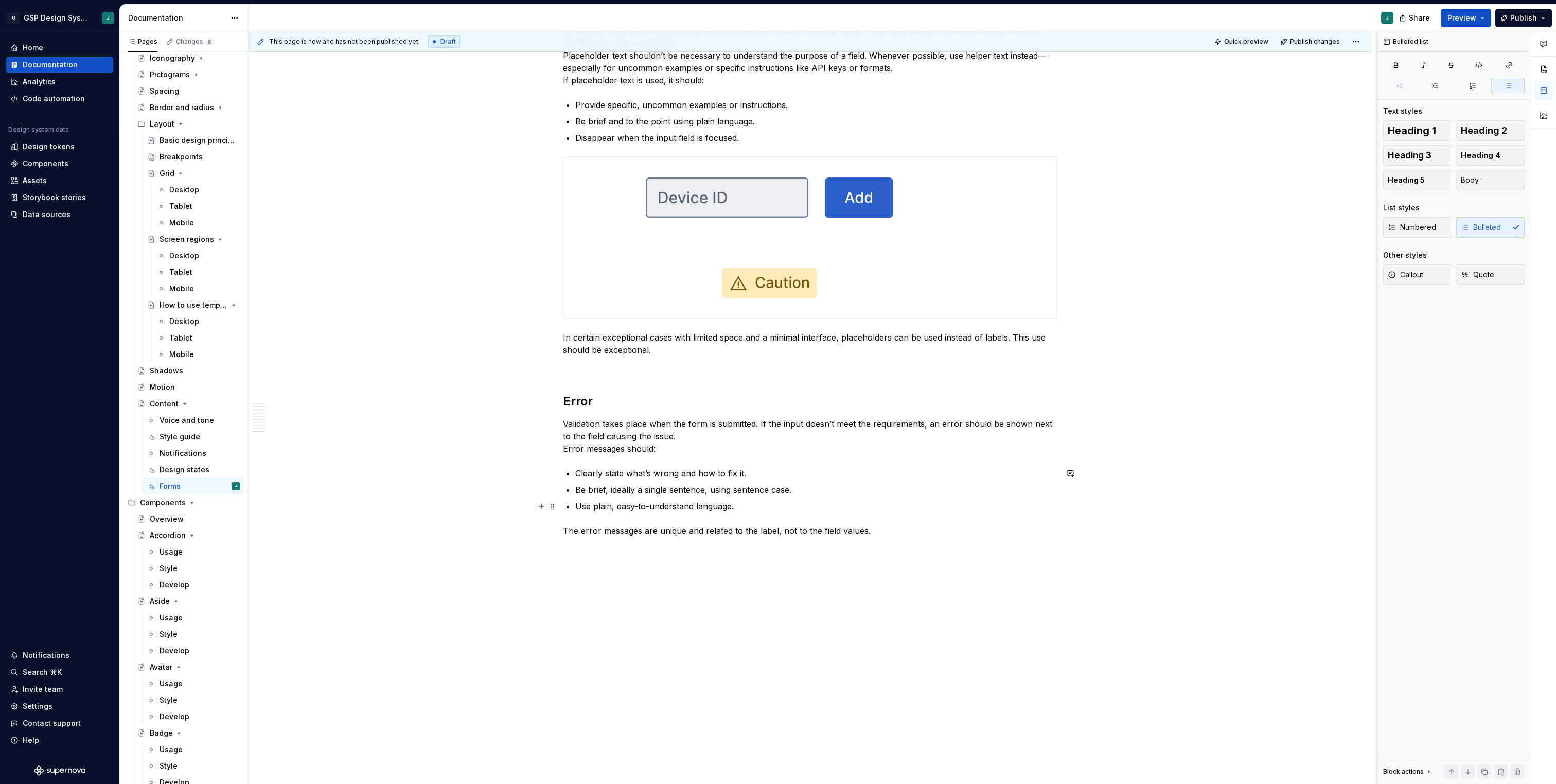
click at [761, 501] on p "Use plain, easy-to-understand language." at bounding box center [815, 506] width 481 height 12
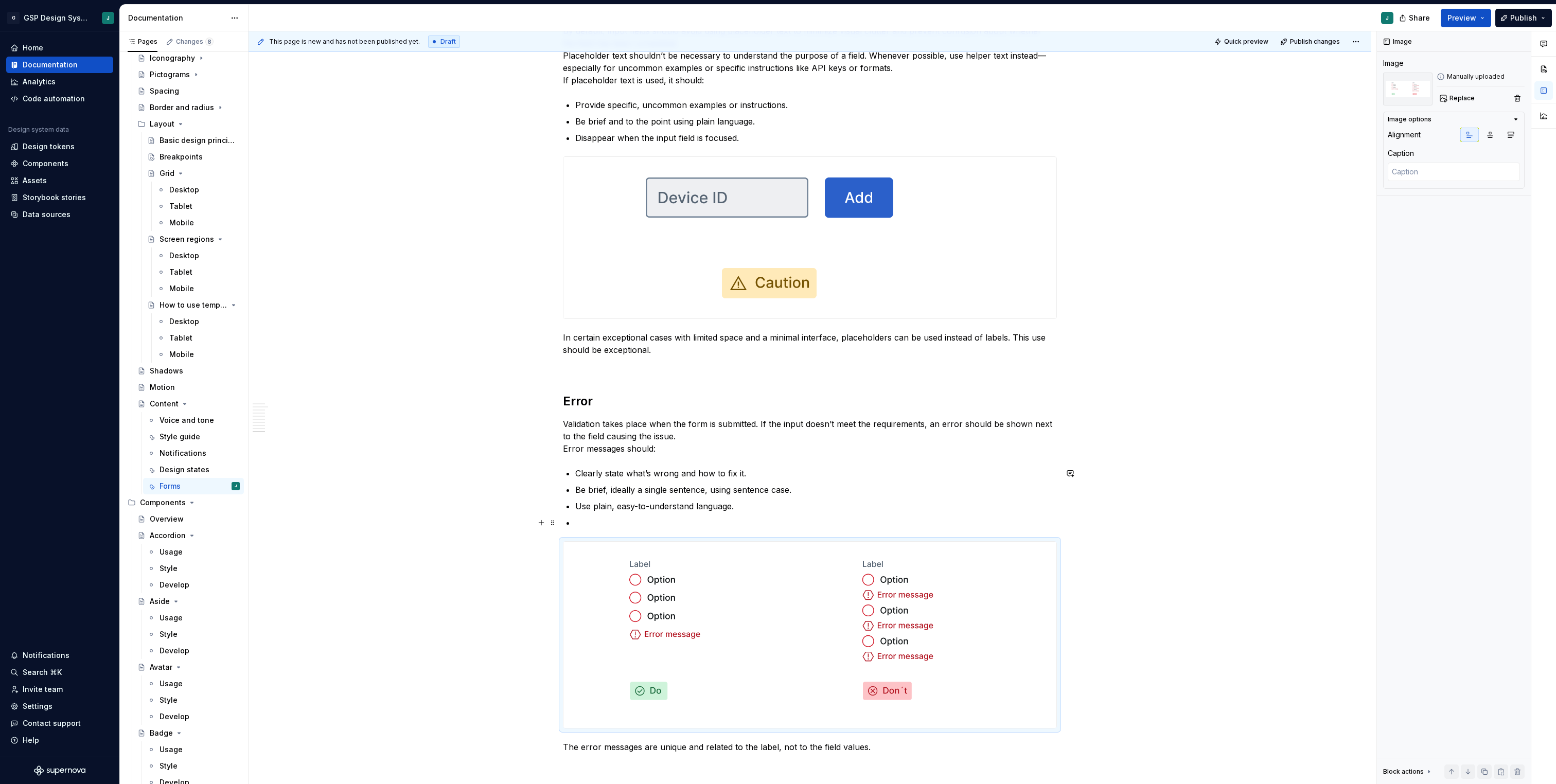
click at [625, 524] on p at bounding box center [815, 522] width 481 height 12
click at [588, 519] on p at bounding box center [815, 522] width 481 height 12
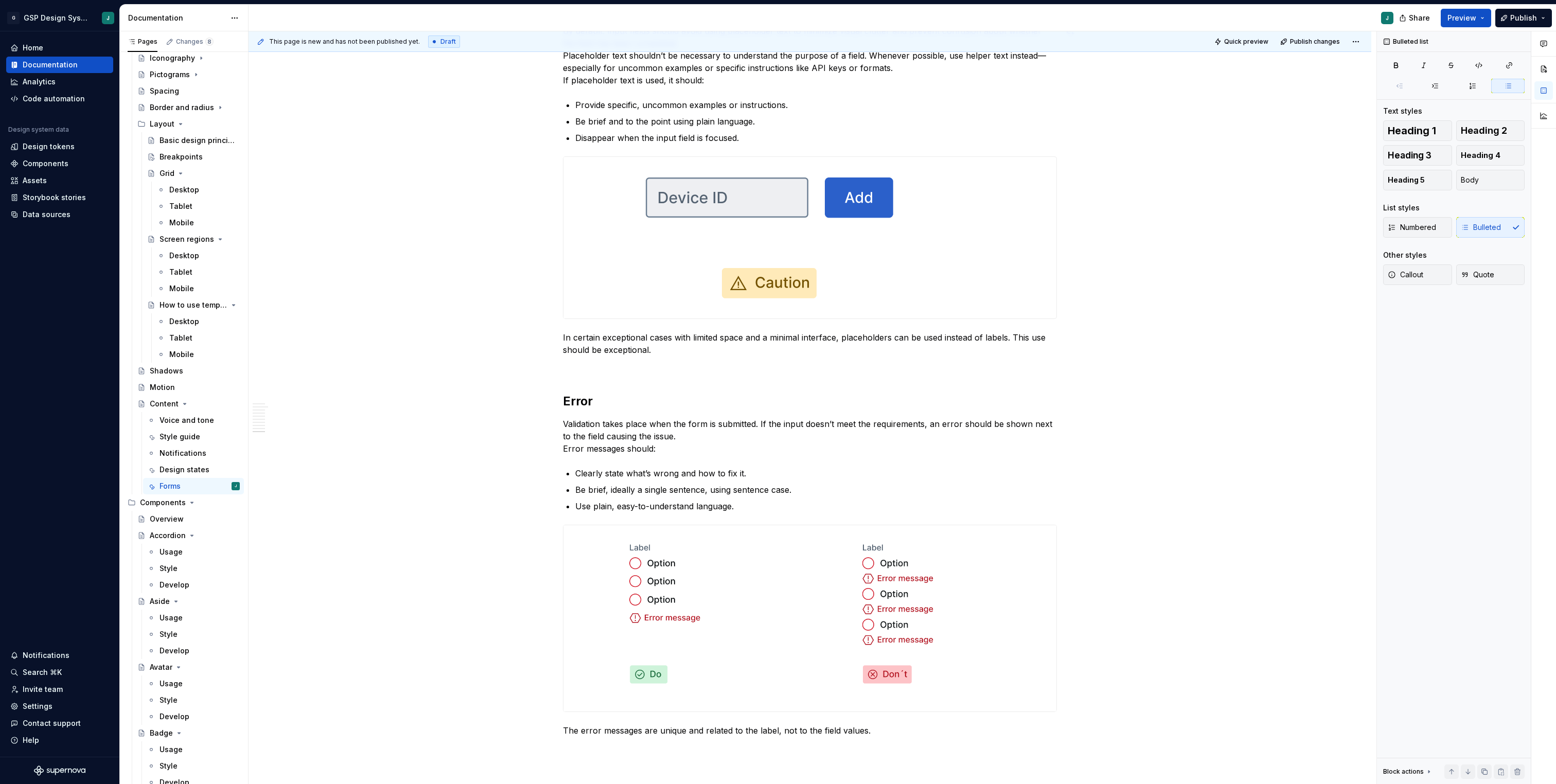
type textarea "*"
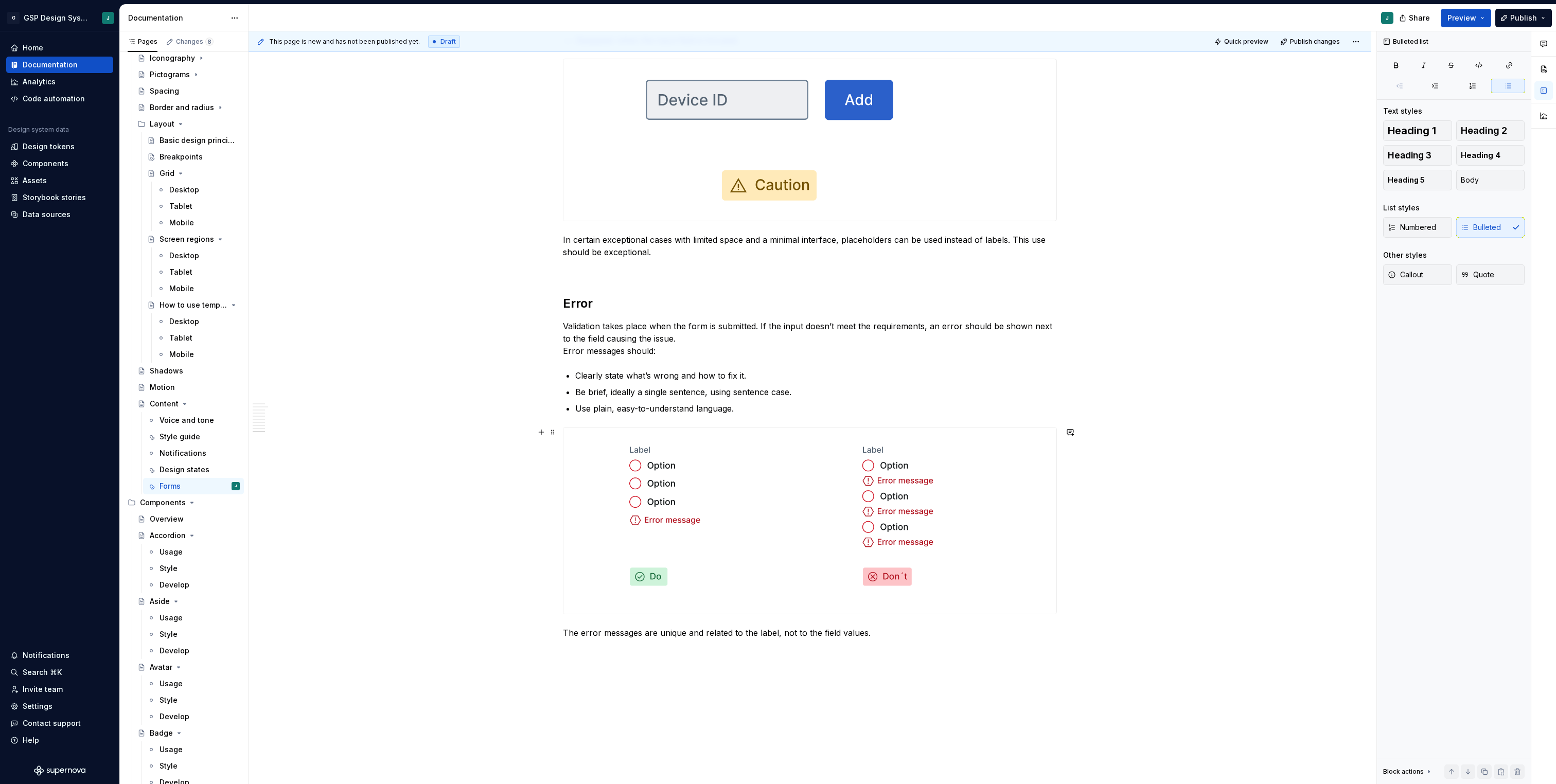
scroll to position [2859, 0]
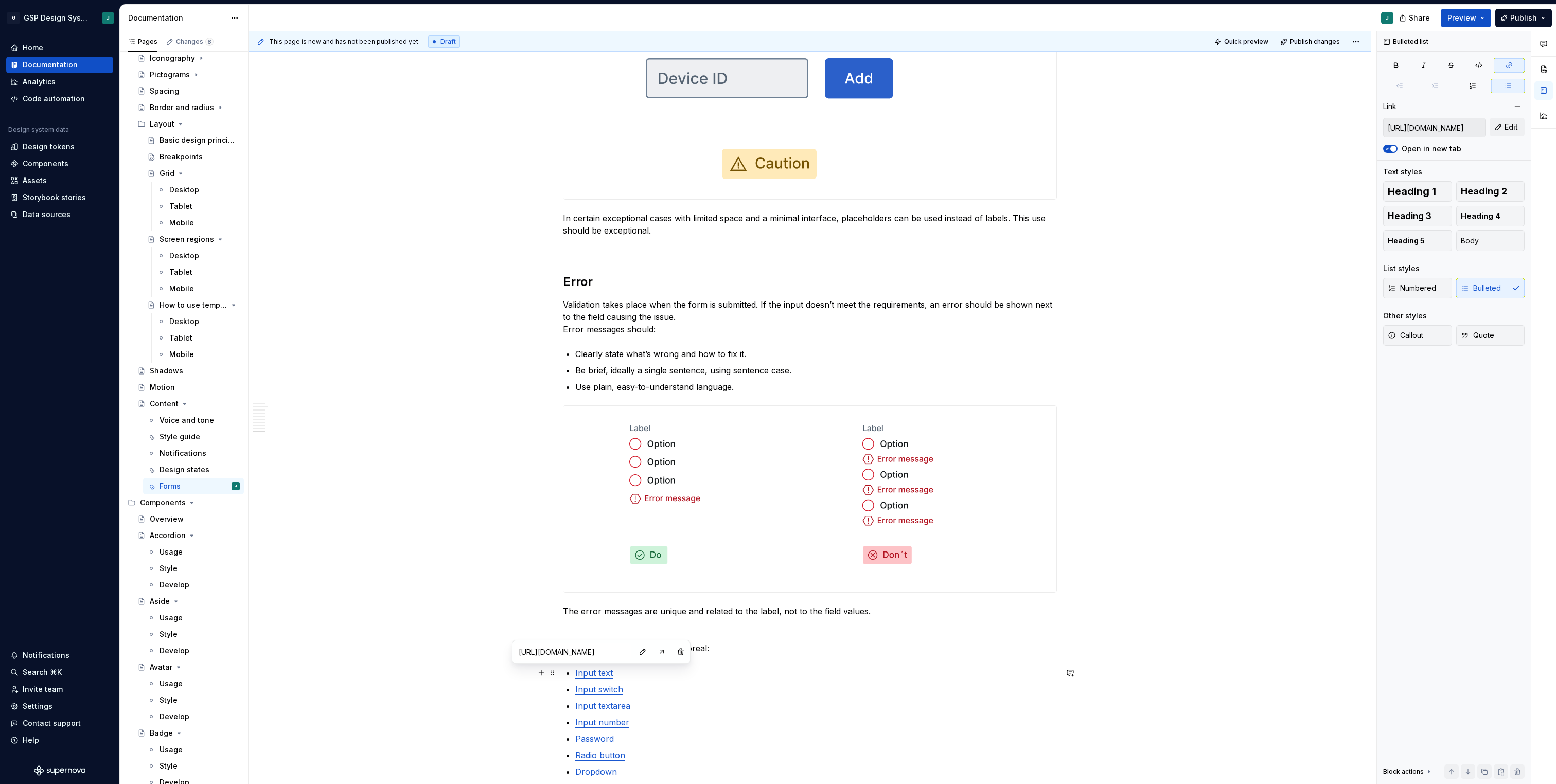
click at [591, 676] on link "Input text" at bounding box center [594, 673] width 37 height 10
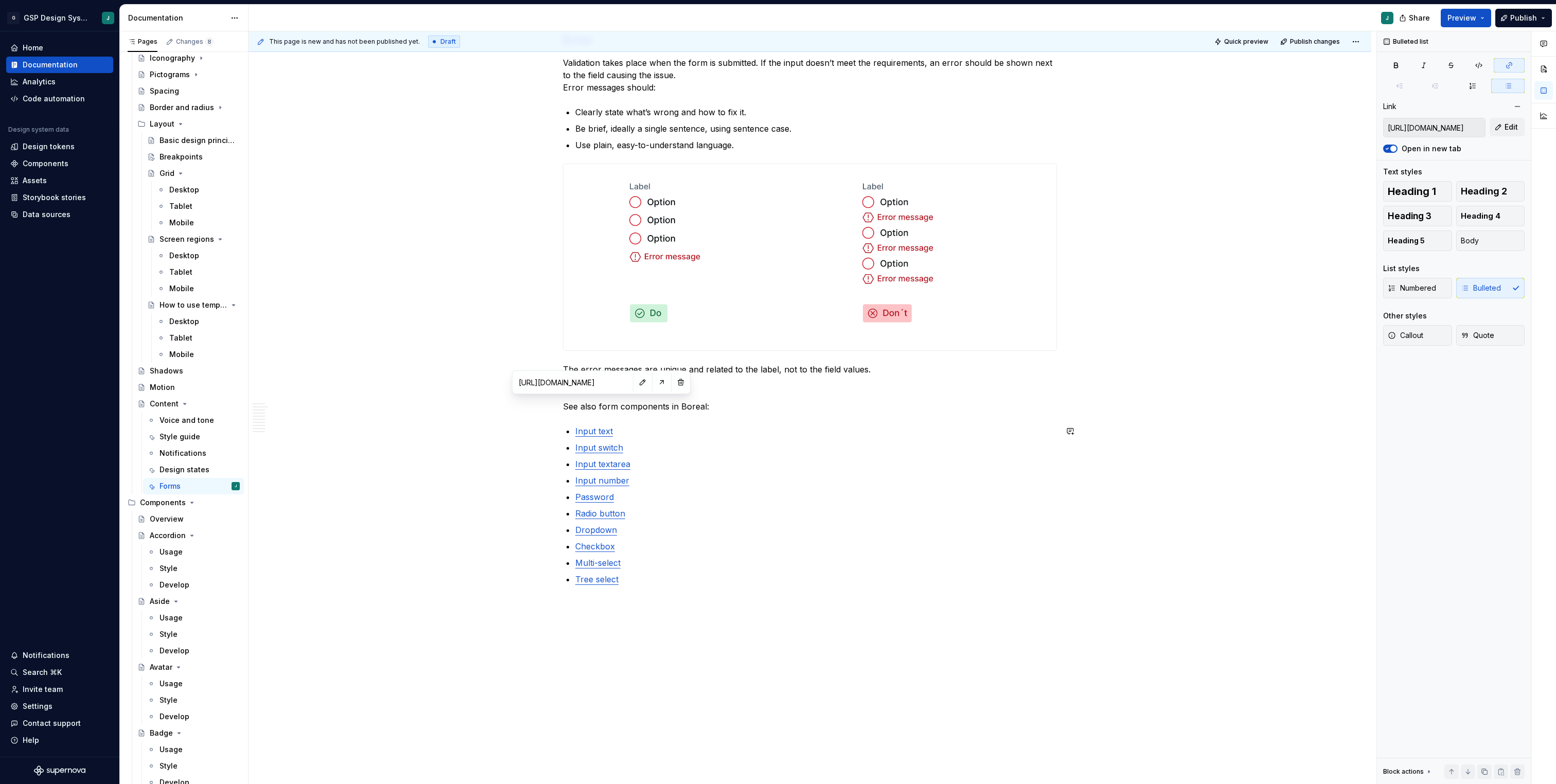
scroll to position [3129, 0]
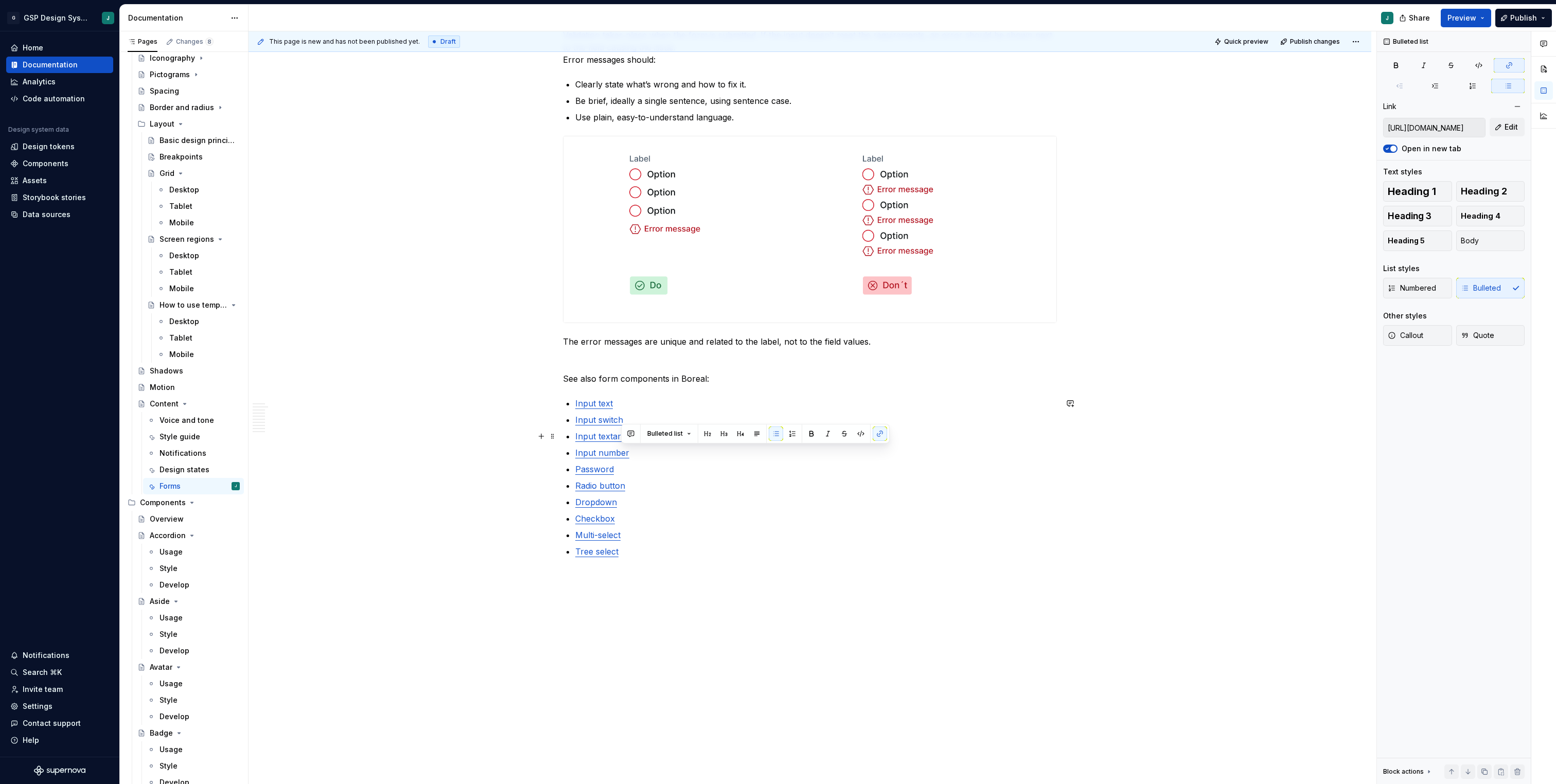
type input "[URL][DOMAIN_NAME]"
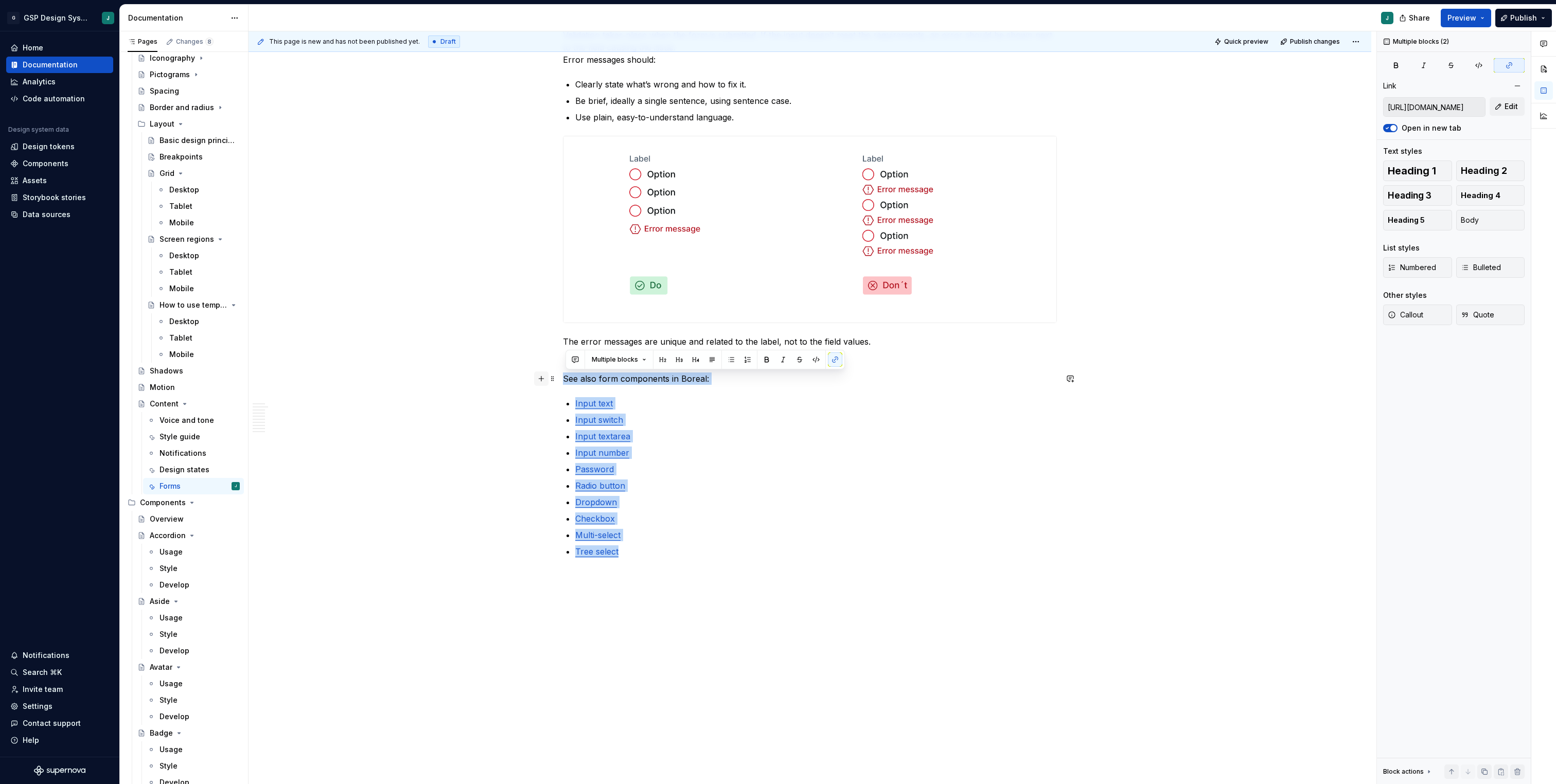
drag, startPoint x: 638, startPoint y: 561, endPoint x: 545, endPoint y: 373, distance: 209.7
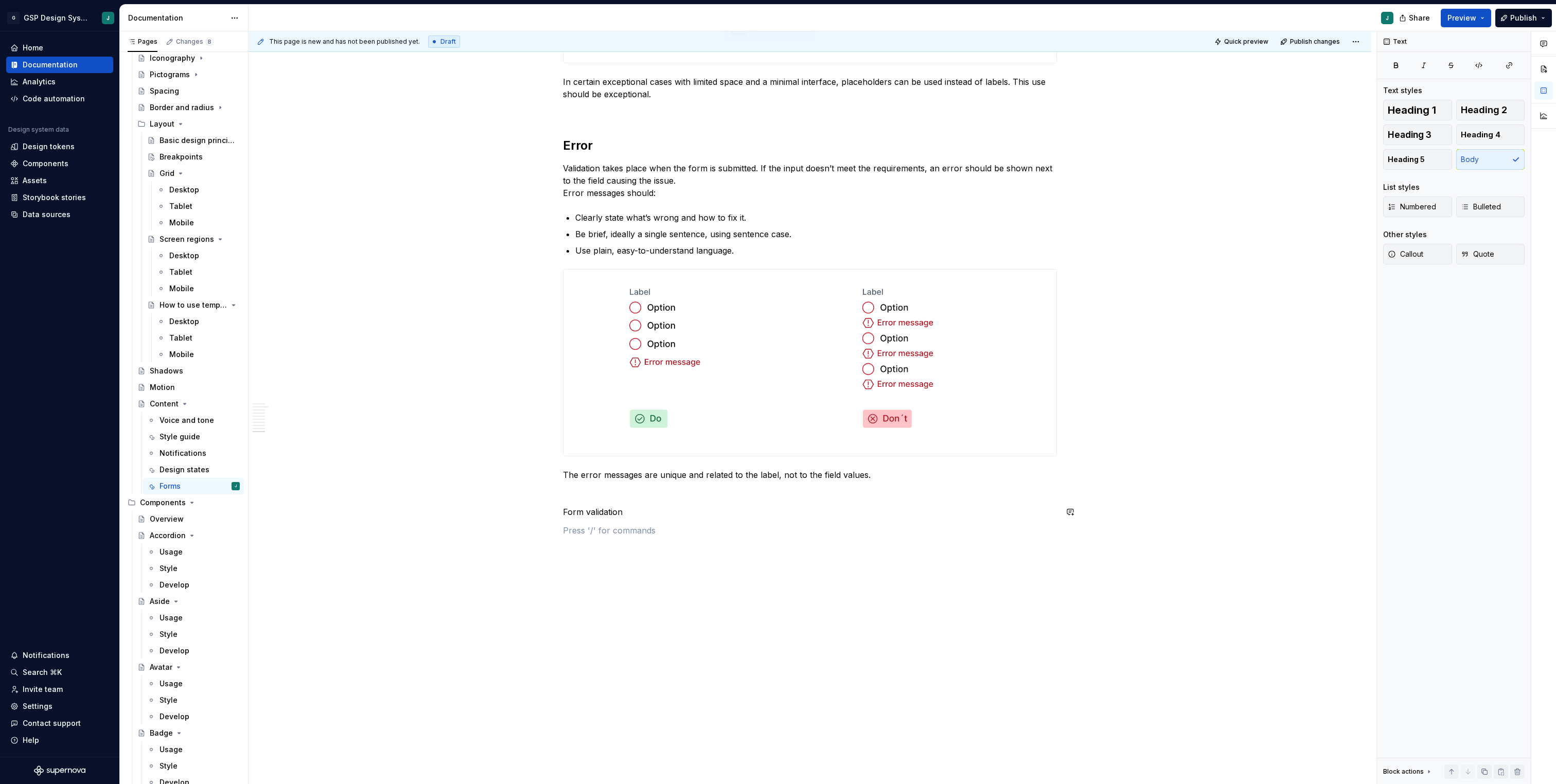
scroll to position [3020, 0]
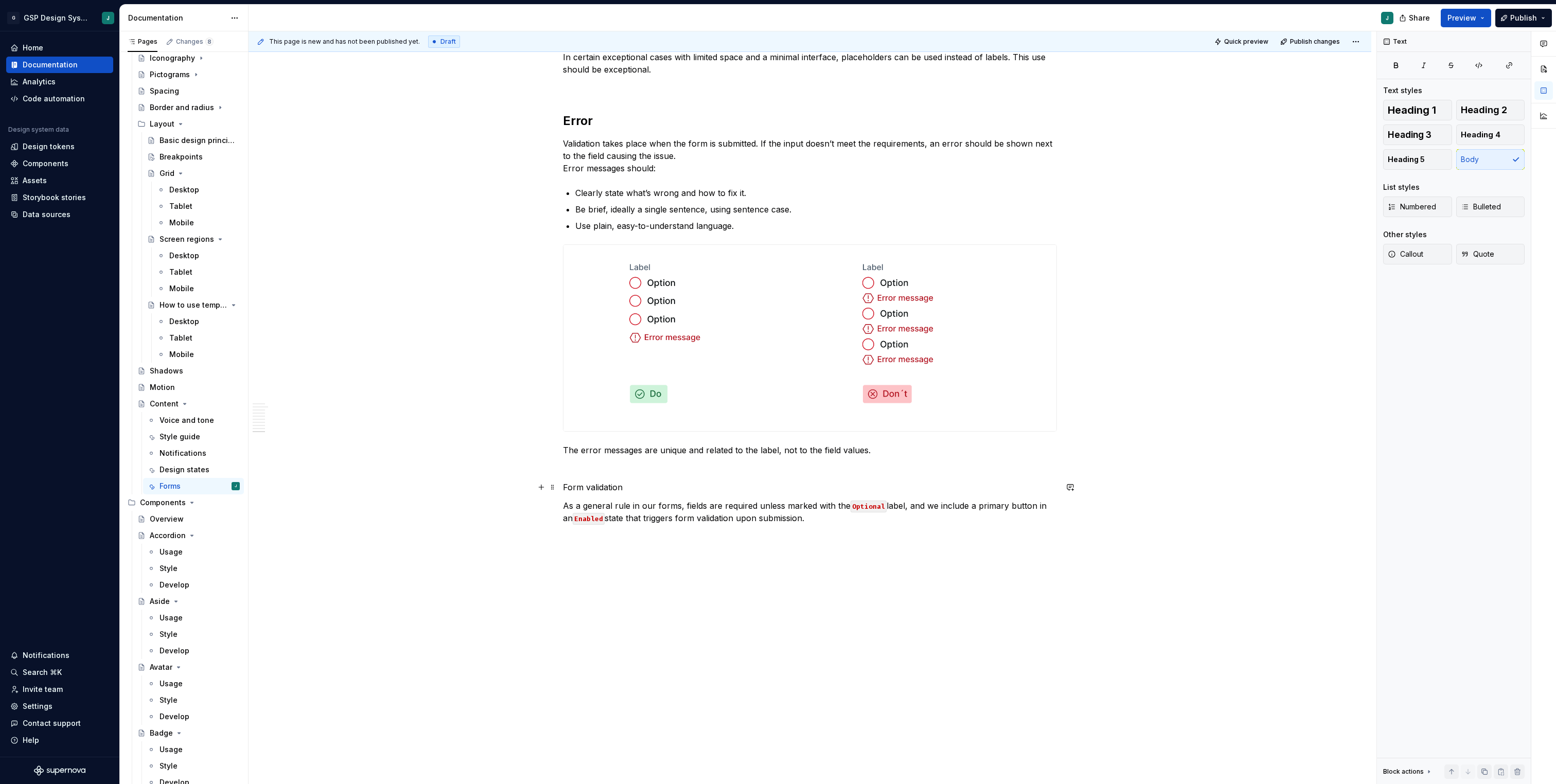
click at [569, 488] on p "Form validation" at bounding box center [810, 487] width 494 height 12
click at [557, 488] on span at bounding box center [553, 487] width 8 height 14
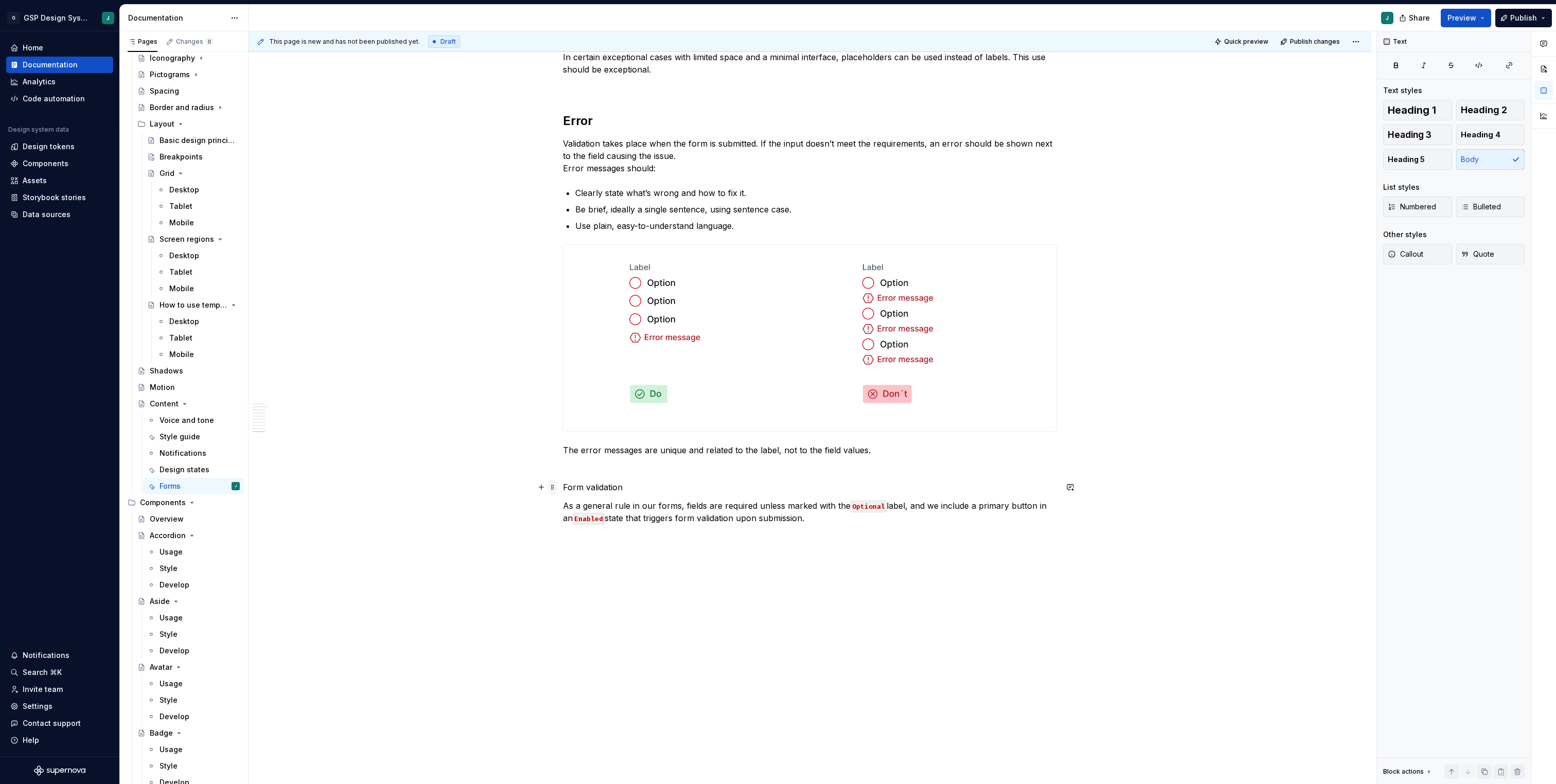
click at [553, 487] on span at bounding box center [553, 487] width 8 height 14
click at [751, 599] on div "**********" at bounding box center [812, 408] width 1128 height 753
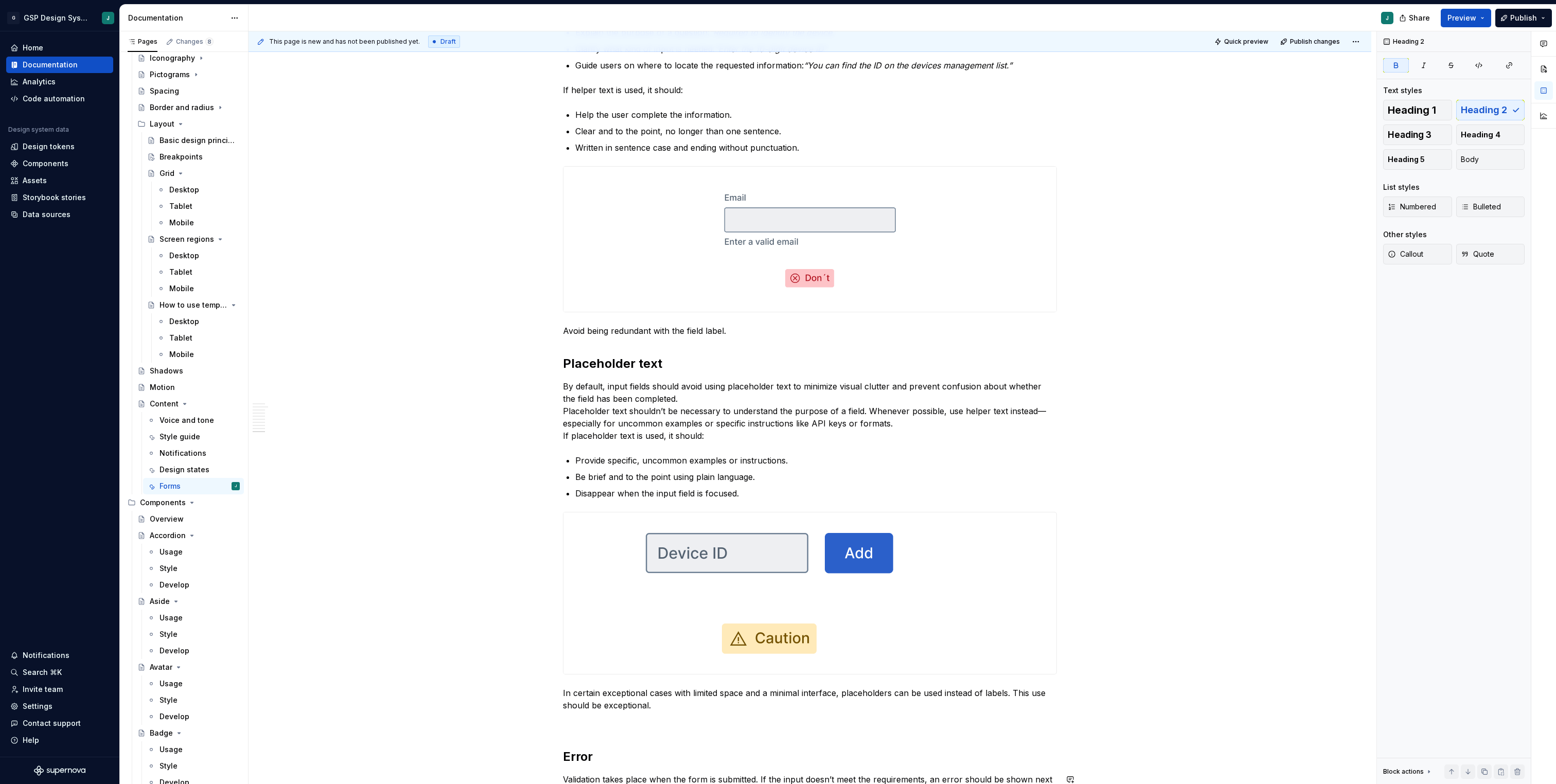
scroll to position [3039, 0]
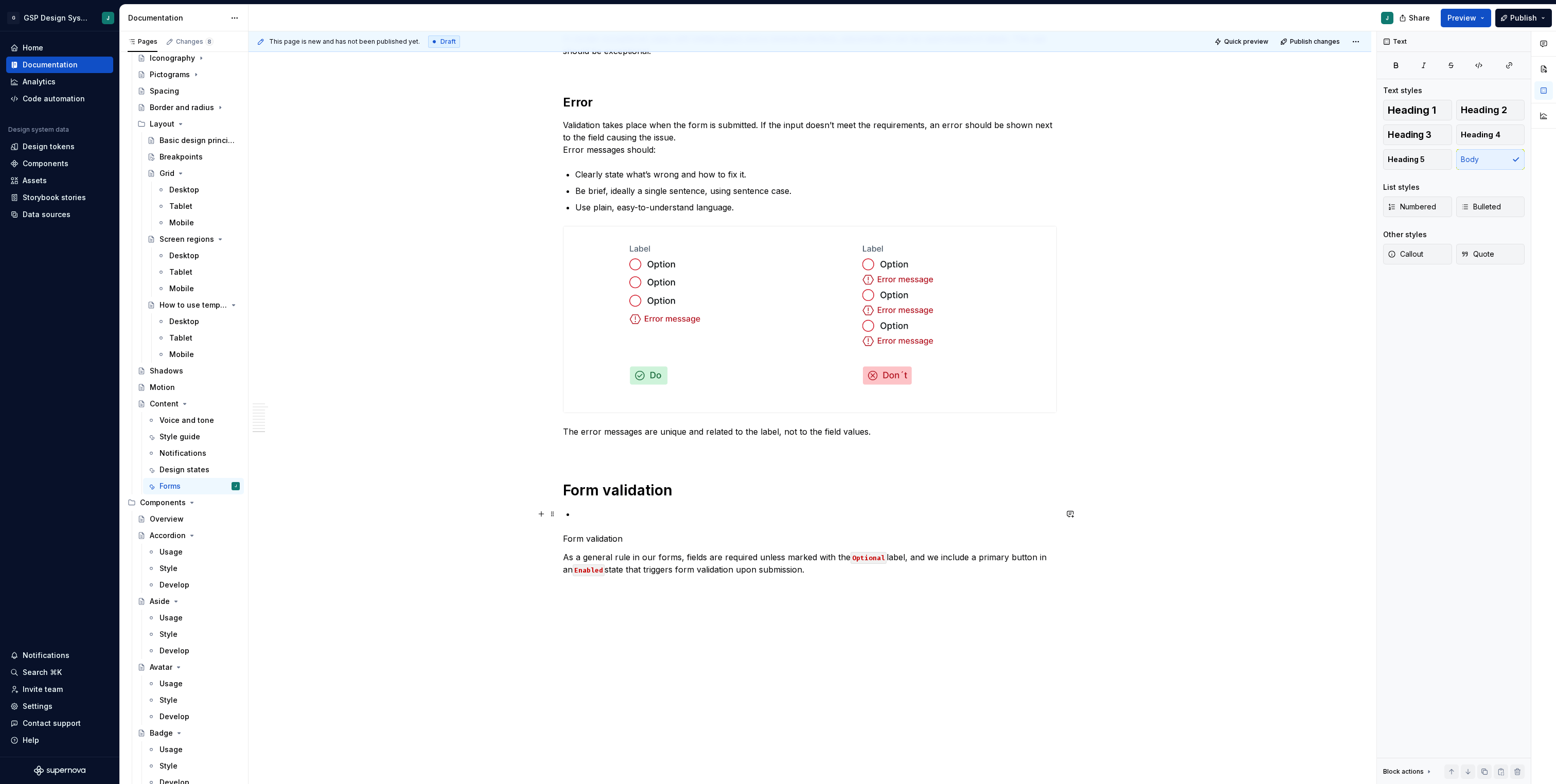
click at [588, 517] on p at bounding box center [815, 514] width 481 height 12
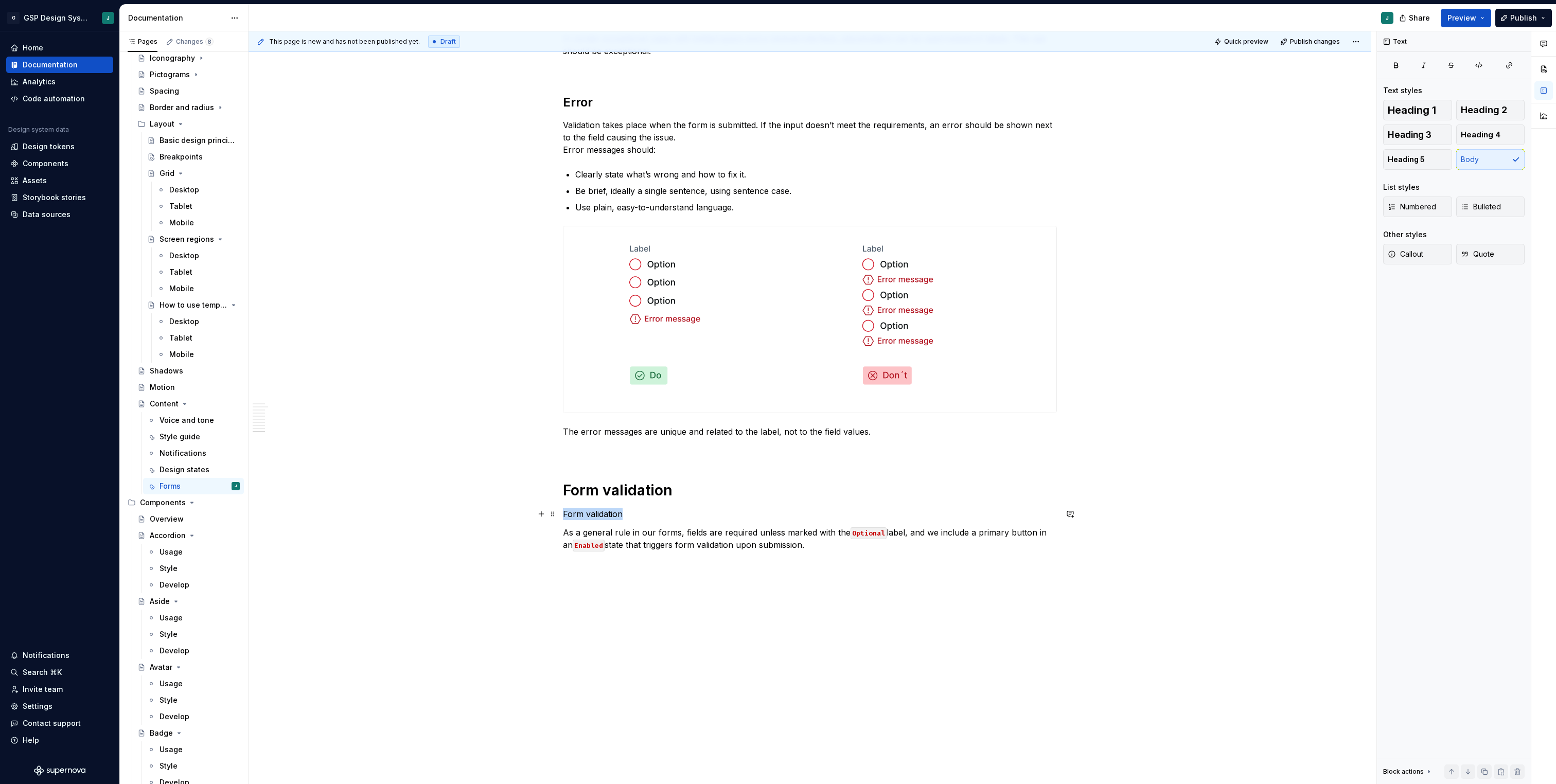
drag, startPoint x: 630, startPoint y: 514, endPoint x: 520, endPoint y: 514, distance: 110.0
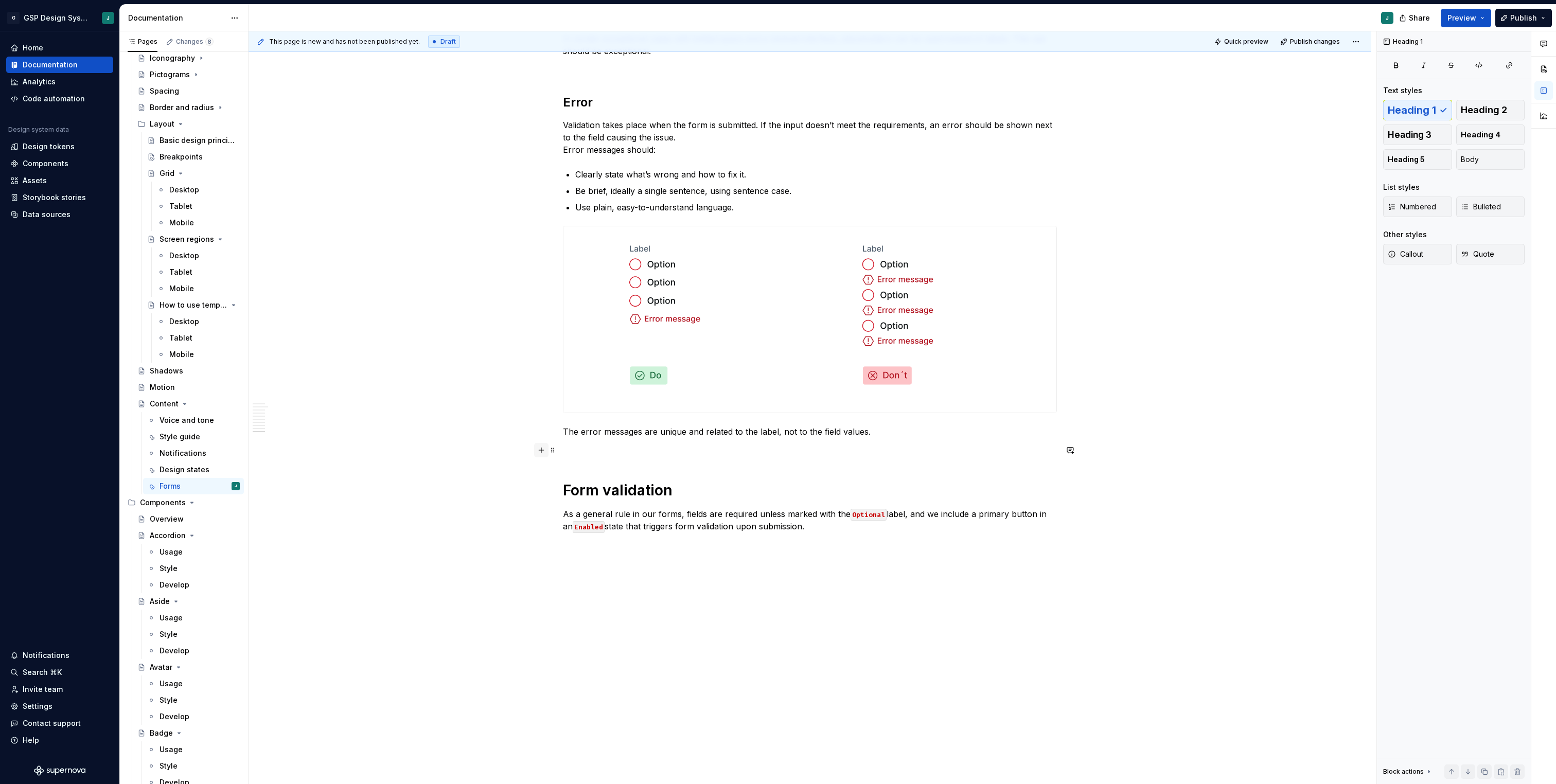
click at [544, 454] on button "button" at bounding box center [541, 450] width 14 height 14
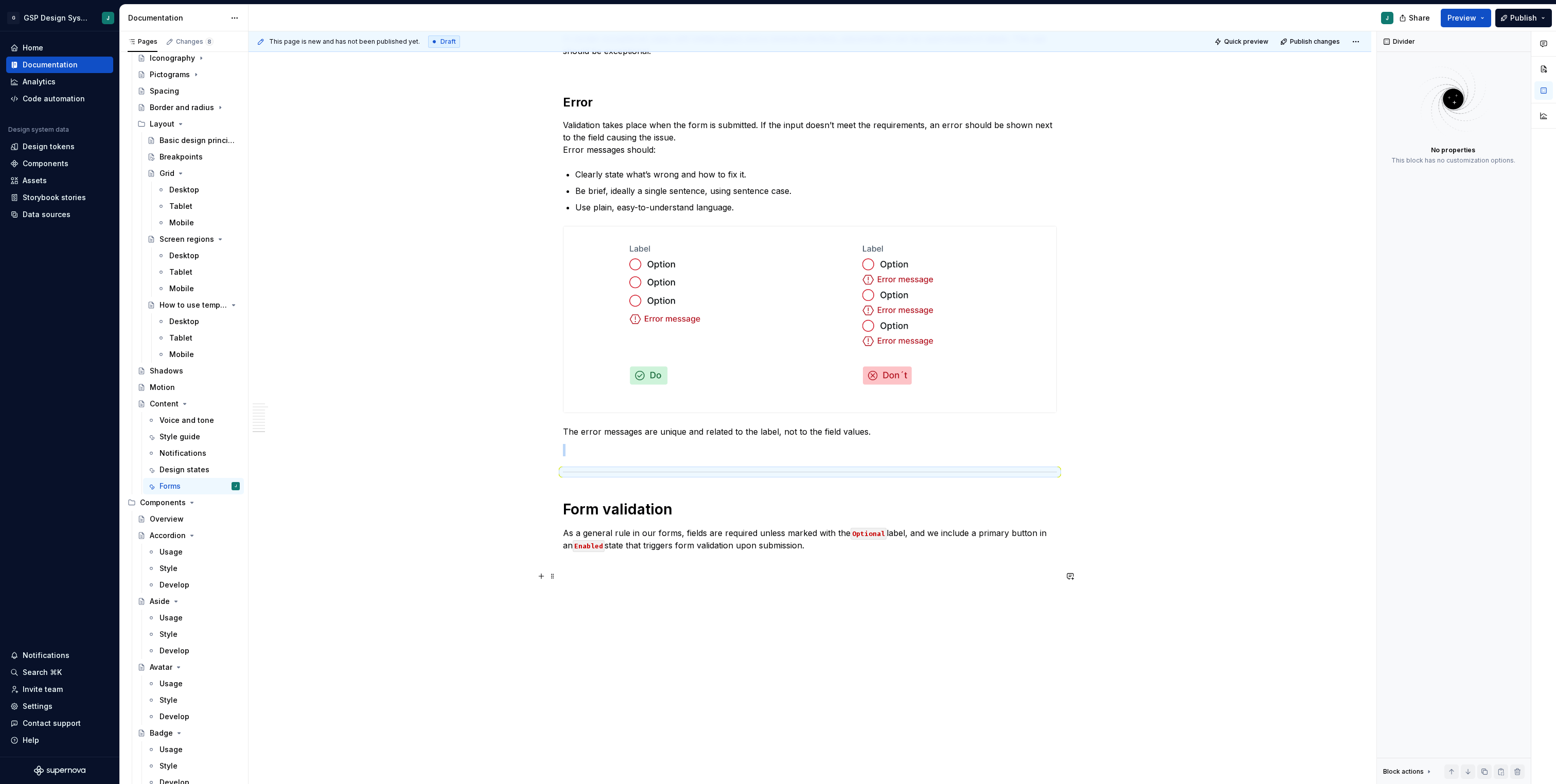
click at [586, 573] on p at bounding box center [810, 576] width 494 height 12
click at [823, 545] on p "As a general rule in our forms, fields are required unless marked with the Opti…" at bounding box center [810, 545] width 494 height 37
click at [591, 574] on p at bounding box center [810, 576] width 494 height 12
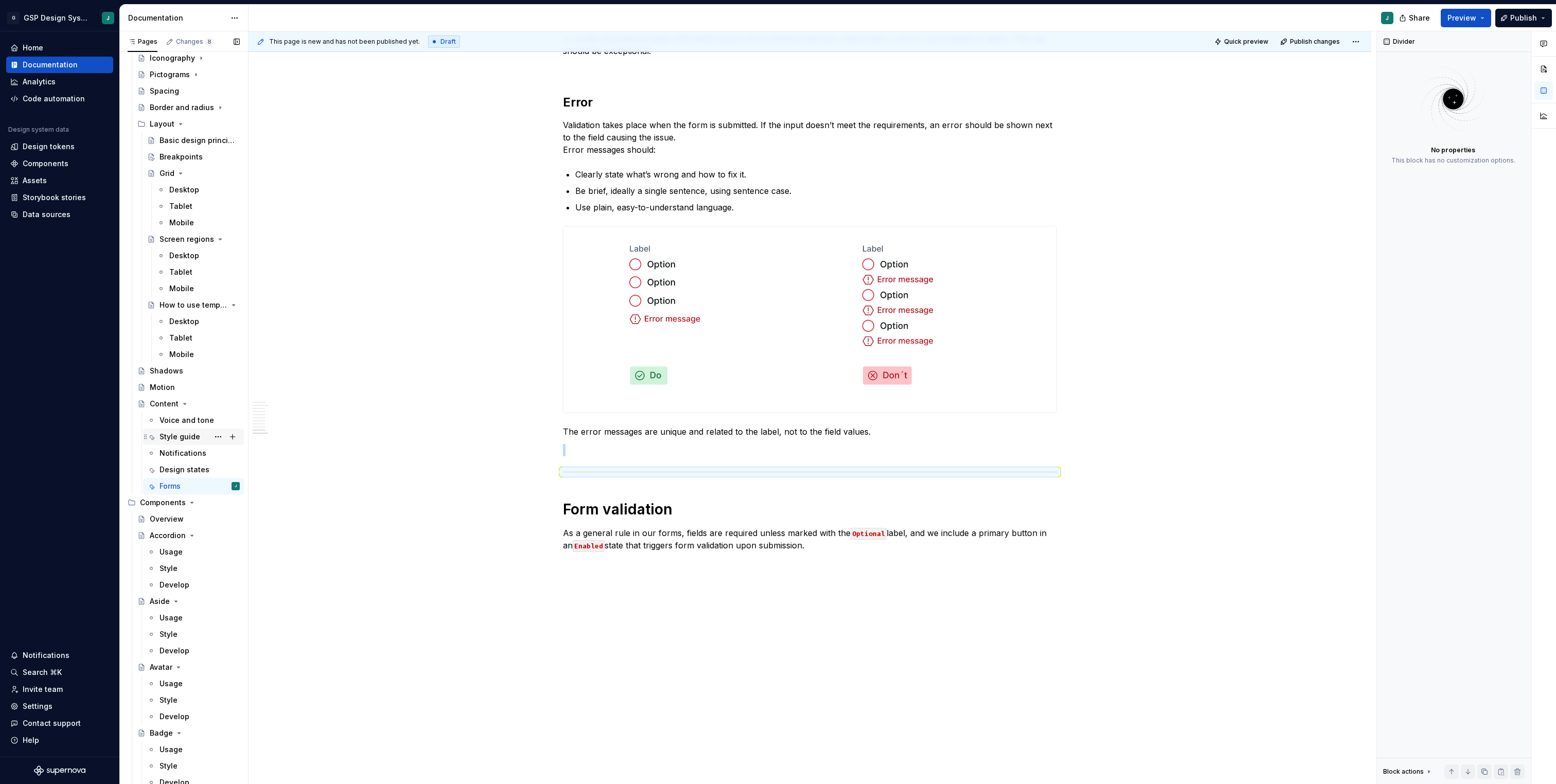
click at [190, 434] on div "Style guide" at bounding box center [179, 437] width 40 height 10
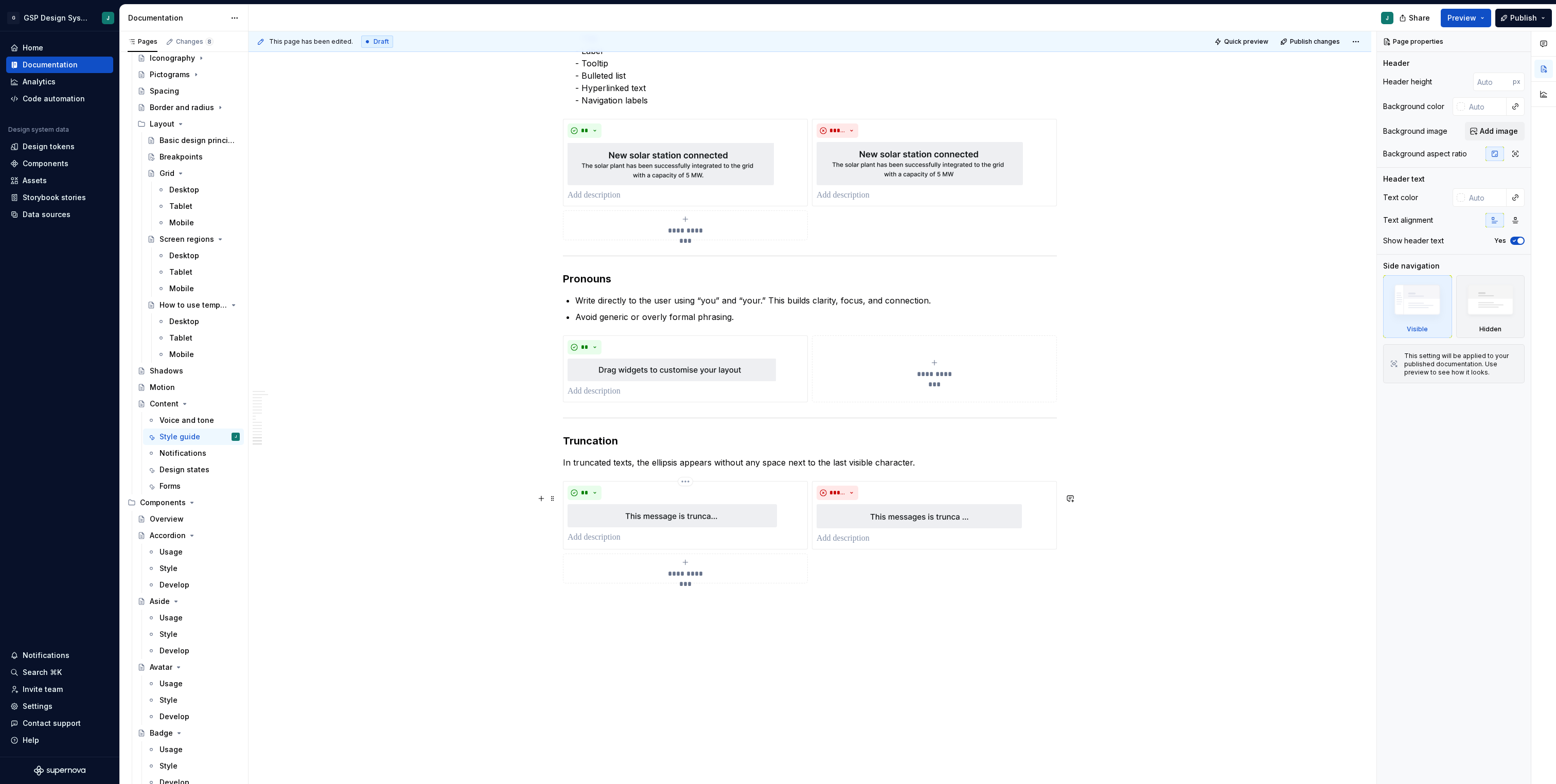
scroll to position [3521, 0]
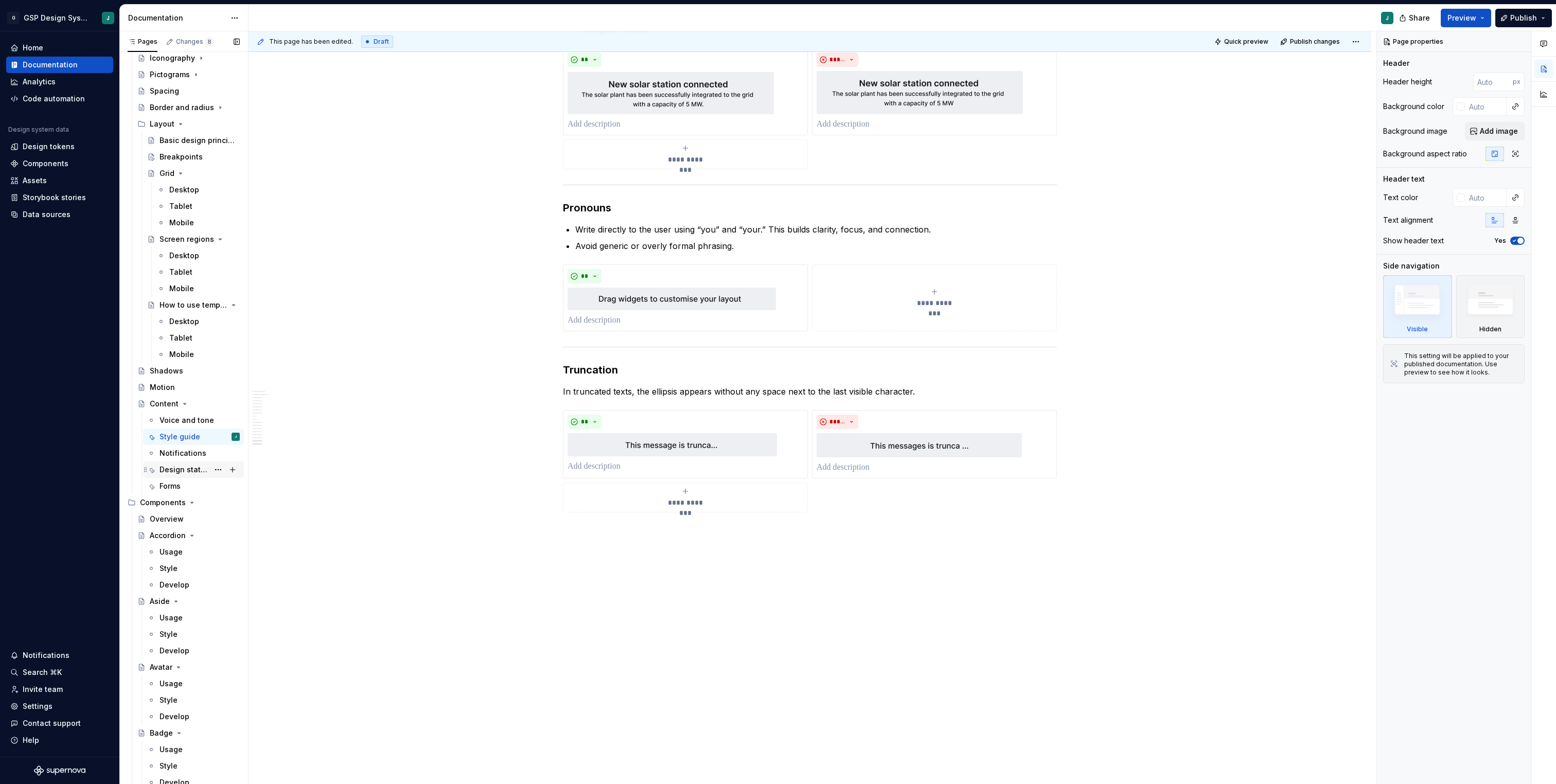
click at [178, 477] on div "Design states" at bounding box center [193, 469] width 101 height 16
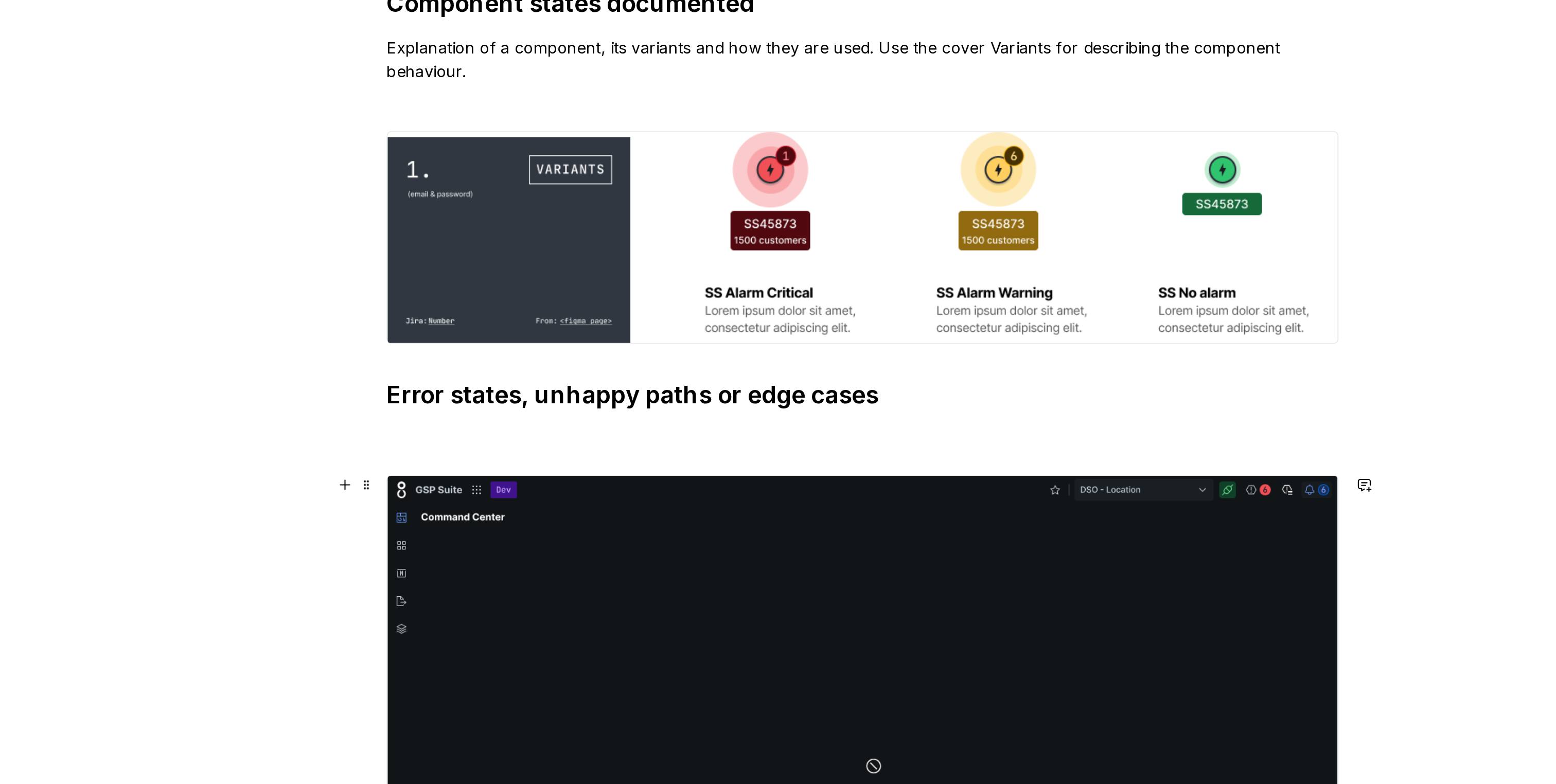
scroll to position [1587, 0]
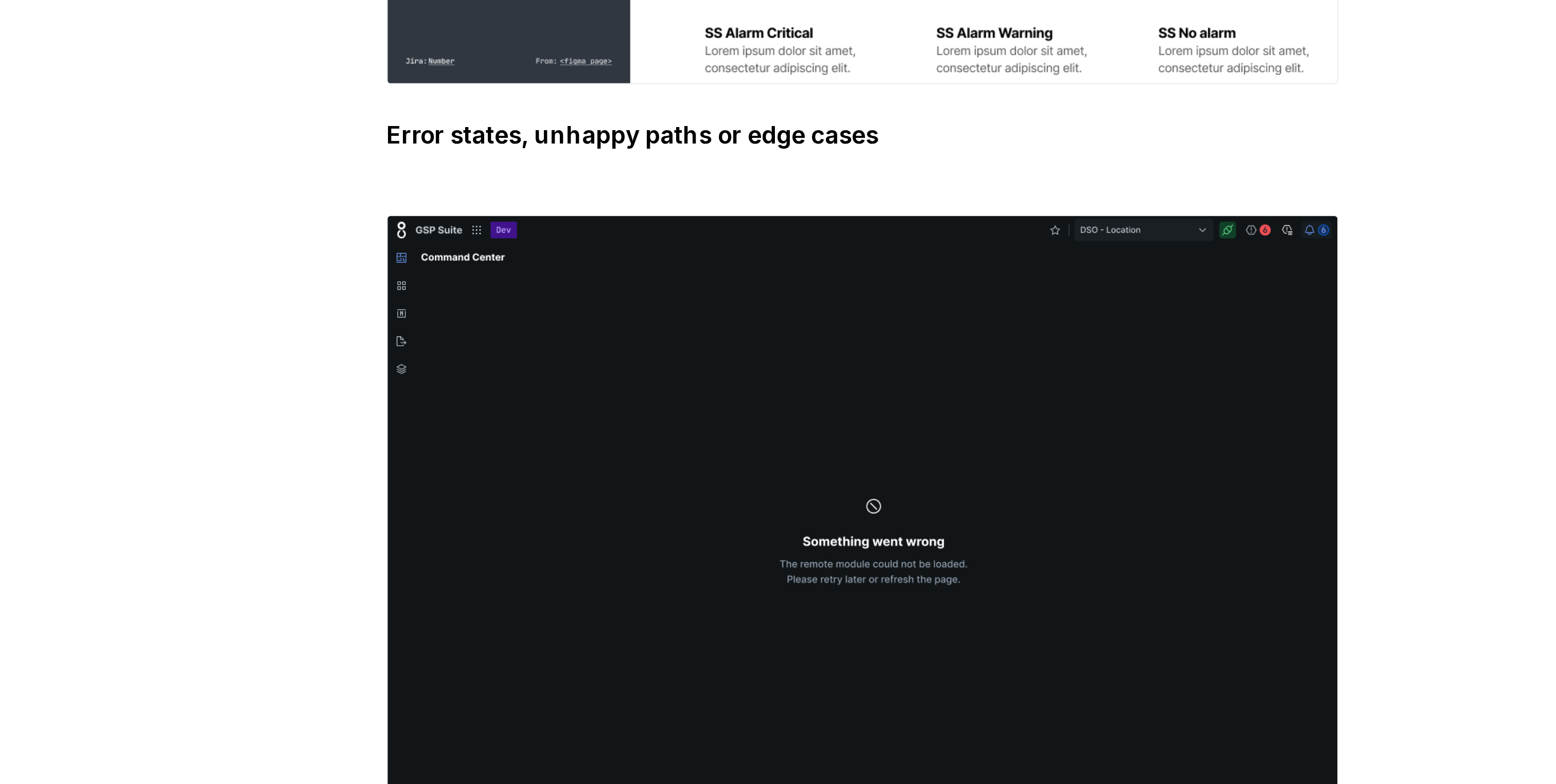
type textarea "*"
